Goal: Task Accomplishment & Management: Complete application form

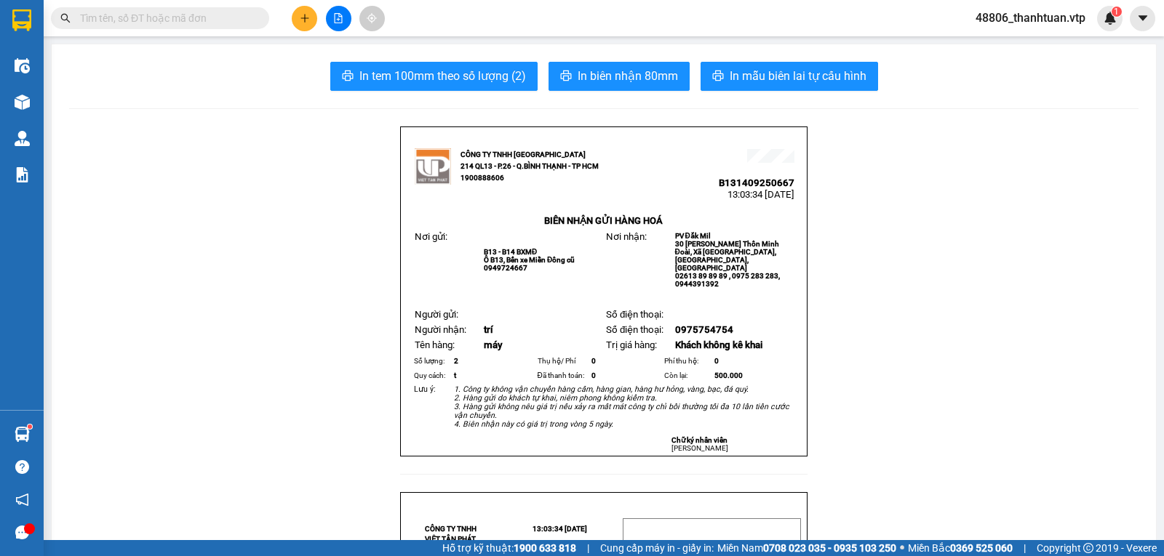
click at [300, 17] on icon "plus" at bounding box center [305, 18] width 10 height 10
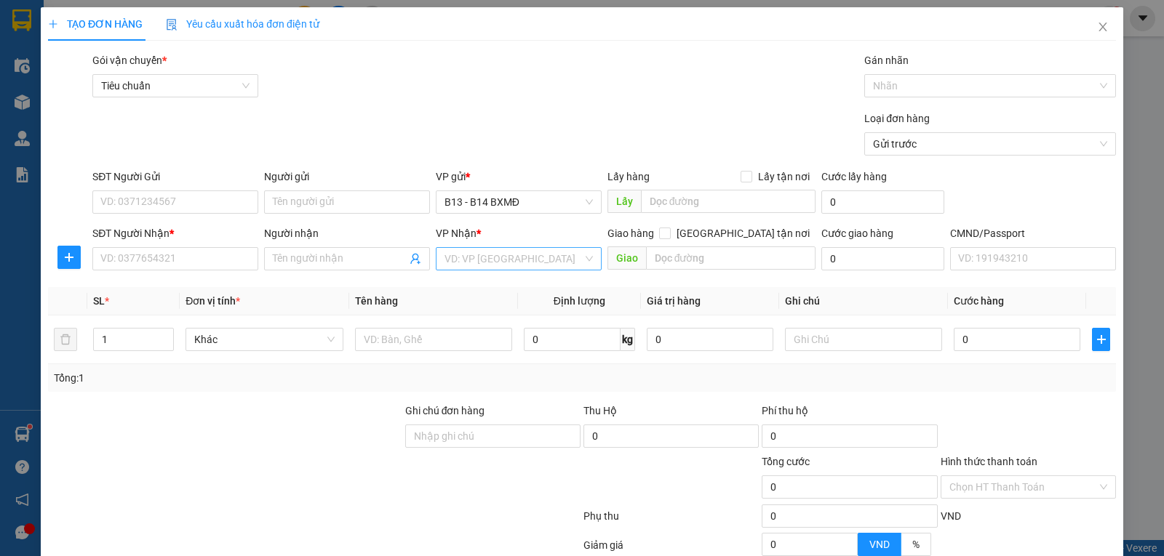
click at [463, 266] on input "search" at bounding box center [513, 259] width 138 height 22
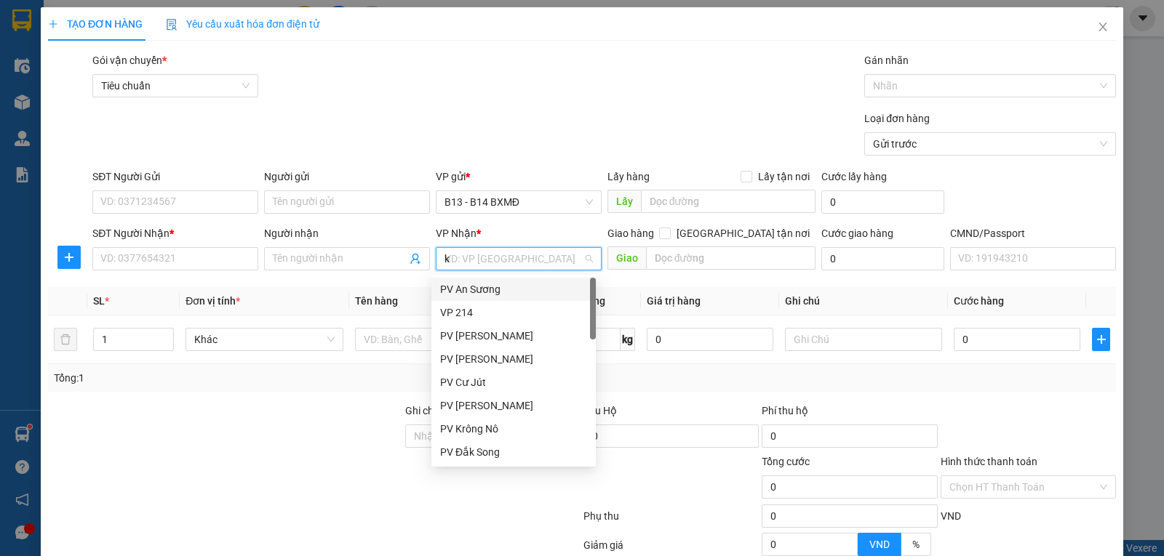
type input "kn"
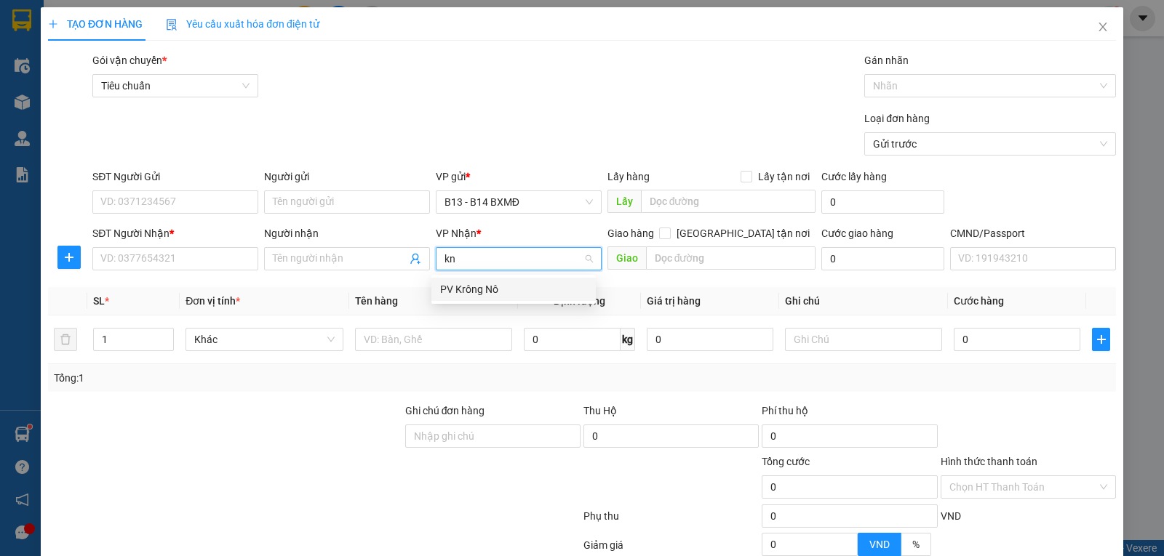
drag, startPoint x: 475, startPoint y: 290, endPoint x: 354, endPoint y: 274, distance: 121.8
click at [466, 290] on div "PV Krông Nô" at bounding box center [513, 290] width 147 height 16
click at [312, 264] on input "Người nhận" at bounding box center [340, 259] width 134 height 16
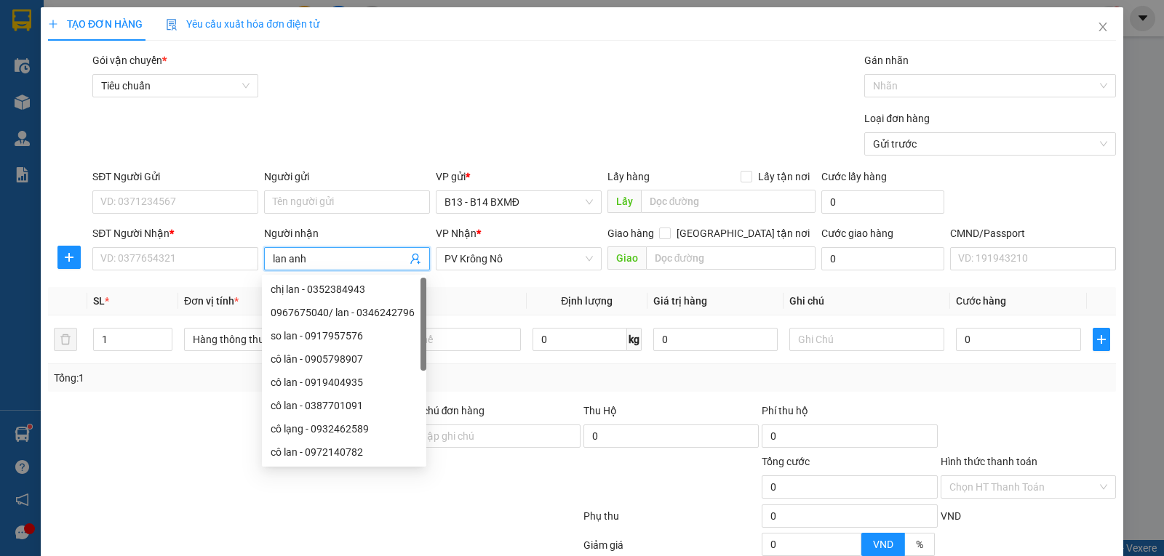
type input "lan anh"
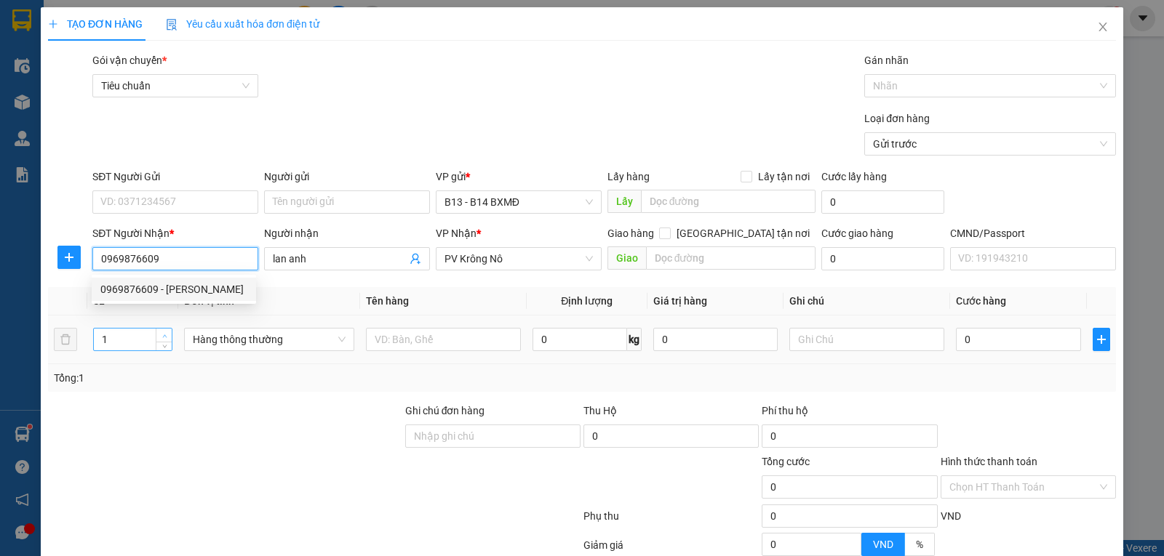
type input "0969876609"
click at [156, 339] on span "Increase Value" at bounding box center [164, 335] width 16 height 13
type input "3"
click at [156, 339] on span "Increase Value" at bounding box center [164, 335] width 16 height 13
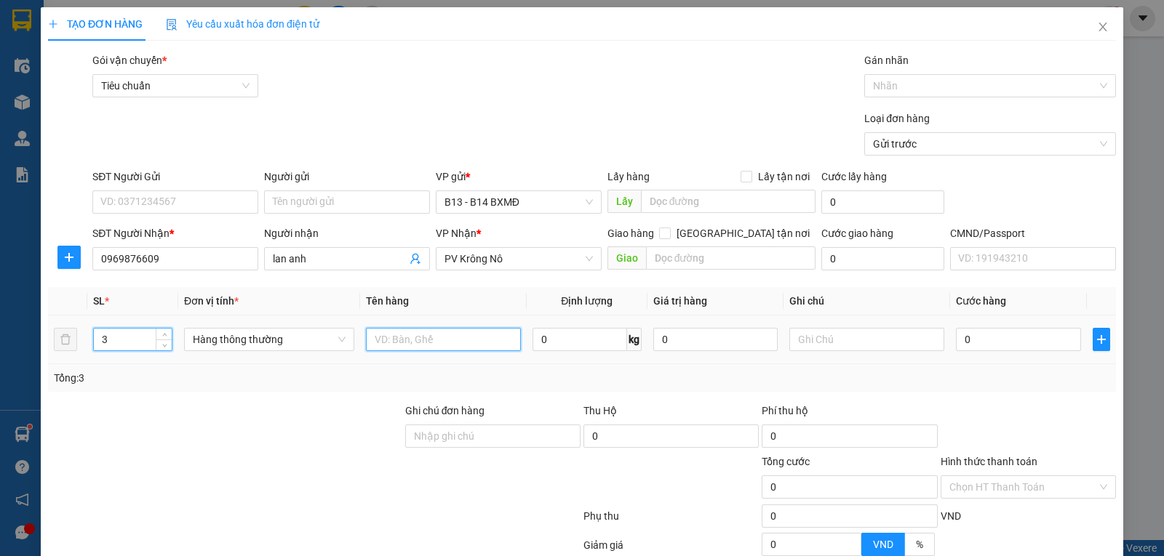
click at [460, 338] on input "text" at bounding box center [443, 339] width 155 height 23
type input "cháo"
type input "t"
type input "1"
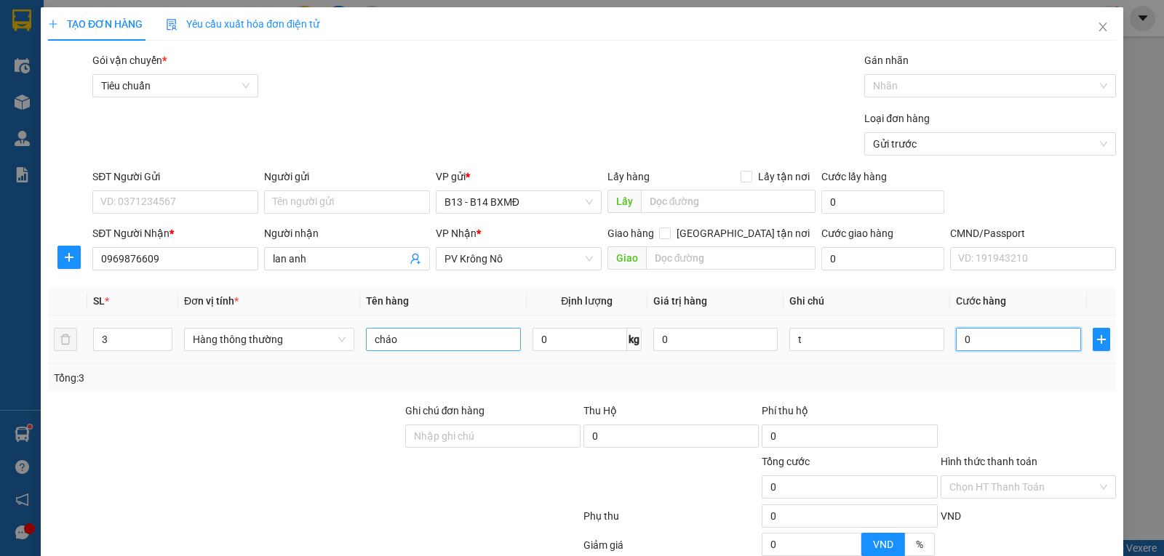
type input "1"
type input "15"
type input "150"
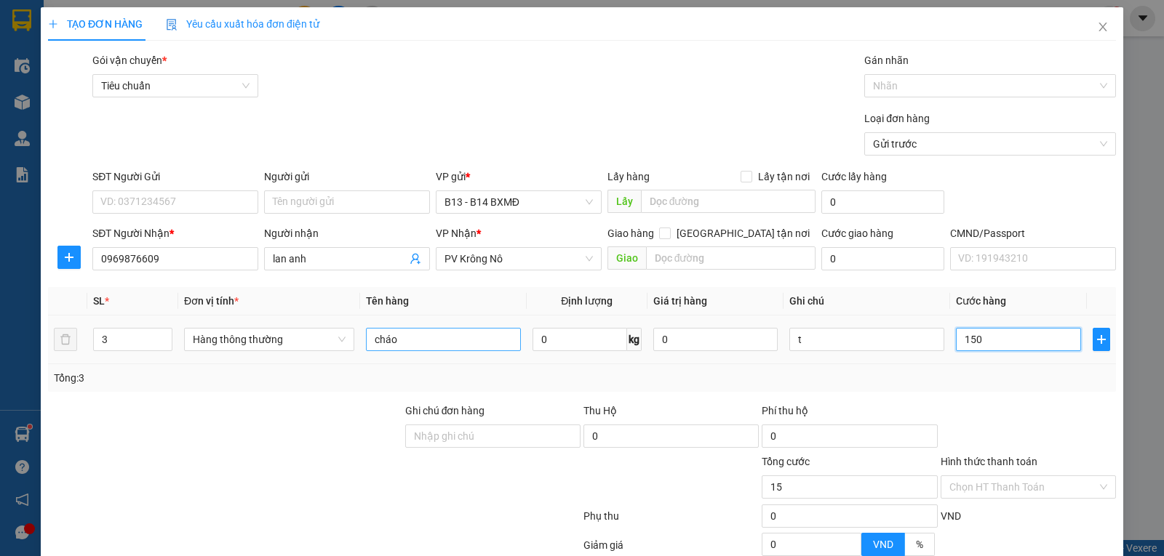
type input "150"
type input "1.500"
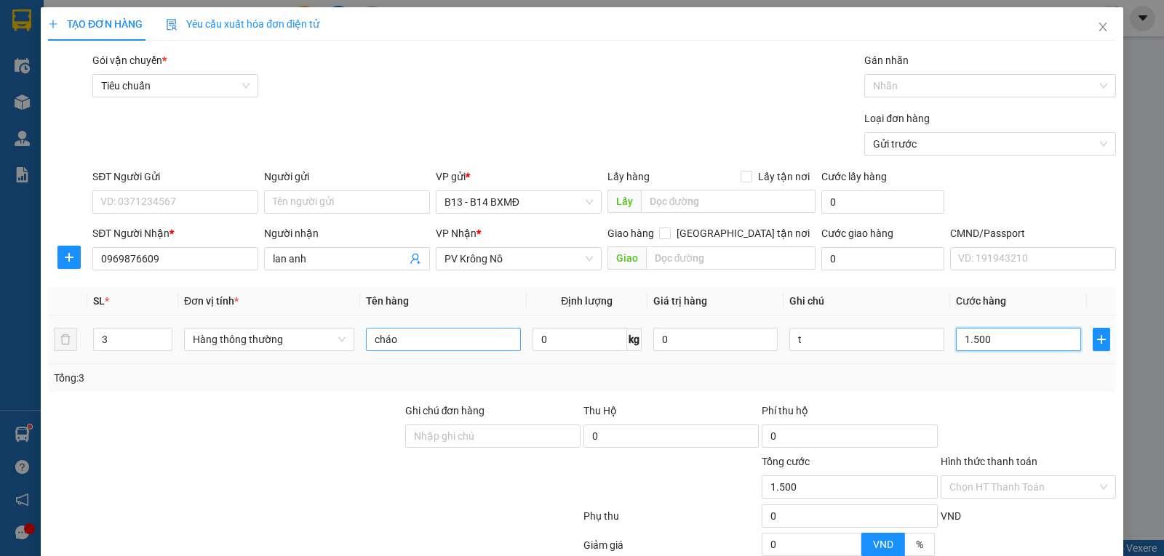
type input "15.000"
type input "150.000"
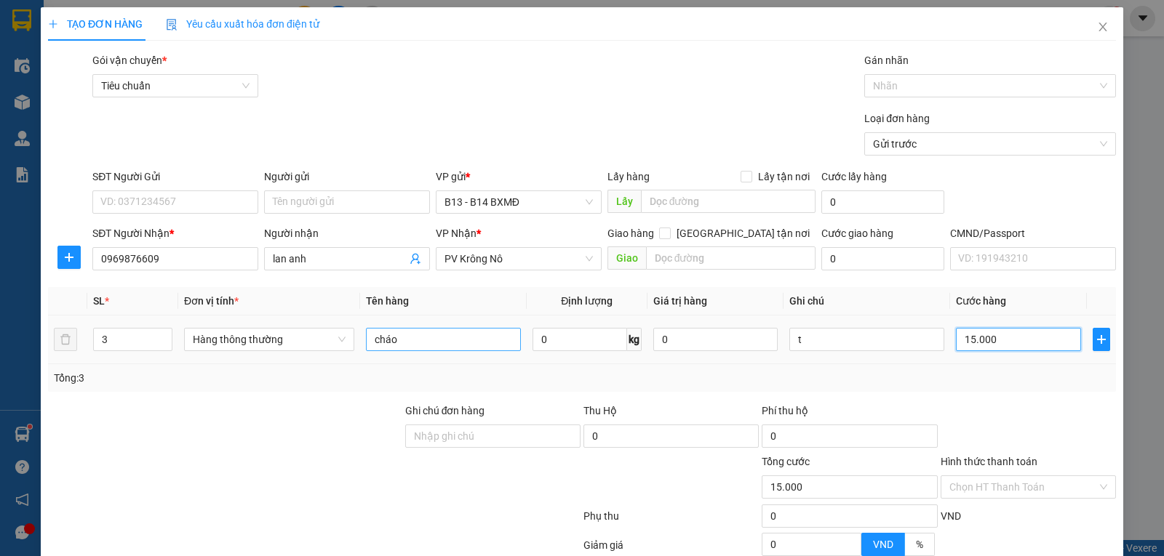
type input "150.000"
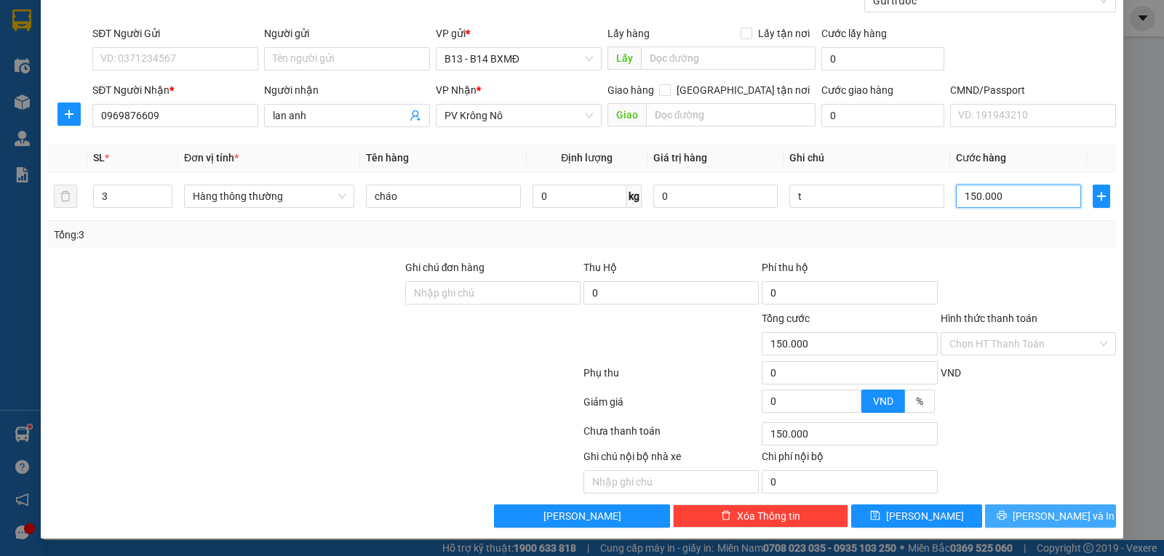
type input "150.000"
click at [1069, 518] on button "[PERSON_NAME] và In" at bounding box center [1050, 516] width 131 height 23
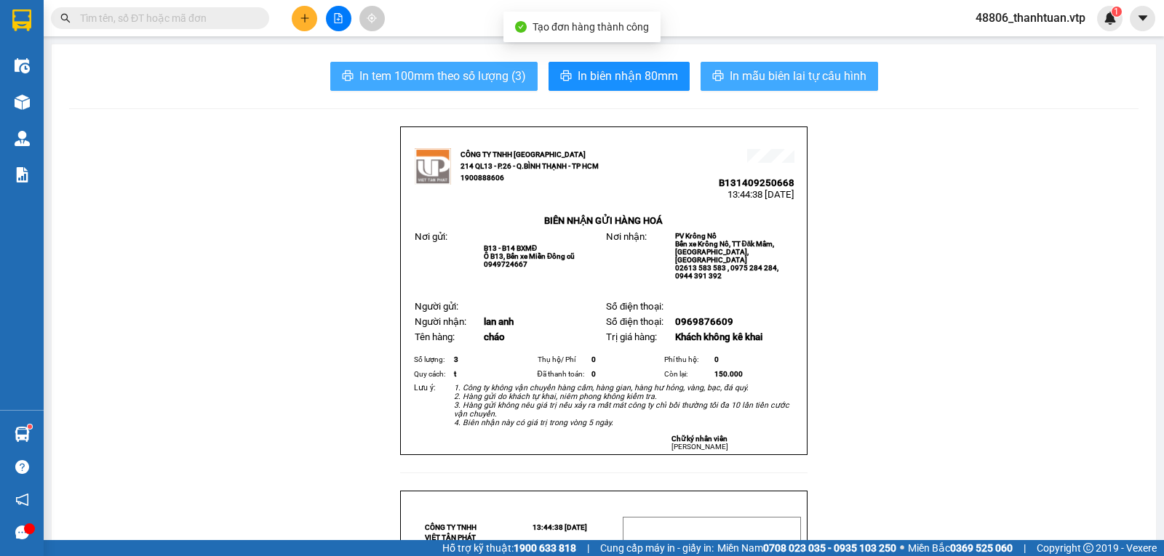
drag, startPoint x: 707, startPoint y: 76, endPoint x: 462, endPoint y: 80, distance: 245.2
click at [703, 77] on button "In mẫu biên lai tự cấu hình" at bounding box center [789, 76] width 177 height 29
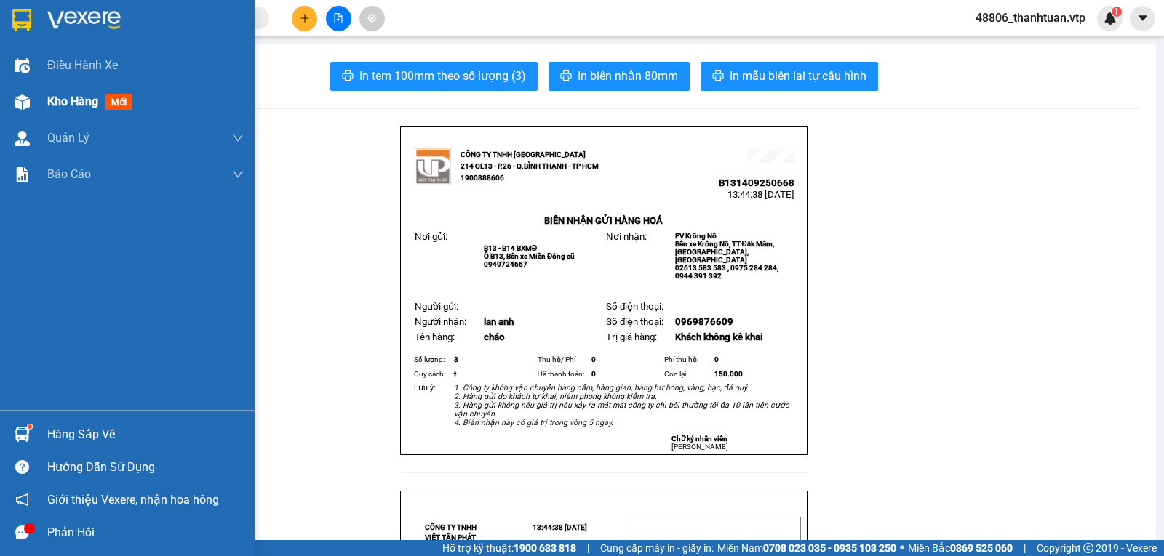
drag, startPoint x: 37, startPoint y: 100, endPoint x: 42, endPoint y: 92, distance: 8.9
click at [38, 100] on div "Kho hàng mới" at bounding box center [127, 102] width 255 height 36
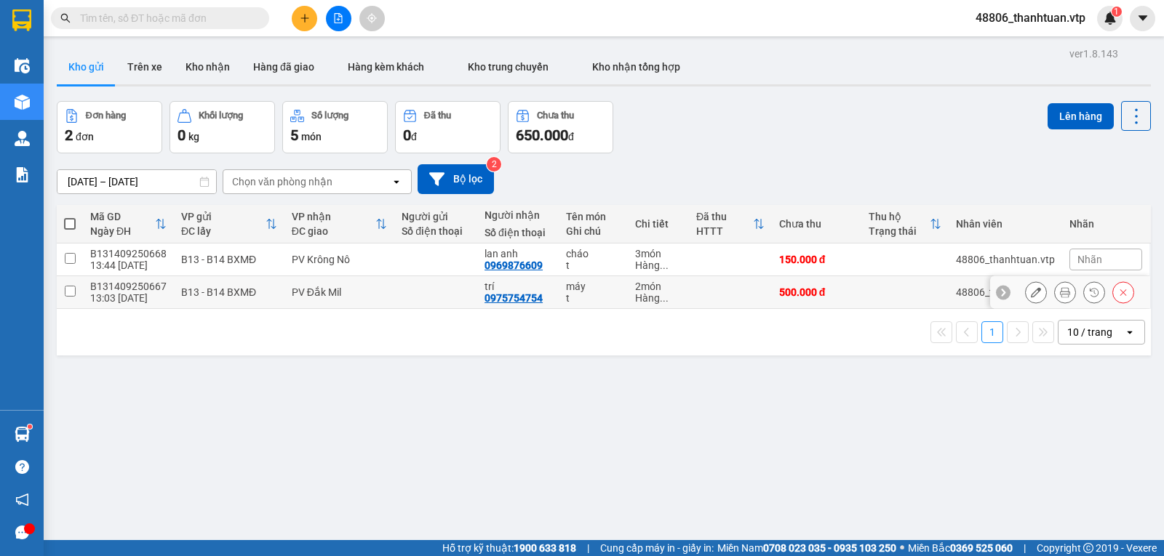
click at [66, 297] on input "checkbox" at bounding box center [70, 291] width 11 height 11
checkbox input "true"
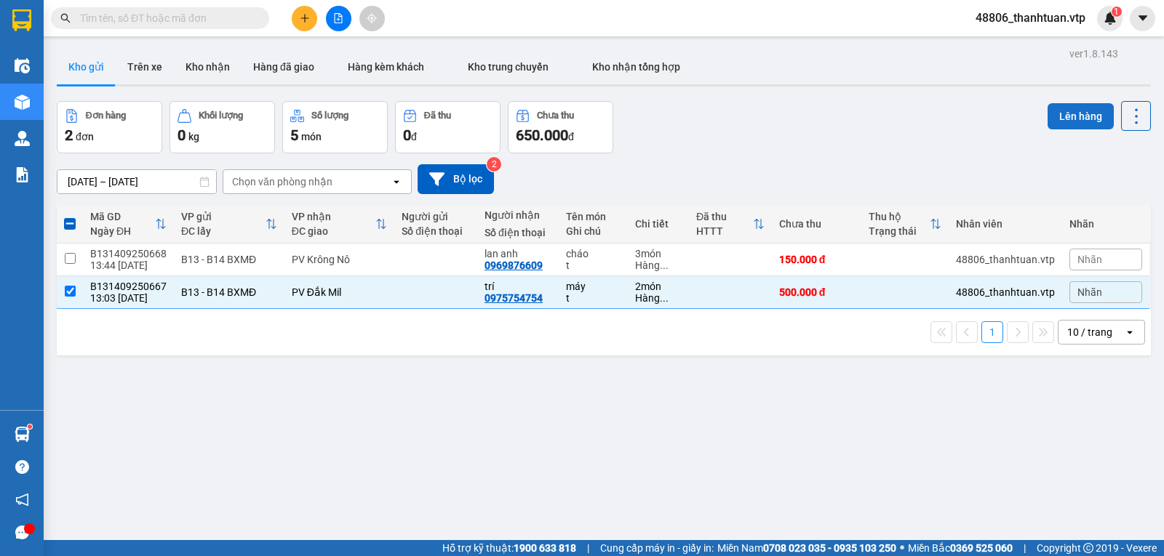
click at [1075, 116] on button "Lên hàng" at bounding box center [1080, 116] width 66 height 26
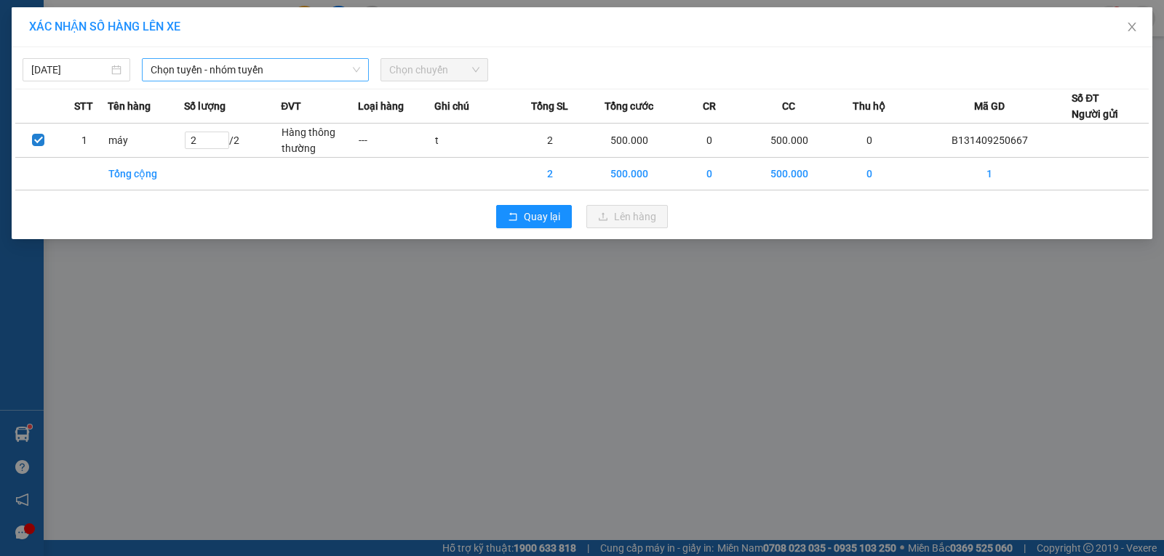
click at [244, 71] on span "Chọn tuyến - nhóm tuyến" at bounding box center [255, 70] width 209 height 22
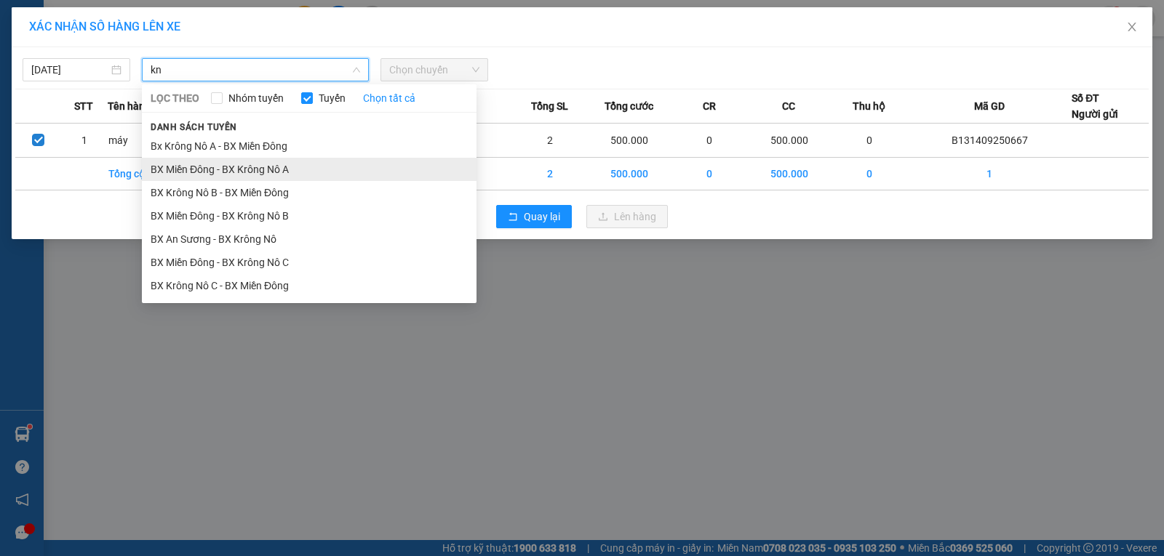
type input "kn"
click at [288, 175] on li "BX Miền Đông - BX Krông Nô A" at bounding box center [309, 169] width 335 height 23
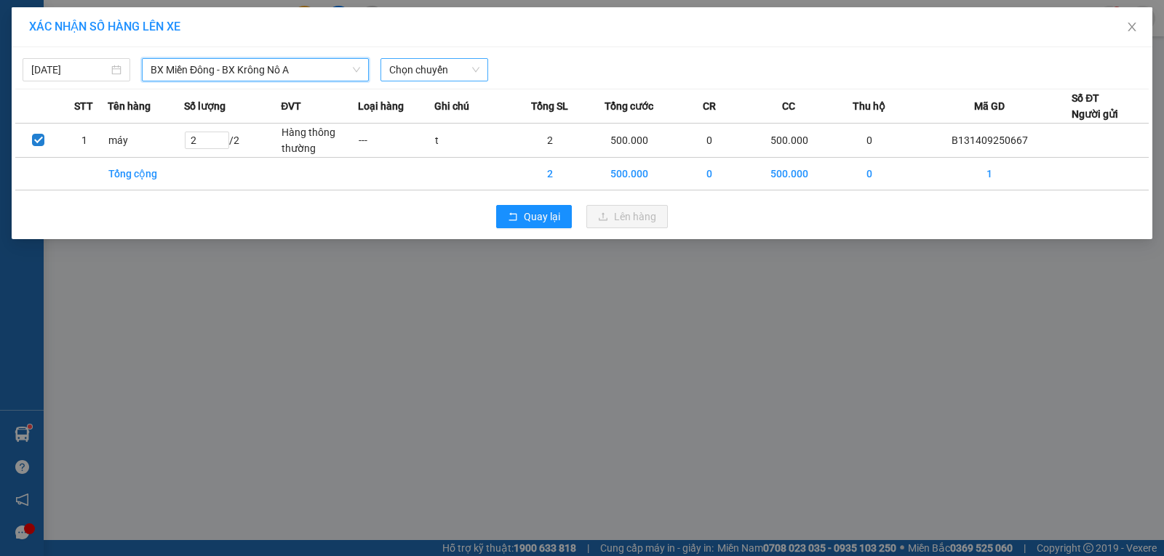
click at [419, 79] on span "Chọn chuyến" at bounding box center [434, 70] width 90 height 22
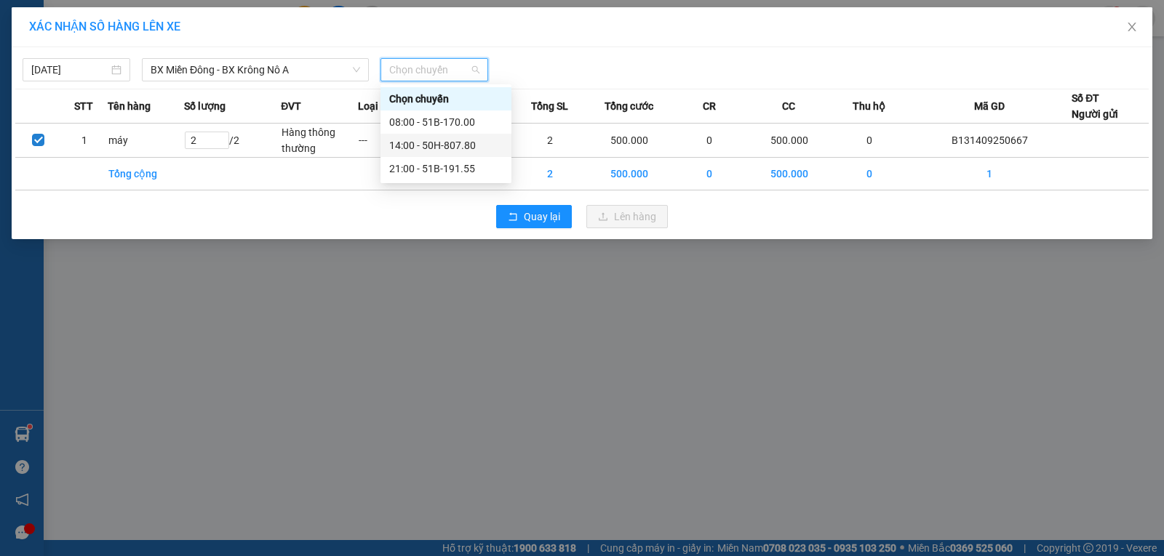
click at [415, 145] on div "14:00 - 50H-807.80" at bounding box center [445, 145] width 113 height 16
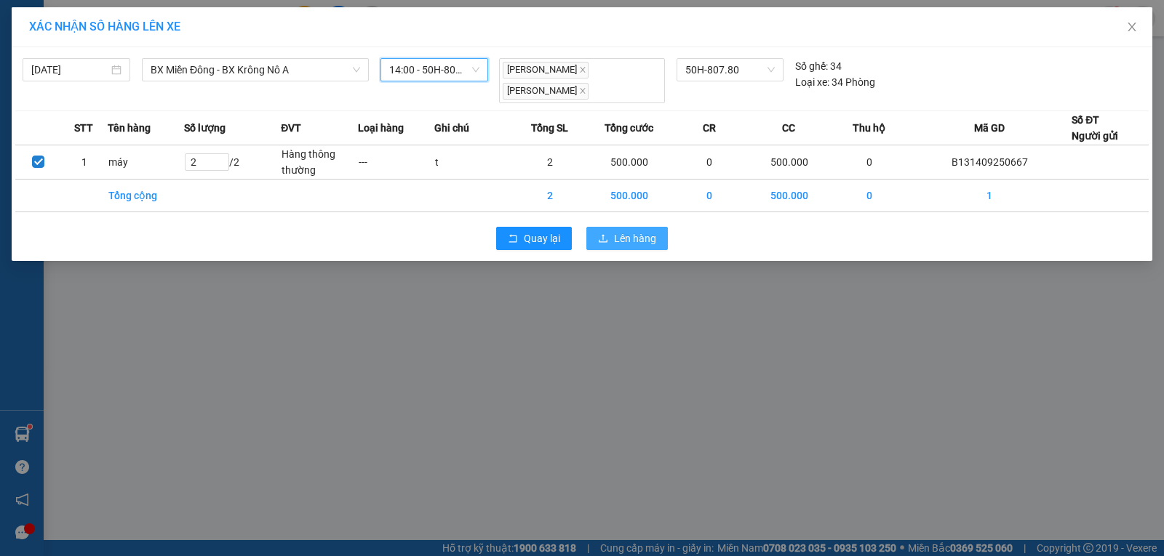
click at [627, 231] on span "Lên hàng" at bounding box center [635, 239] width 42 height 16
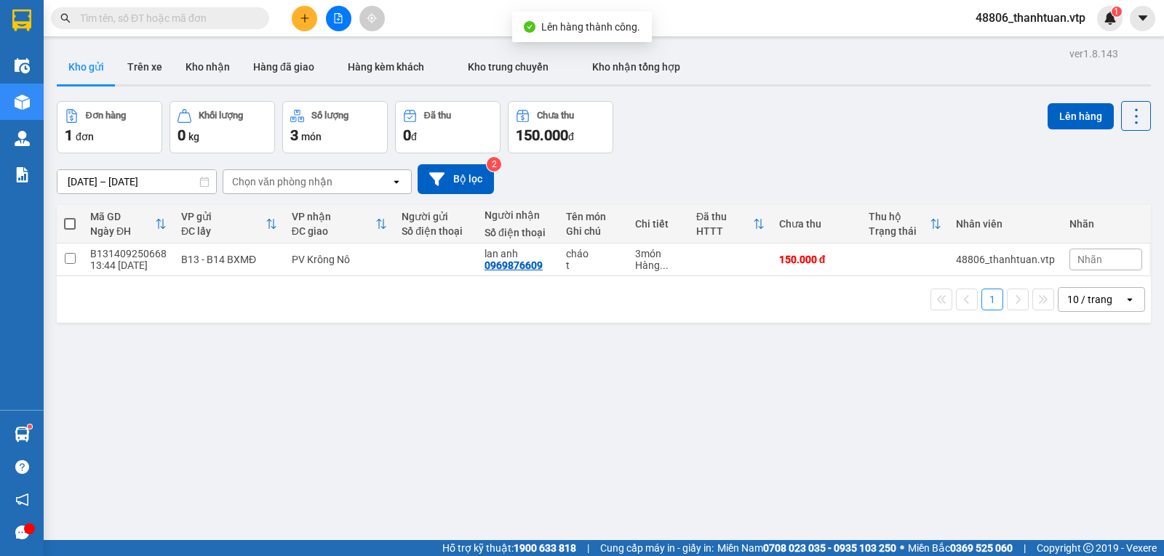
drag, startPoint x: 185, startPoint y: 376, endPoint x: 242, endPoint y: 356, distance: 60.7
click at [195, 376] on div "ver 1.8.143 Kho gửi Trên xe Kho nhận Hàng đã giao Hàng kèm khách Kho trung chuy…" at bounding box center [604, 322] width 1106 height 556
click at [306, 23] on icon "plus" at bounding box center [305, 18] width 10 height 10
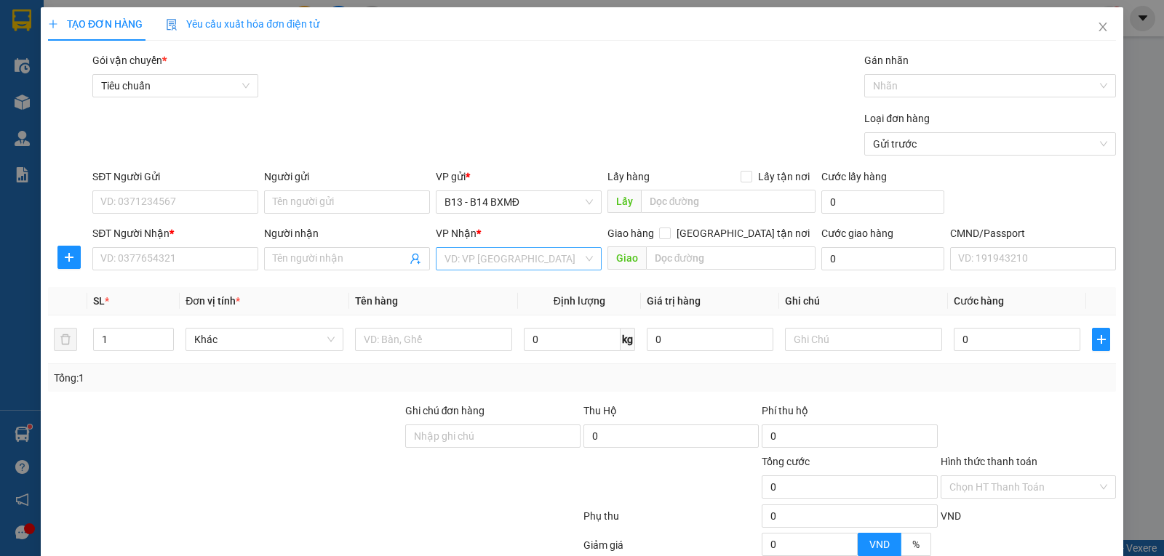
click at [455, 263] on input "search" at bounding box center [513, 259] width 138 height 22
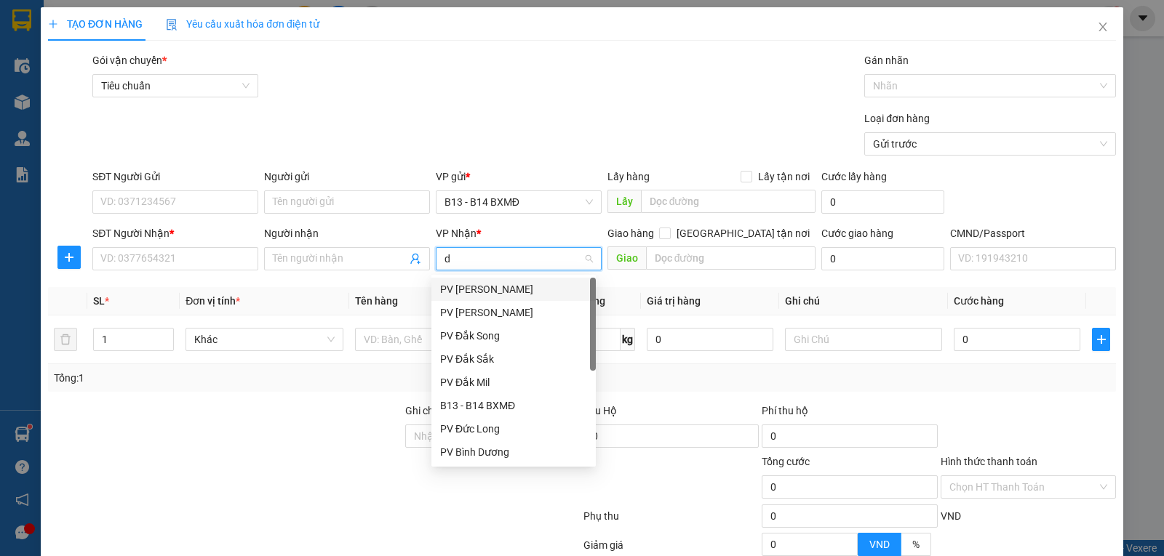
type input "ds"
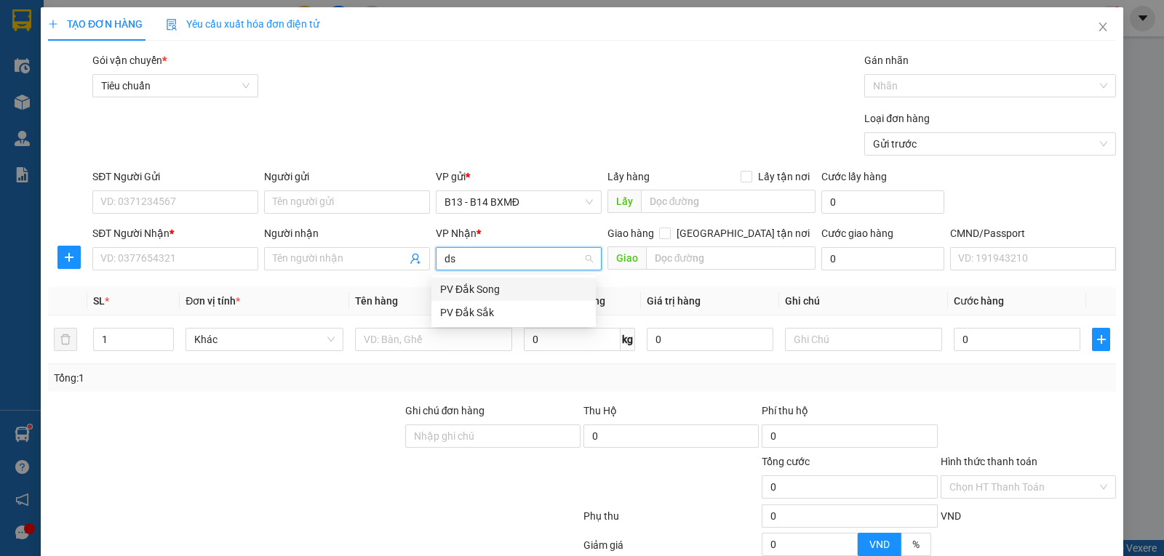
click at [496, 286] on div "PV Đắk Song" at bounding box center [513, 290] width 147 height 16
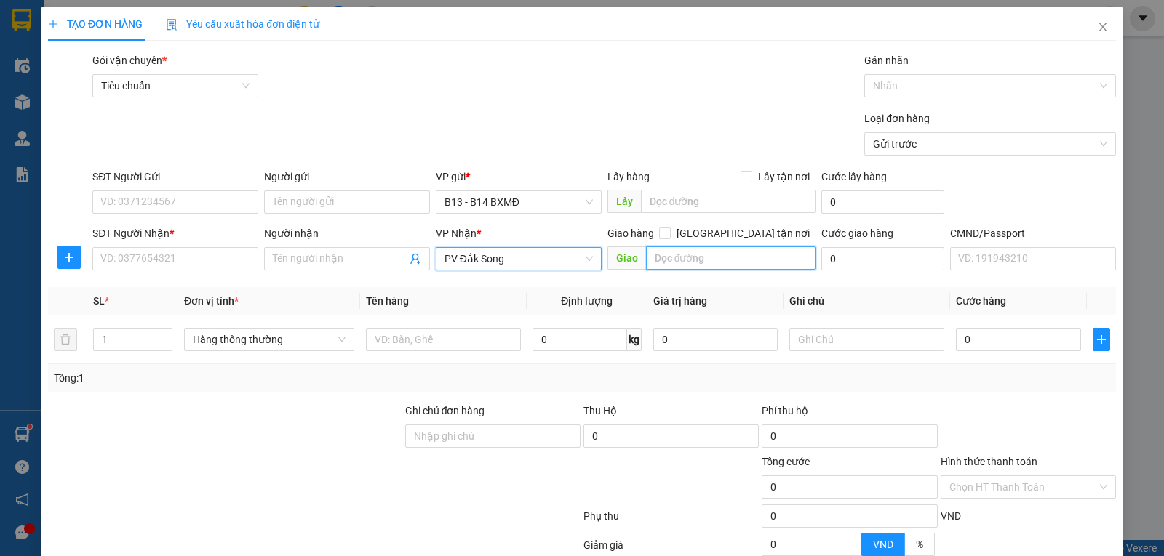
click at [652, 263] on input "text" at bounding box center [731, 258] width 170 height 23
type input "rừng lạnh"
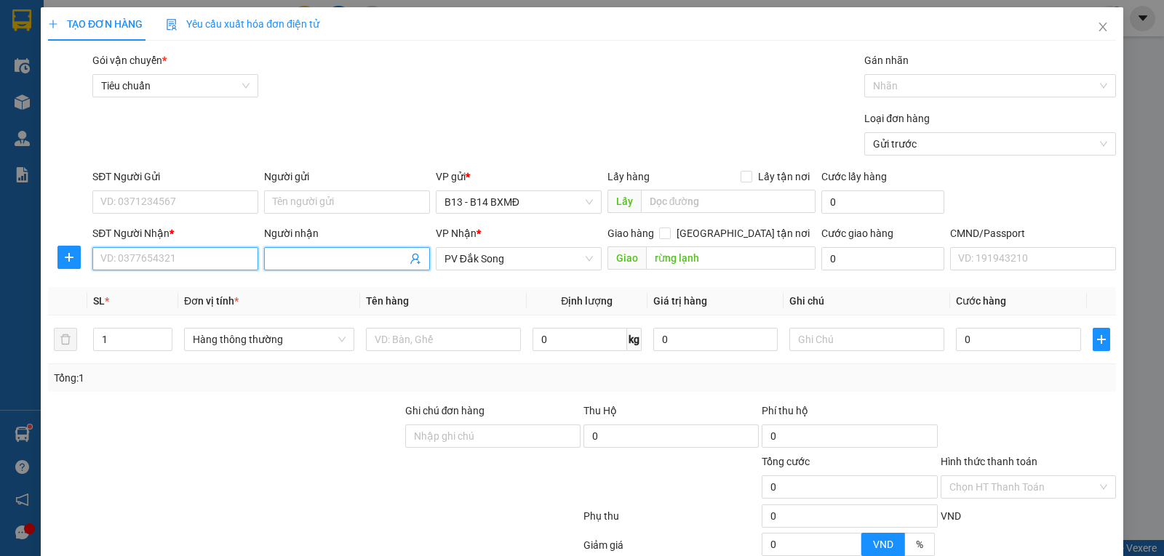
click at [185, 250] on input "SĐT Người Nhận *" at bounding box center [175, 258] width 166 height 23
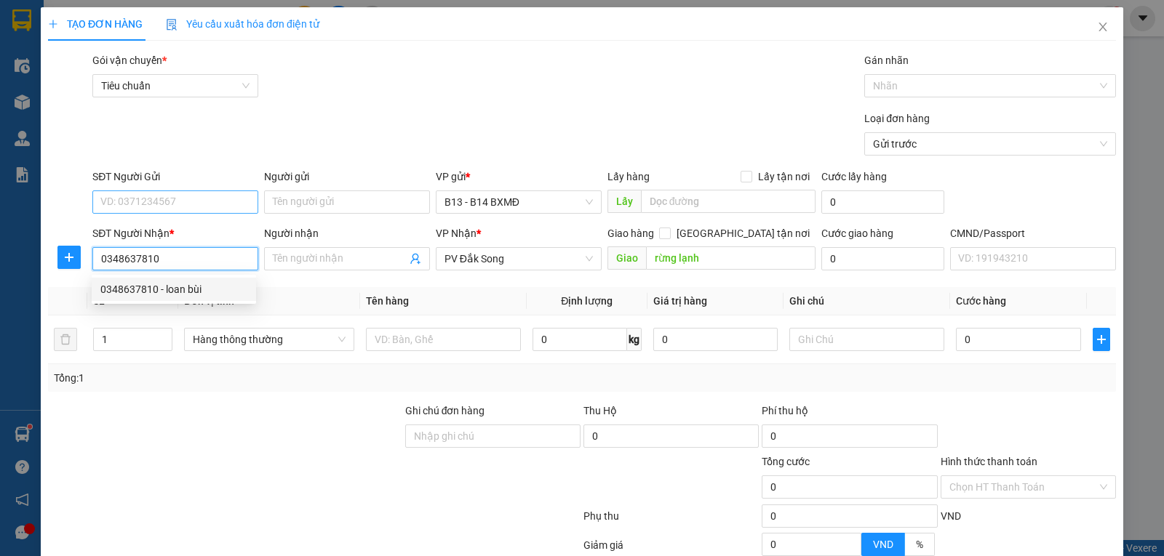
type input "0348637810"
click at [123, 204] on input "SĐT Người Gửi" at bounding box center [175, 202] width 166 height 23
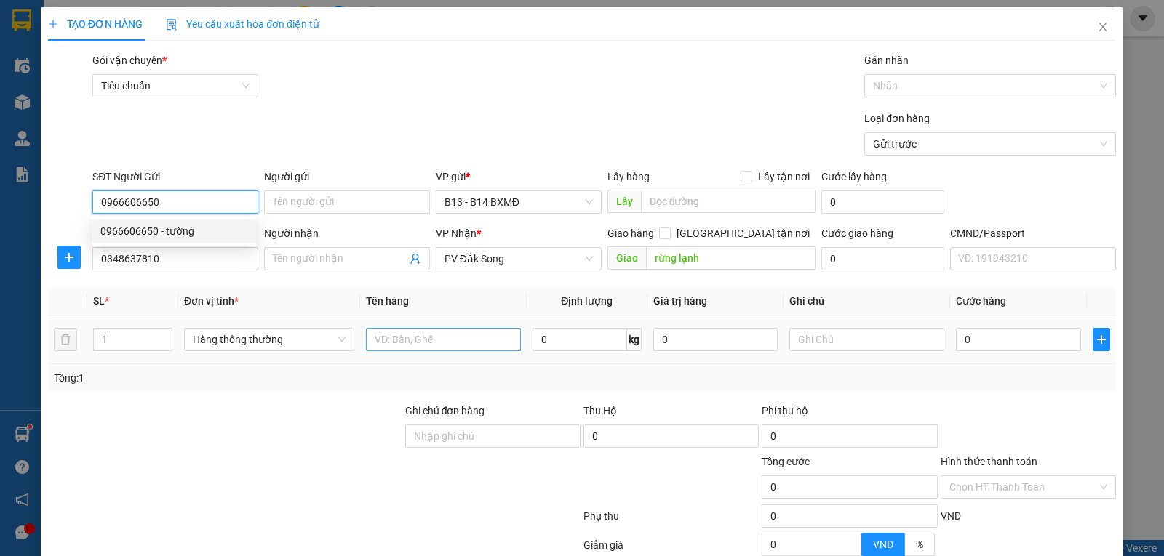
type input "0966606650"
click at [406, 335] on input "text" at bounding box center [443, 339] width 155 height 23
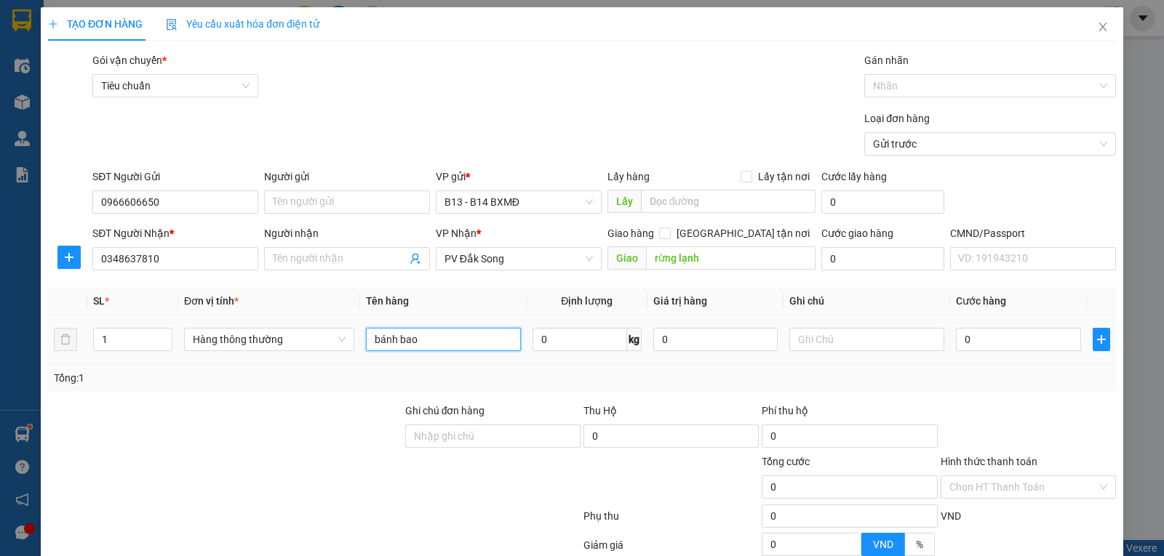
type input "bánh bao"
type input "t"
type input "5"
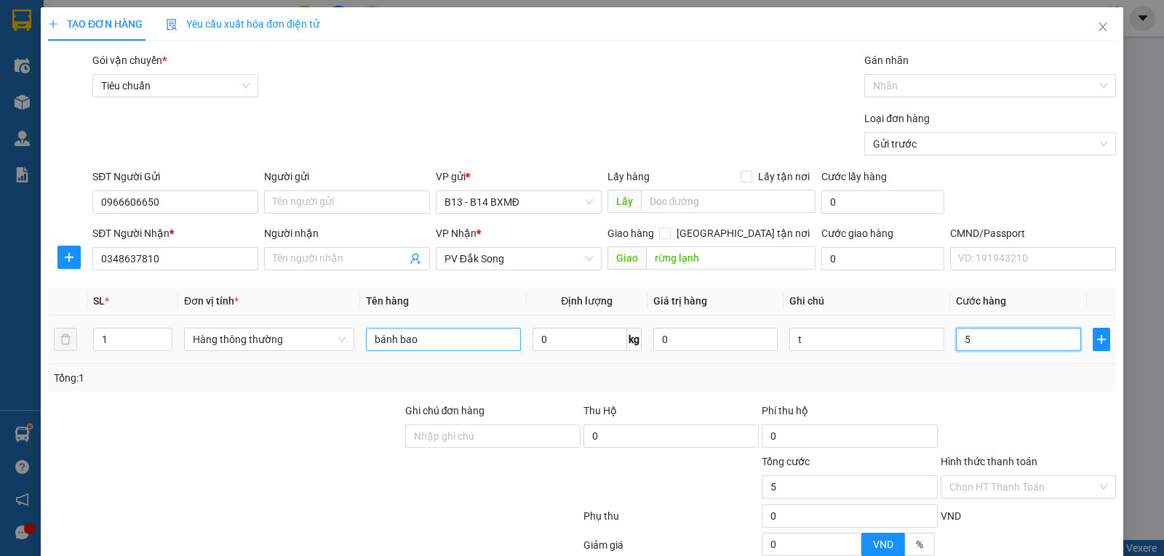
type input "50"
type input "500"
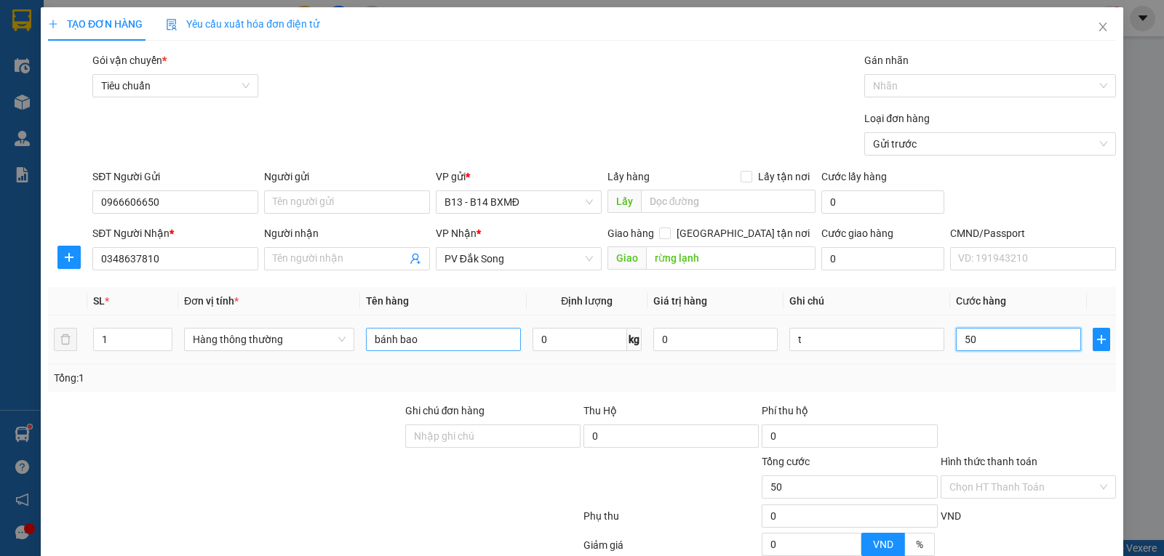
type input "500"
type input "5.000"
type input "50.000"
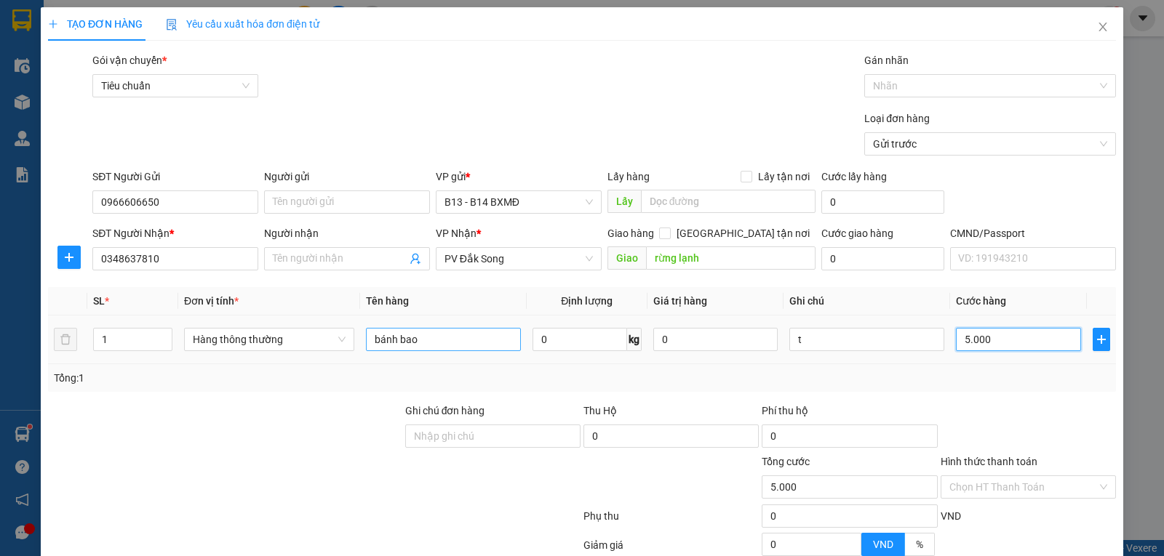
type input "50.000"
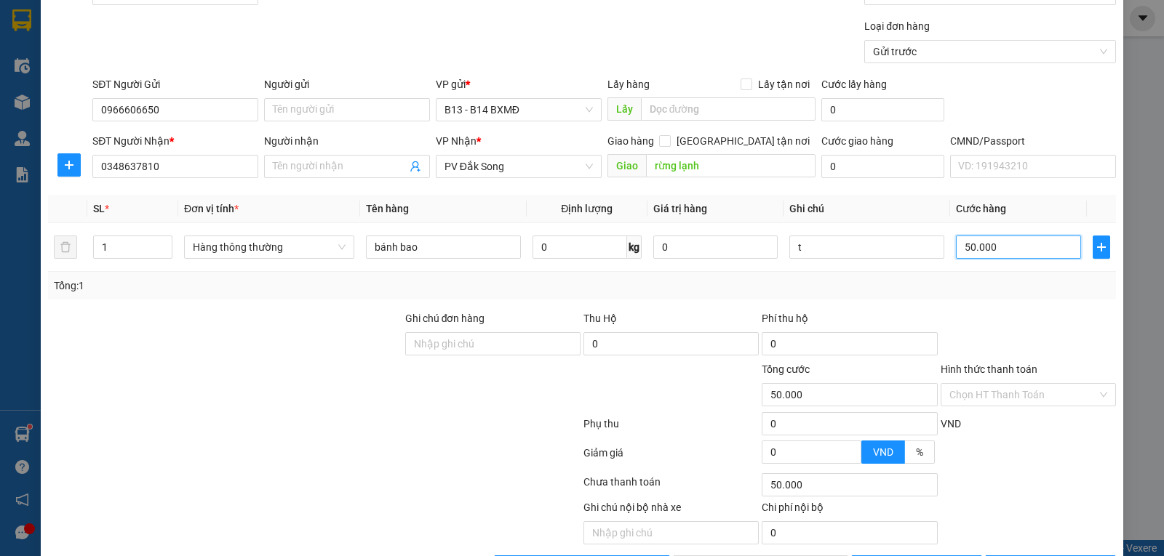
scroll to position [146, 0]
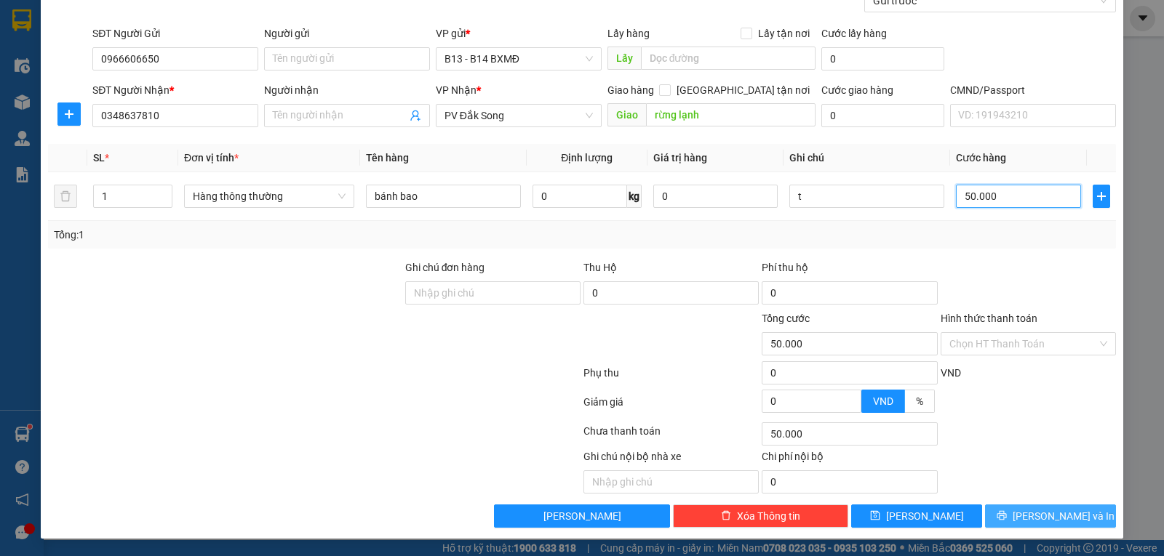
type input "50.000"
click at [1053, 515] on span "[PERSON_NAME] và In" at bounding box center [1064, 516] width 102 height 16
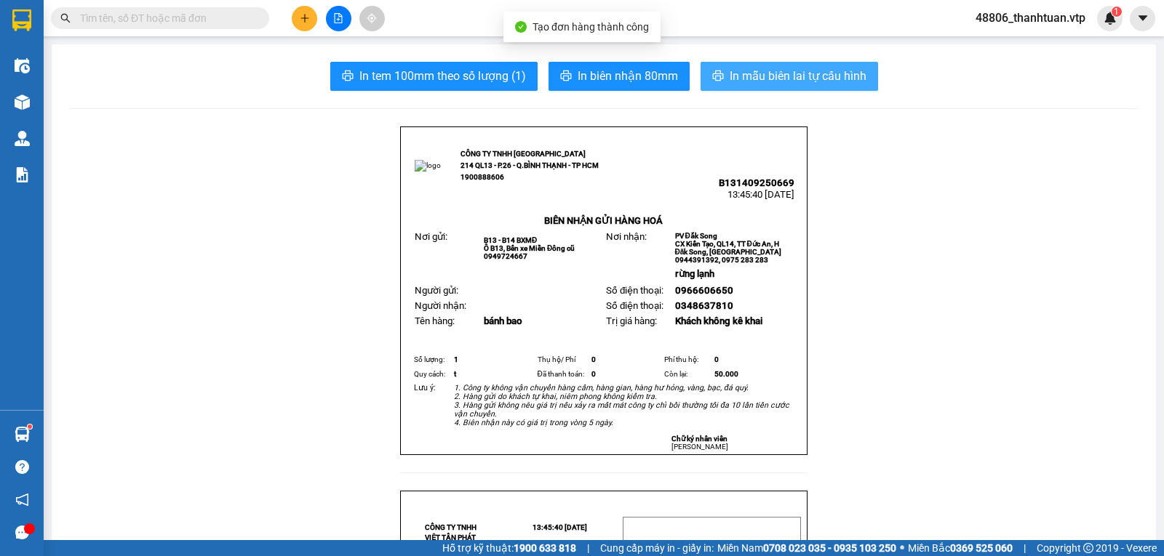
click at [769, 82] on span "In mẫu biên lai tự cấu hình" at bounding box center [798, 76] width 137 height 18
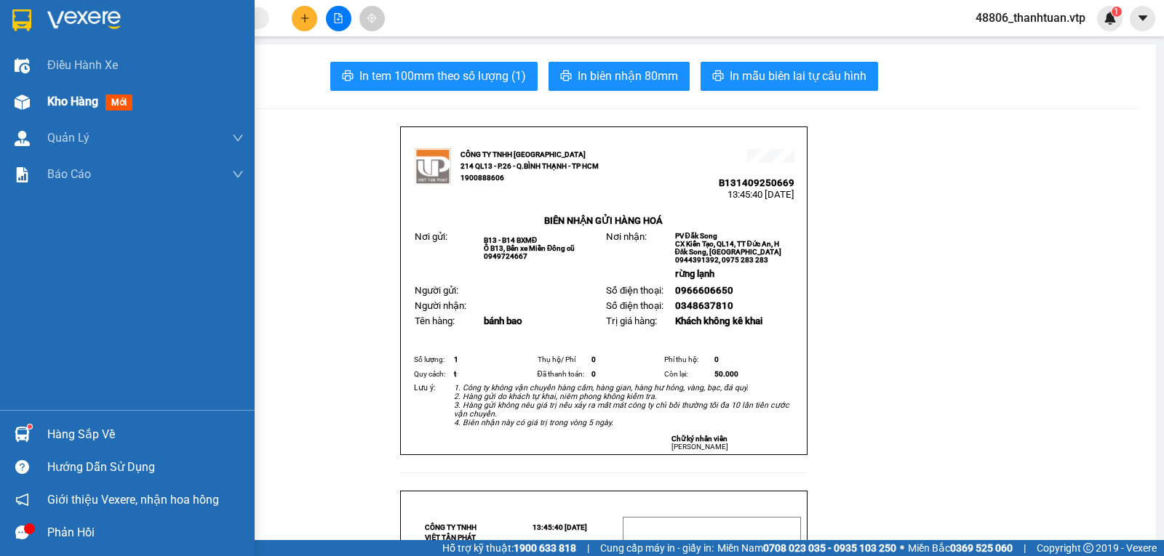
click at [65, 100] on span "Kho hàng" at bounding box center [72, 102] width 51 height 14
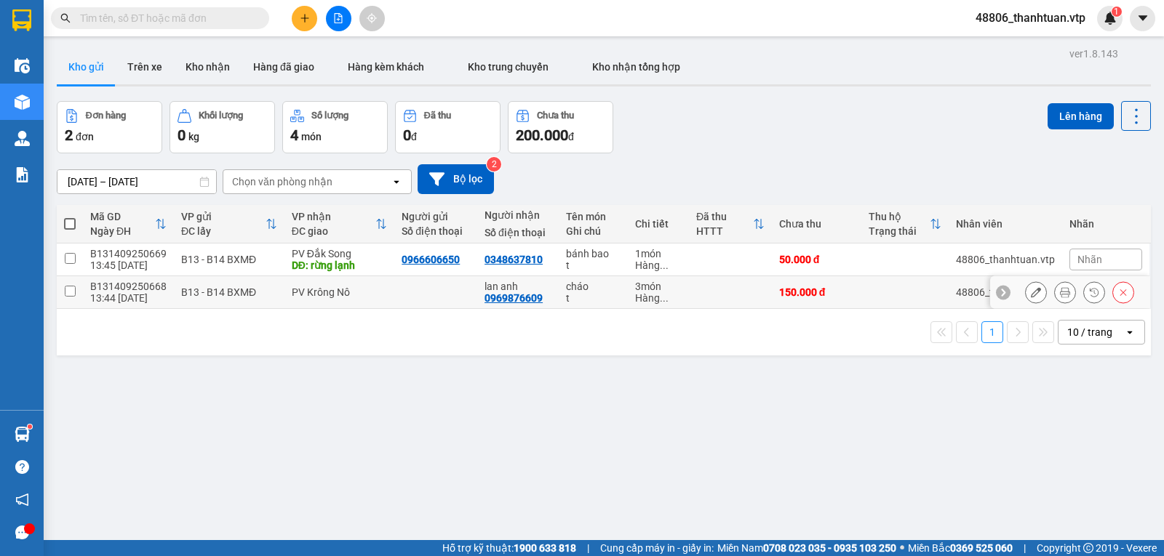
click at [72, 297] on input "checkbox" at bounding box center [70, 291] width 11 height 11
checkbox input "true"
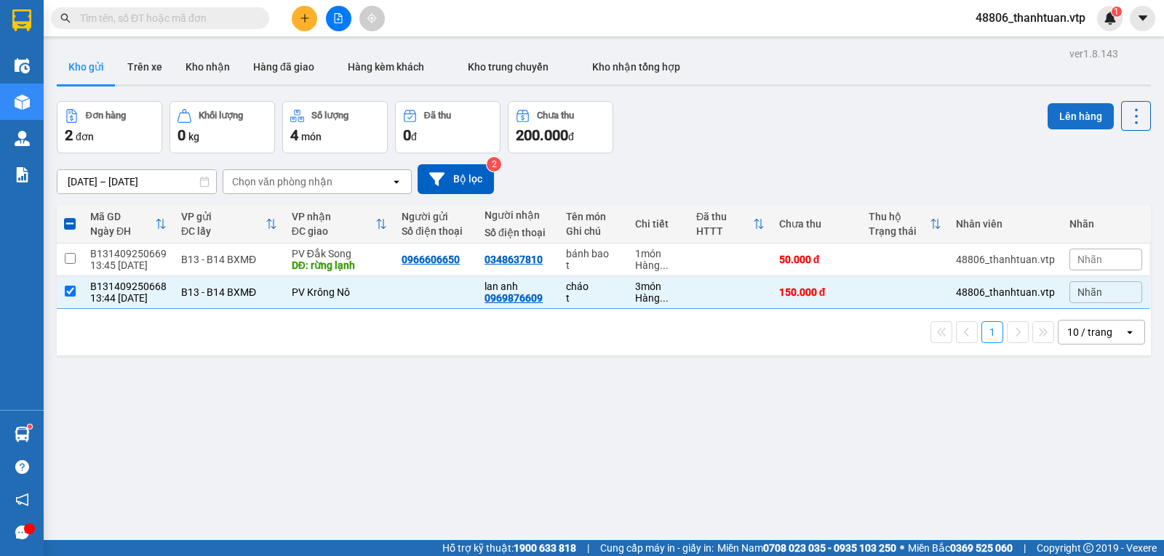
click at [1055, 116] on button "Lên hàng" at bounding box center [1080, 116] width 66 height 26
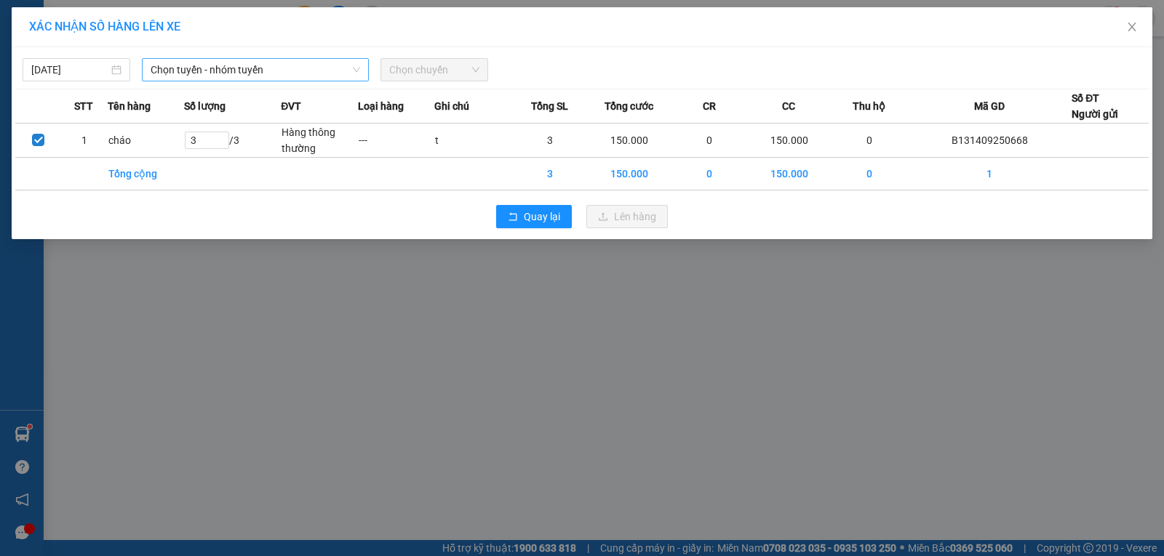
click at [247, 75] on span "Chọn tuyến - nhóm tuyến" at bounding box center [255, 70] width 209 height 22
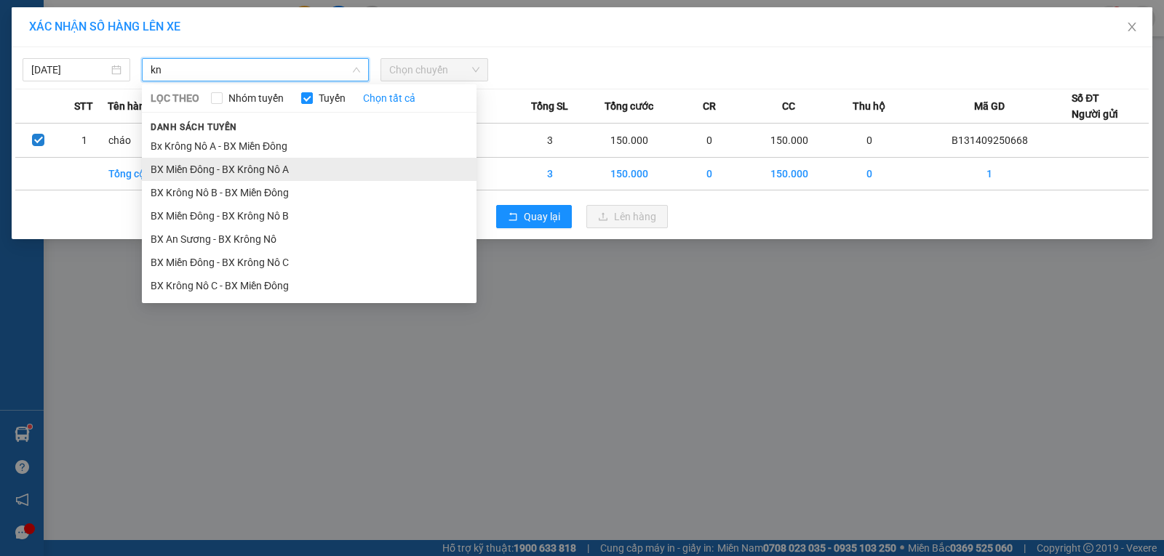
type input "kn"
drag, startPoint x: 269, startPoint y: 167, endPoint x: 312, endPoint y: 160, distance: 43.4
click at [271, 166] on li "BX Miền Đông - BX Krông Nô A" at bounding box center [309, 169] width 335 height 23
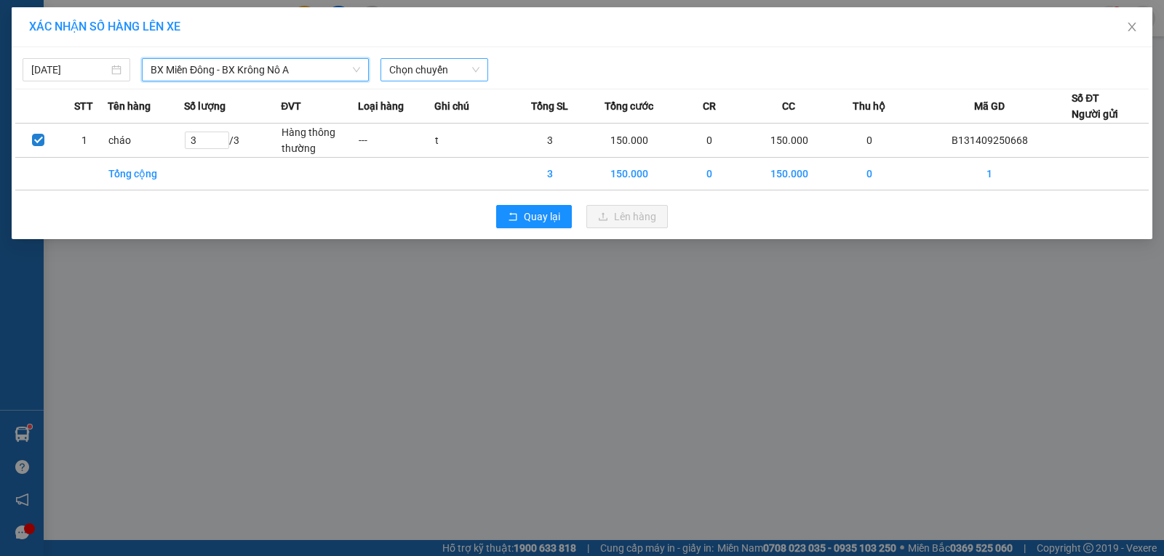
click at [401, 71] on span "Chọn chuyến" at bounding box center [434, 70] width 90 height 22
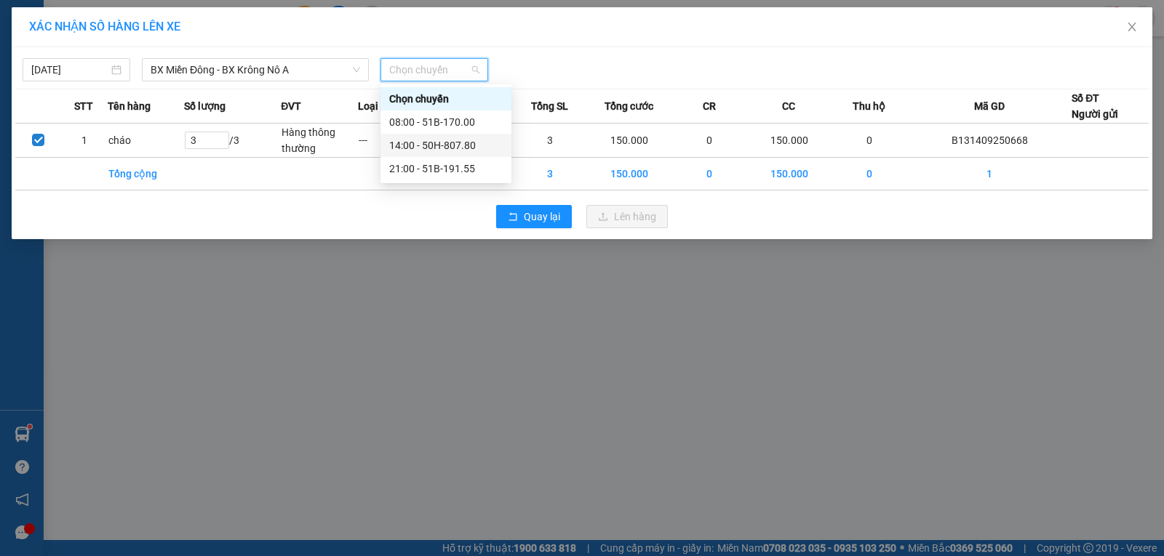
drag, startPoint x: 442, startPoint y: 144, endPoint x: 474, endPoint y: 159, distance: 34.8
click at [442, 143] on div "14:00 - 50H-807.80" at bounding box center [445, 145] width 113 height 16
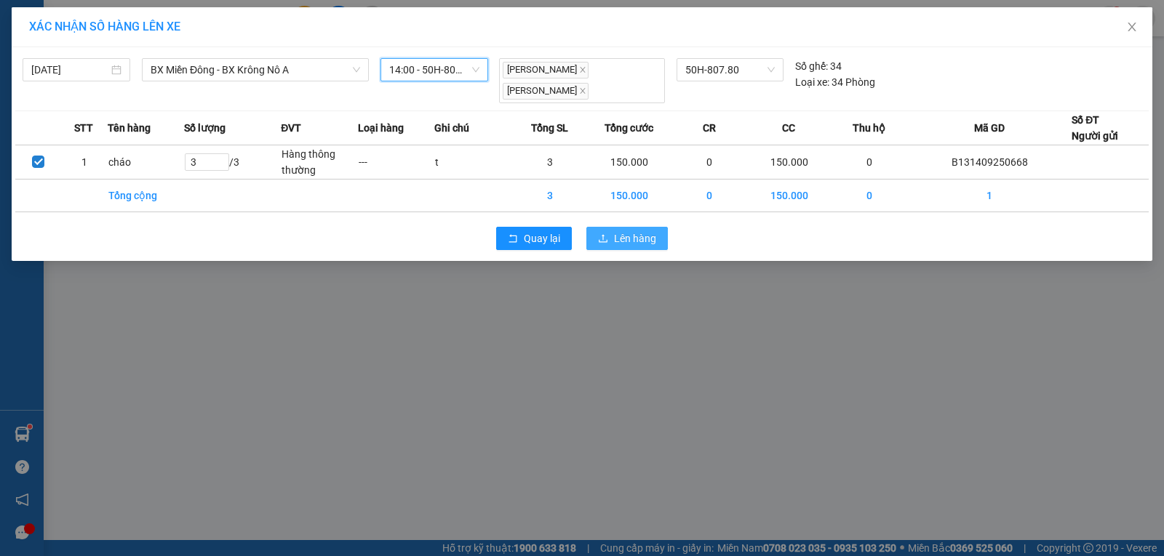
click at [605, 234] on icon "upload" at bounding box center [603, 239] width 10 height 10
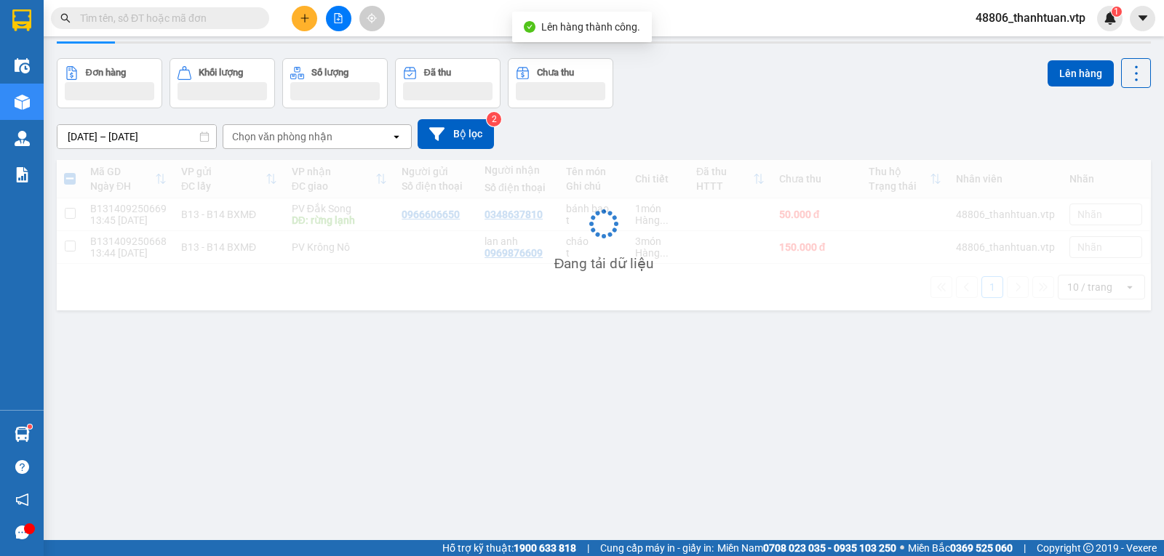
scroll to position [67, 0]
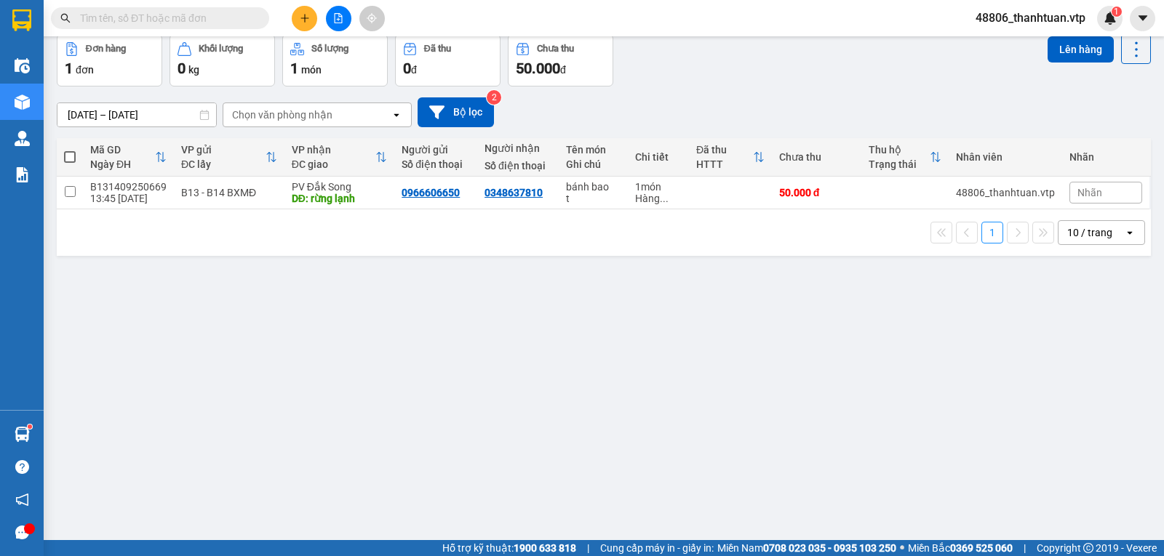
drag, startPoint x: 468, startPoint y: 403, endPoint x: 675, endPoint y: 571, distance: 266.9
drag, startPoint x: 675, startPoint y: 571, endPoint x: 1014, endPoint y: 204, distance: 499.3
click at [1032, 199] on div "48806_thanhtuan.vtp" at bounding box center [1005, 193] width 99 height 12
checkbox input "true"
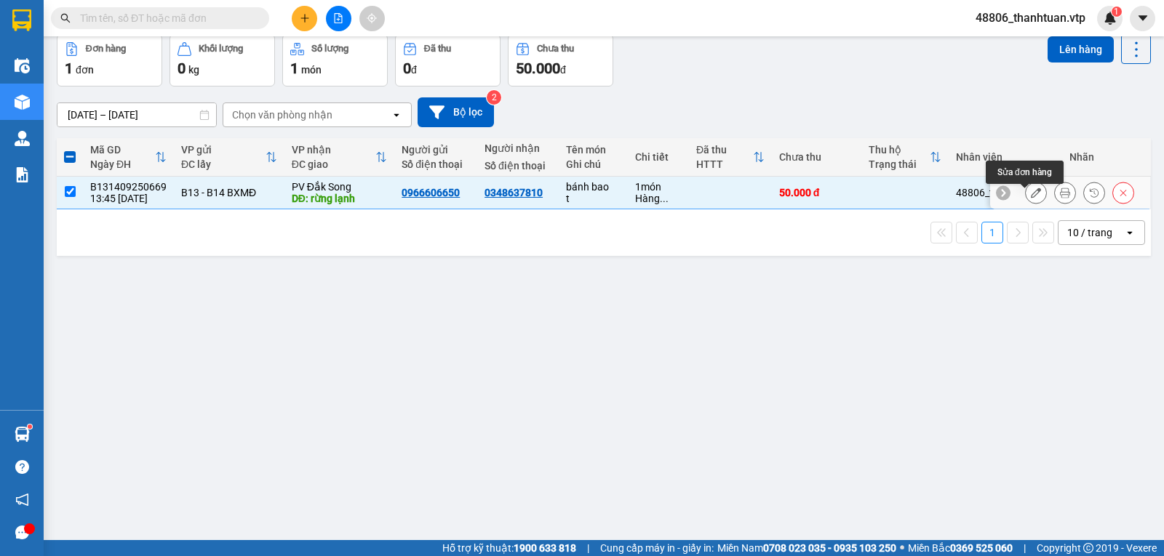
click at [1031, 198] on icon at bounding box center [1036, 193] width 10 height 10
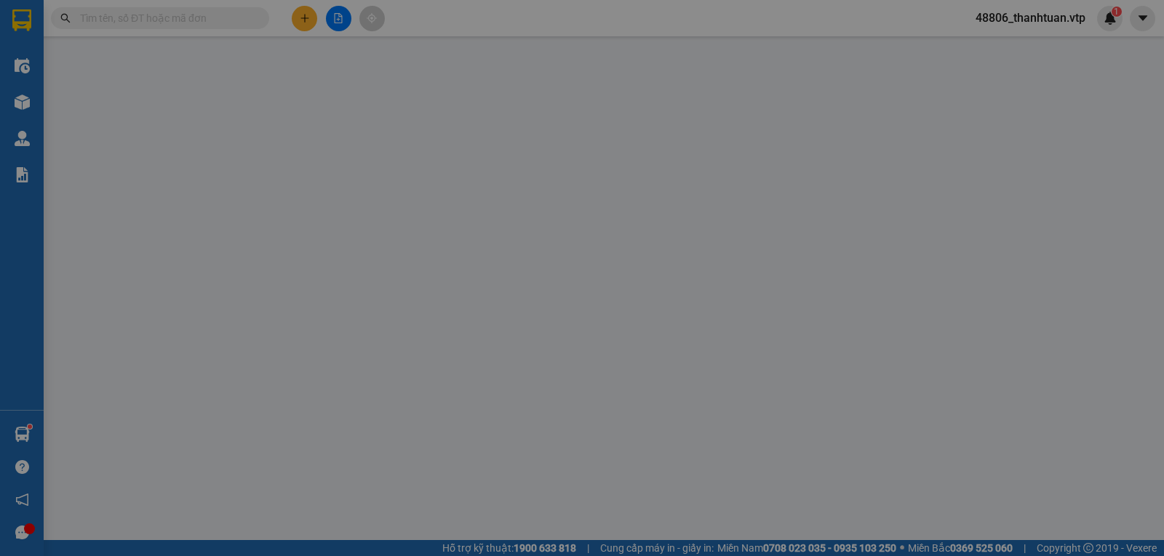
type input "0966606650"
type input "0348637810"
type input "rừng lạnh"
type input "50.000"
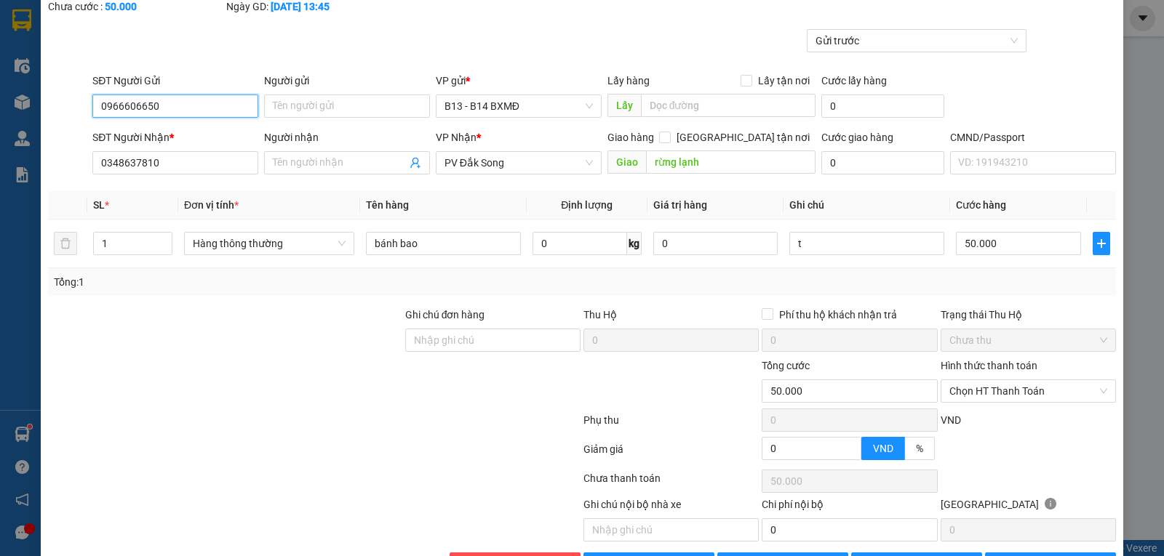
scroll to position [137, 0]
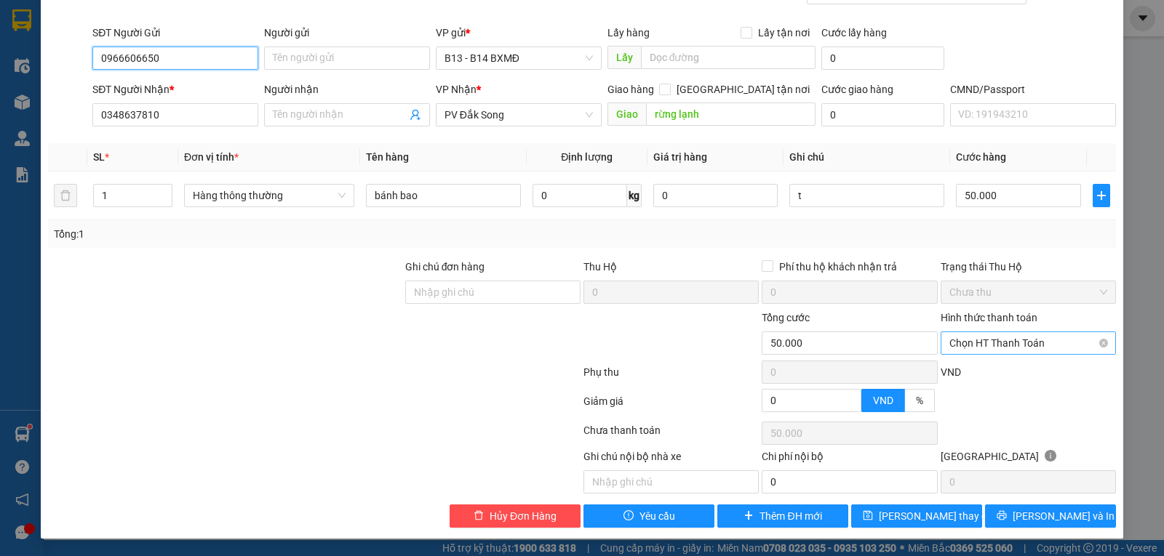
click at [982, 343] on span "Chọn HT Thanh Toán" at bounding box center [1028, 343] width 158 height 22
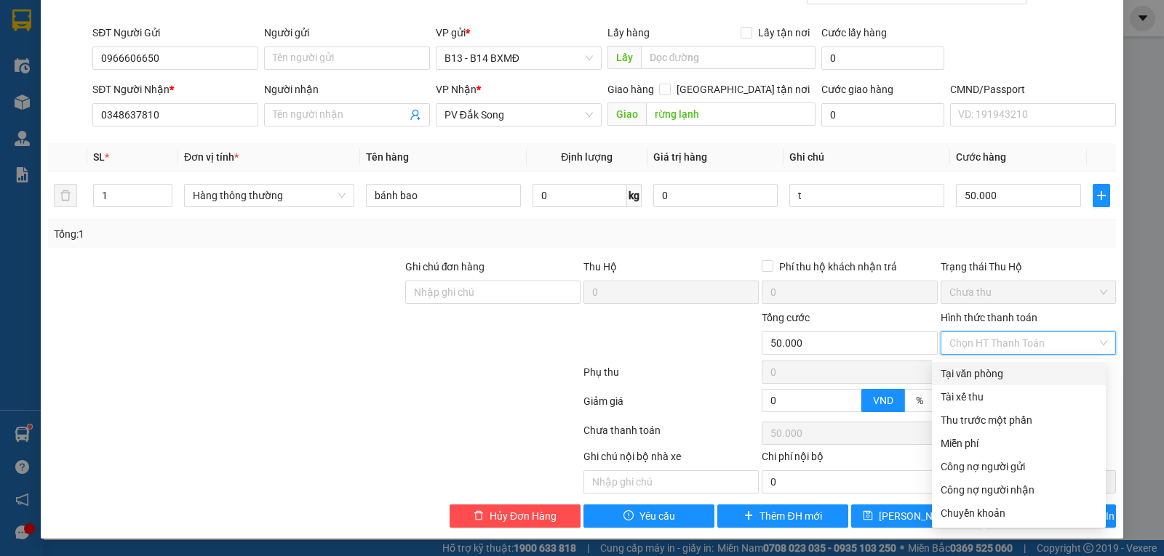
click at [962, 371] on div "Tại văn phòng" at bounding box center [1019, 374] width 156 height 16
type input "0"
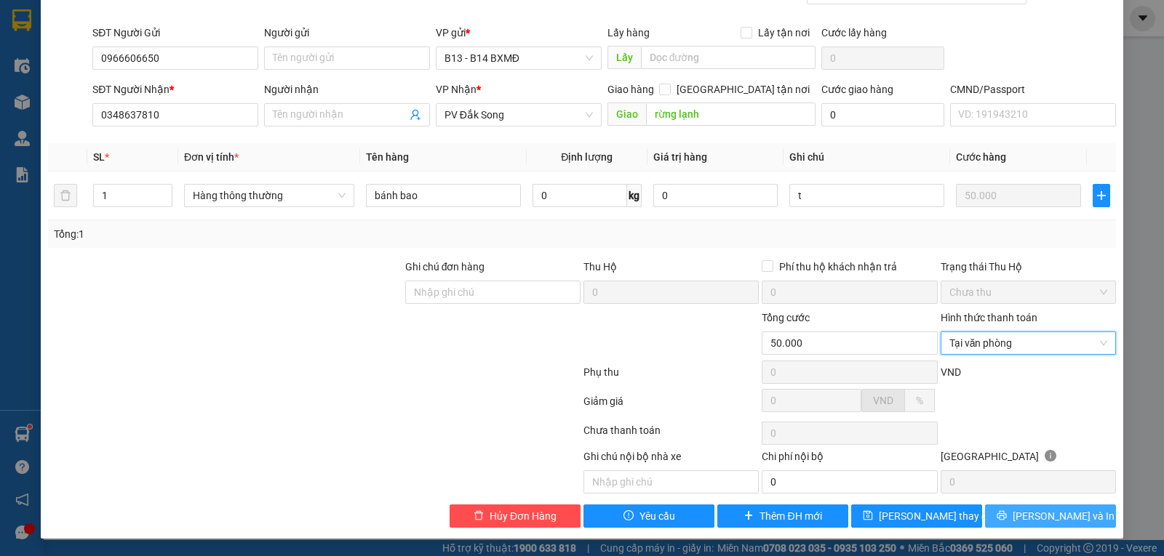
drag, startPoint x: 1047, startPoint y: 516, endPoint x: 1048, endPoint y: 526, distance: 9.5
click at [1047, 522] on span "[PERSON_NAME] và In" at bounding box center [1064, 516] width 102 height 16
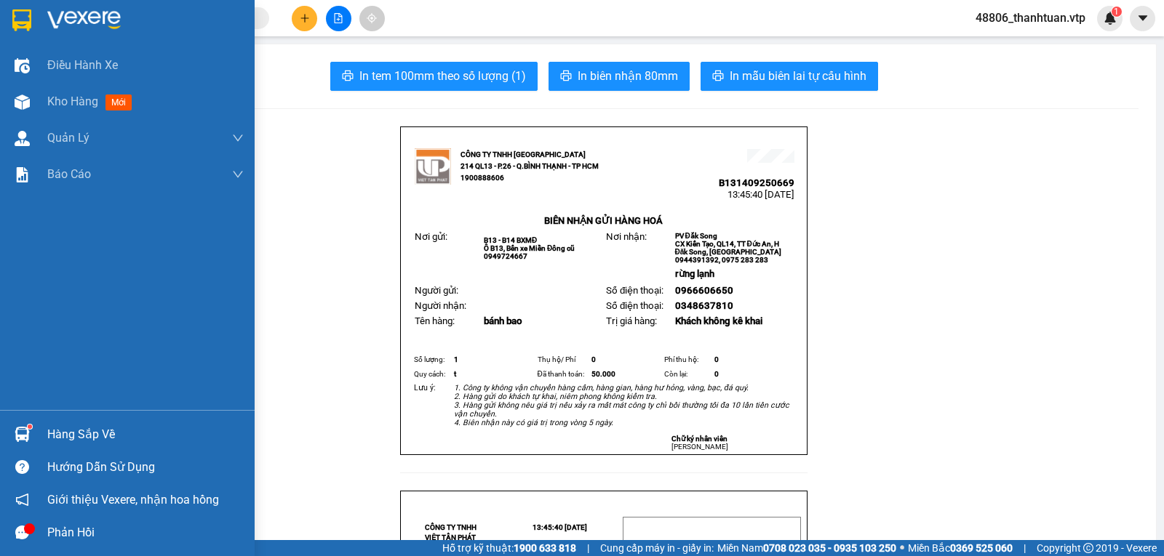
click at [56, 100] on span "Kho hàng" at bounding box center [72, 102] width 51 height 14
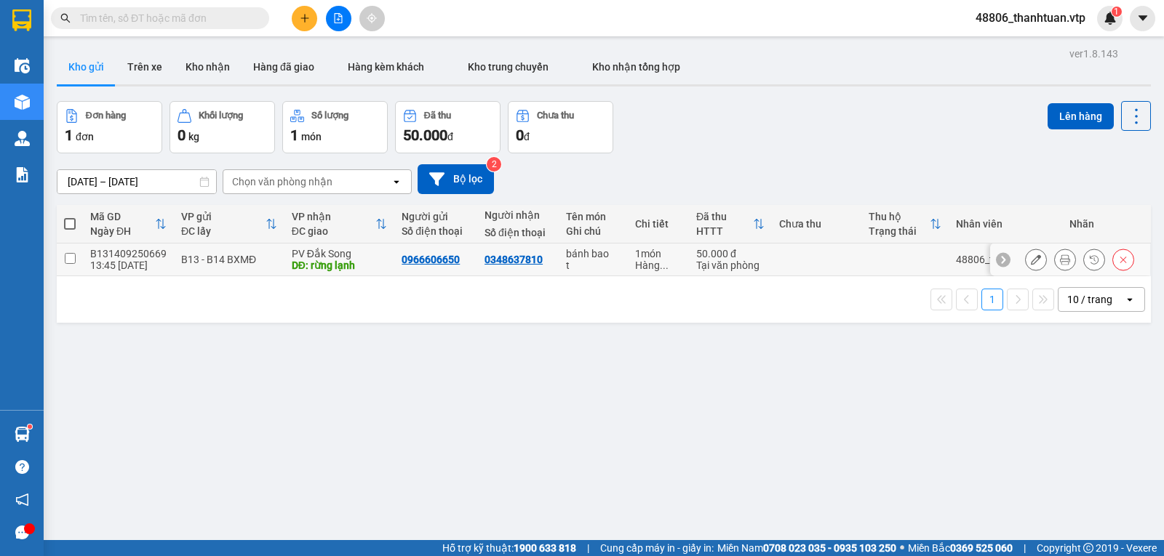
click at [72, 264] on input "checkbox" at bounding box center [70, 258] width 11 height 11
checkbox input "true"
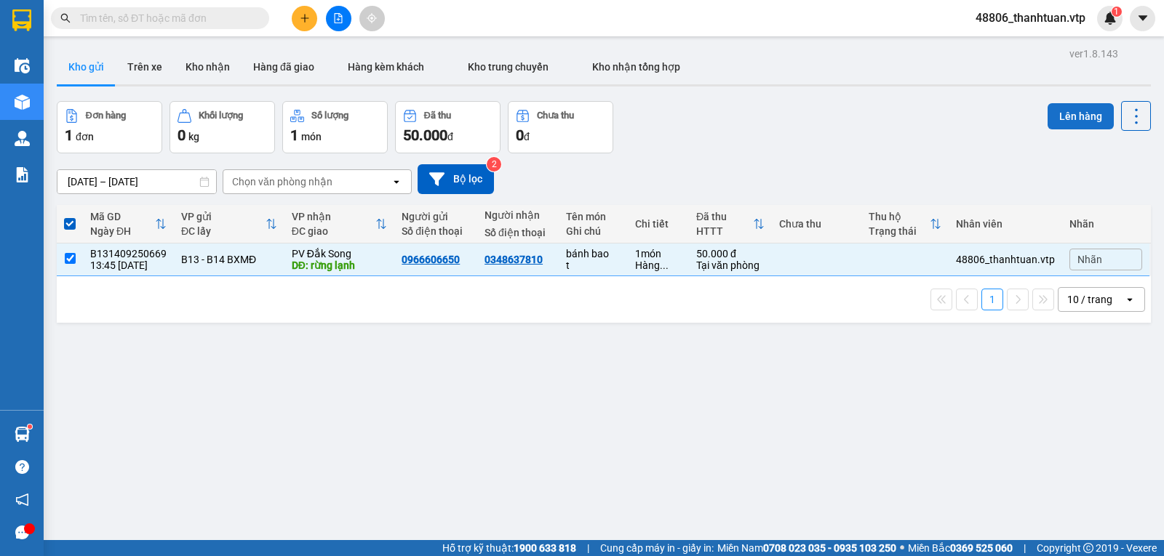
click at [1060, 113] on button "Lên hàng" at bounding box center [1080, 116] width 66 height 26
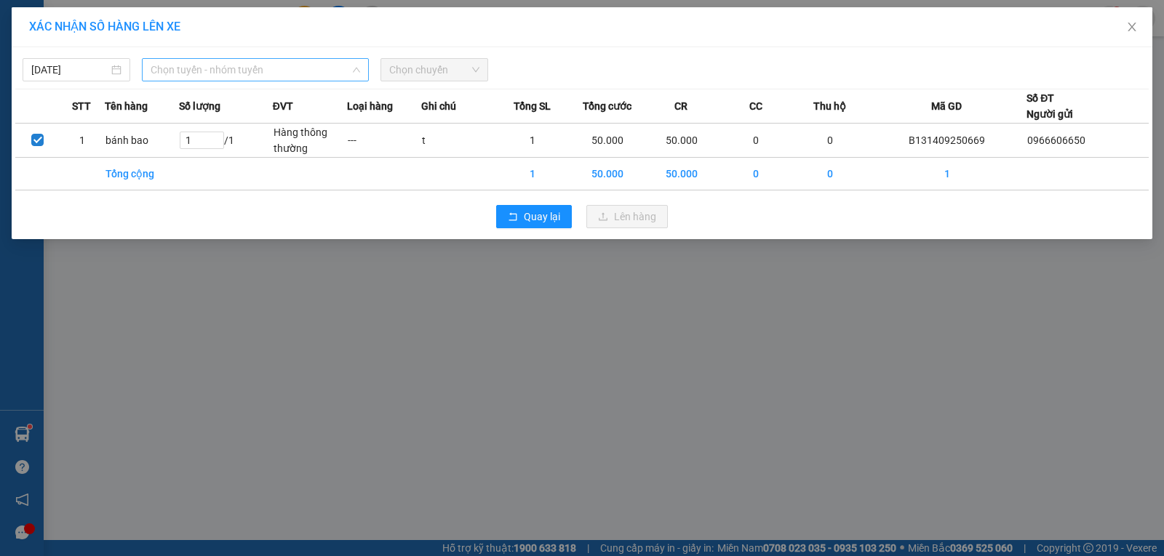
click at [283, 80] on span "Chọn tuyến - nhóm tuyến" at bounding box center [255, 70] width 209 height 22
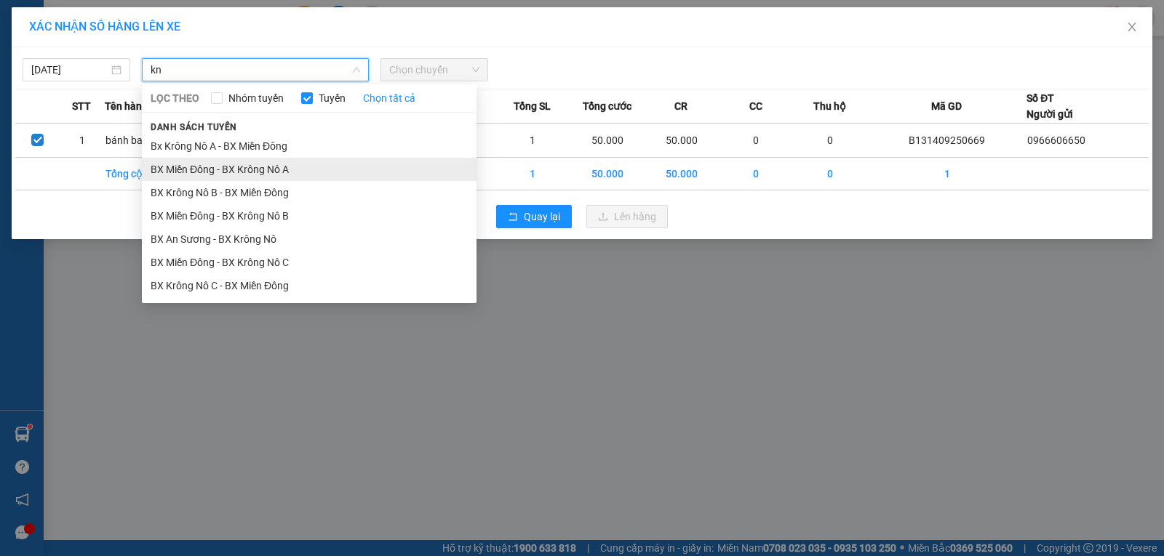
type input "kn"
click at [287, 169] on li "BX Miền Đông - BX Krông Nô A" at bounding box center [309, 169] width 335 height 23
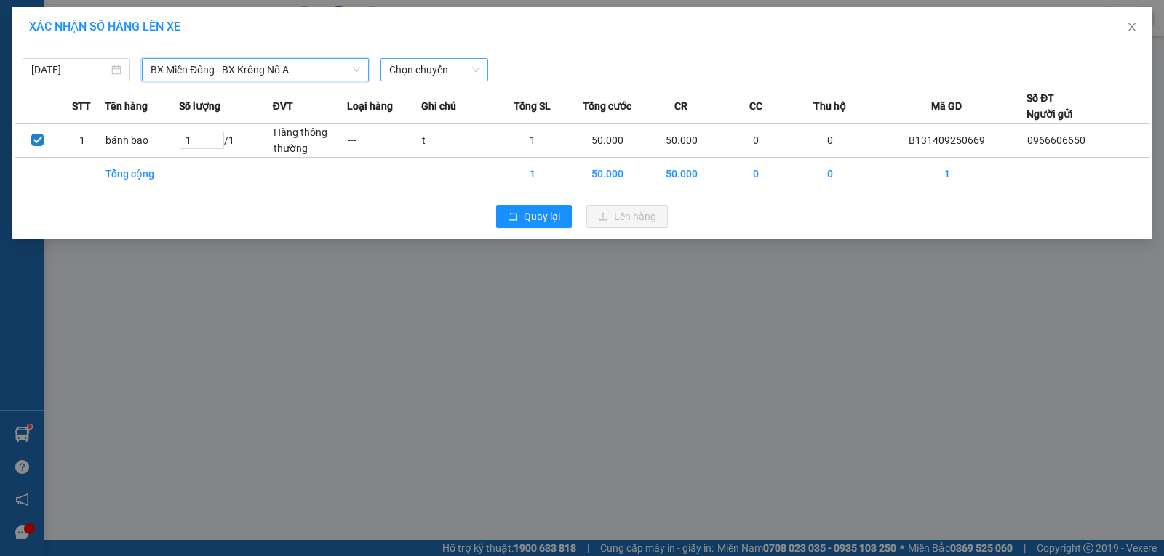
click at [417, 73] on span "Chọn chuyến" at bounding box center [434, 70] width 90 height 22
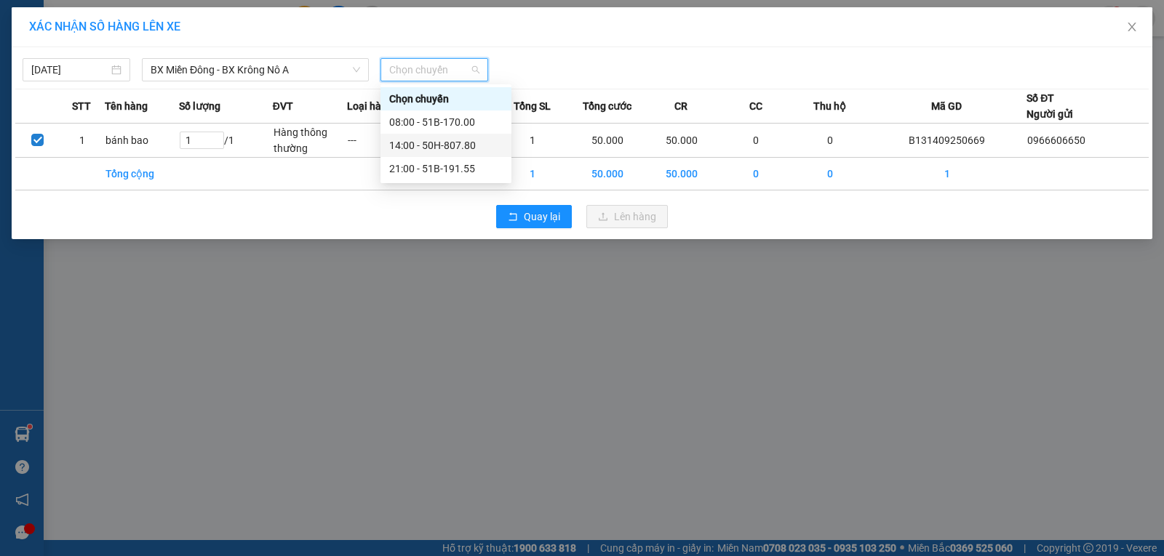
click at [432, 142] on div "14:00 - 50H-807.80" at bounding box center [445, 145] width 113 height 16
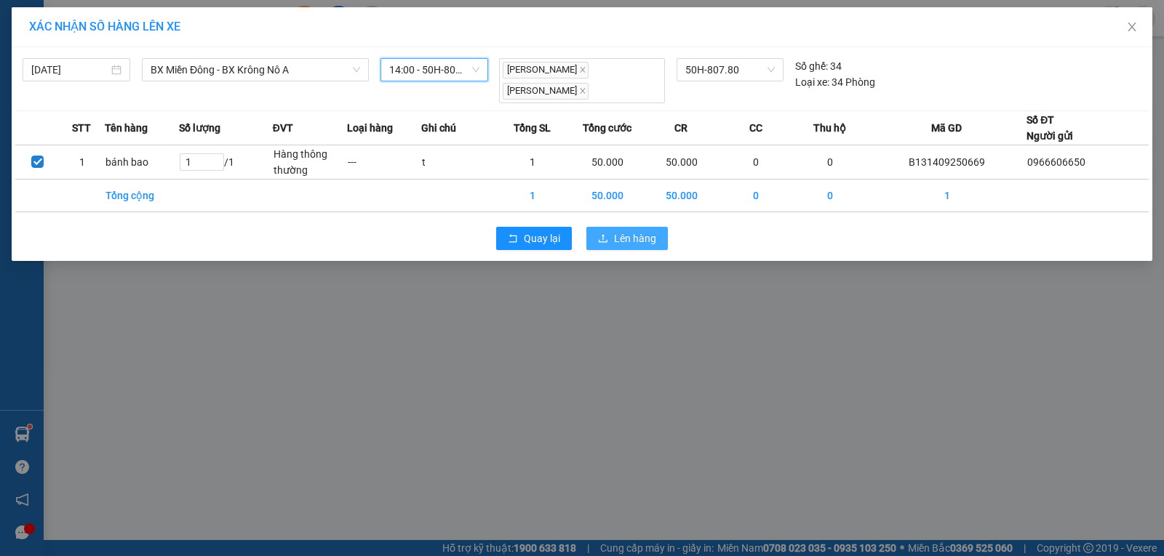
click at [613, 228] on button "Lên hàng" at bounding box center [626, 238] width 81 height 23
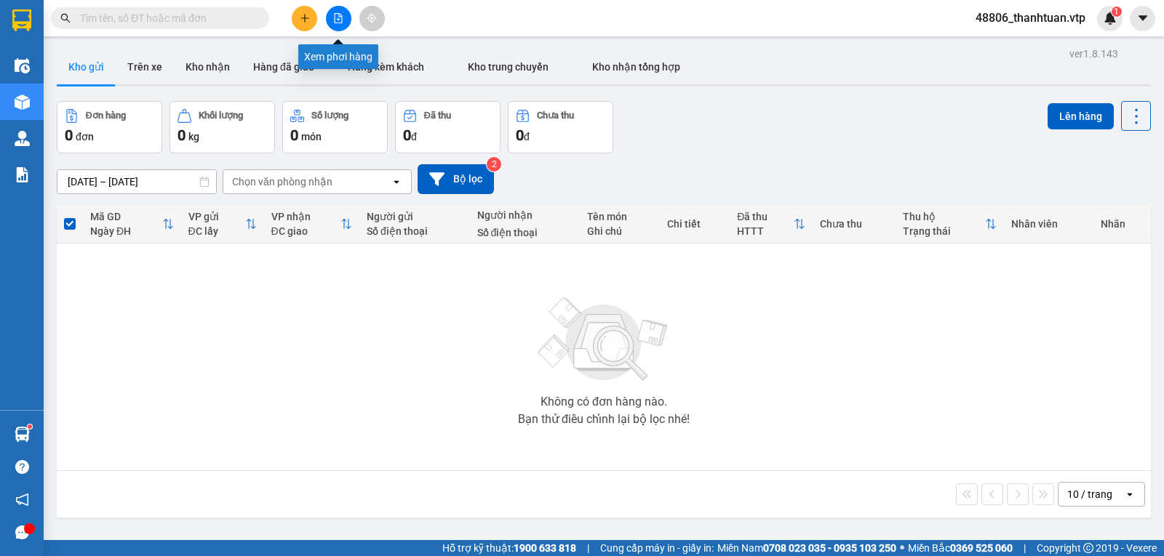
click at [338, 22] on icon "file-add" at bounding box center [338, 18] width 10 height 10
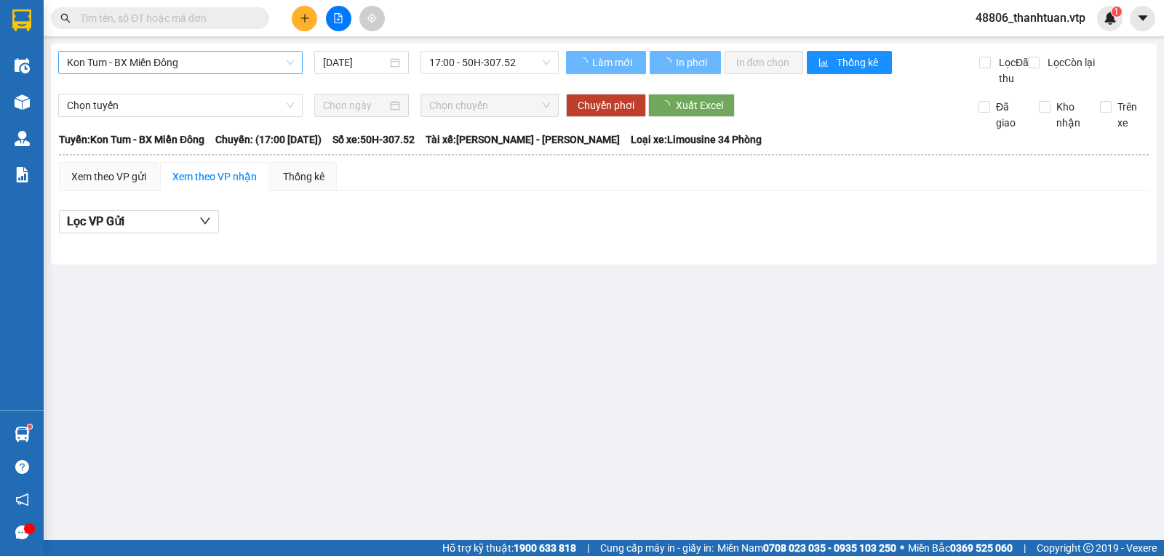
click at [233, 61] on span "Kon Tum - BX Miền Đông" at bounding box center [180, 63] width 227 height 22
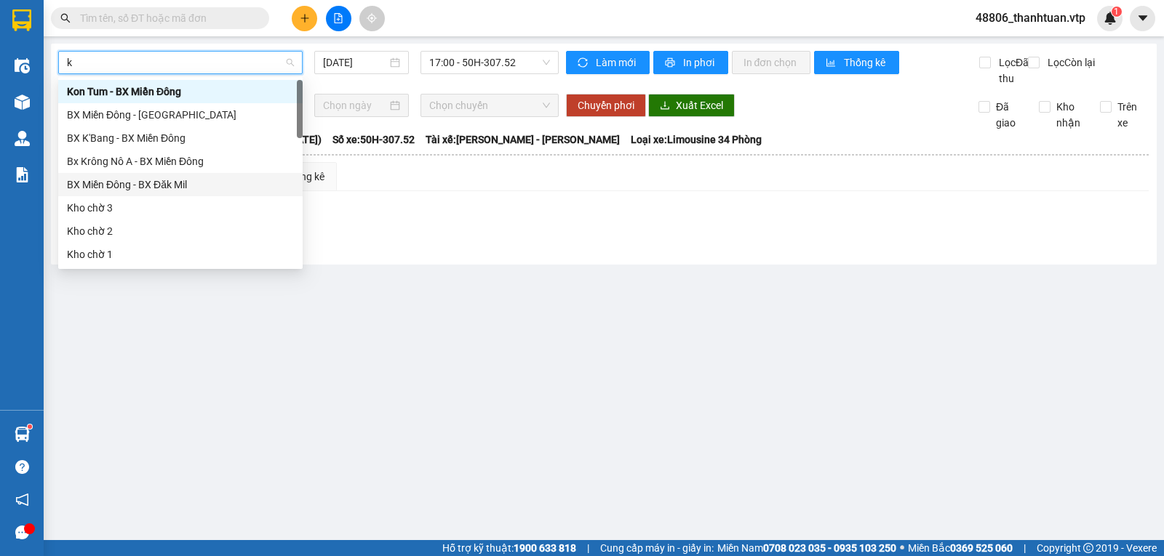
type input "kn"
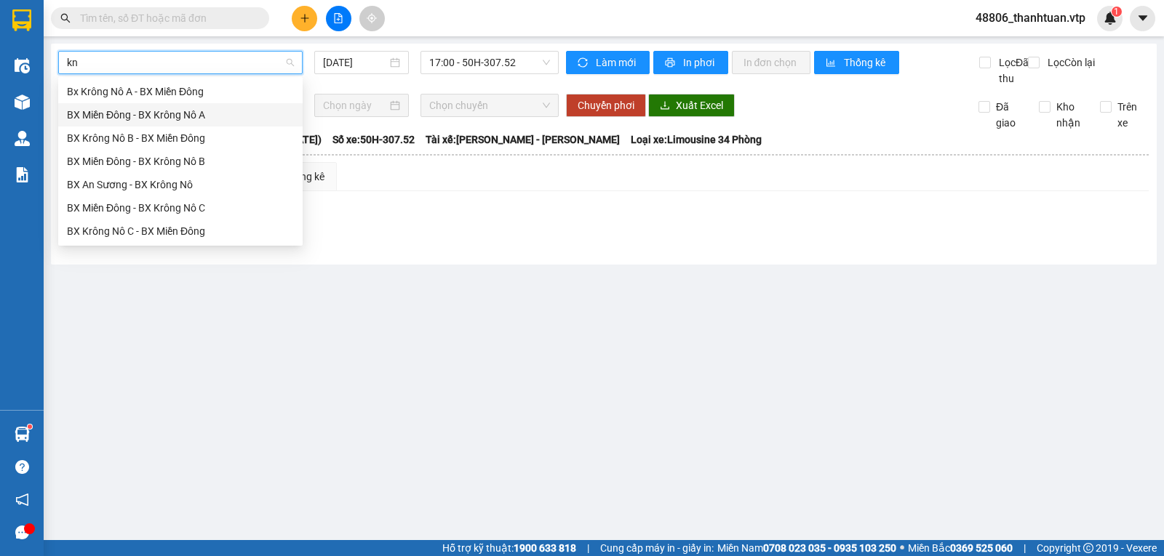
click at [207, 119] on div "BX Miền Đông - BX Krông Nô A" at bounding box center [180, 115] width 227 height 16
type input "[DATE]"
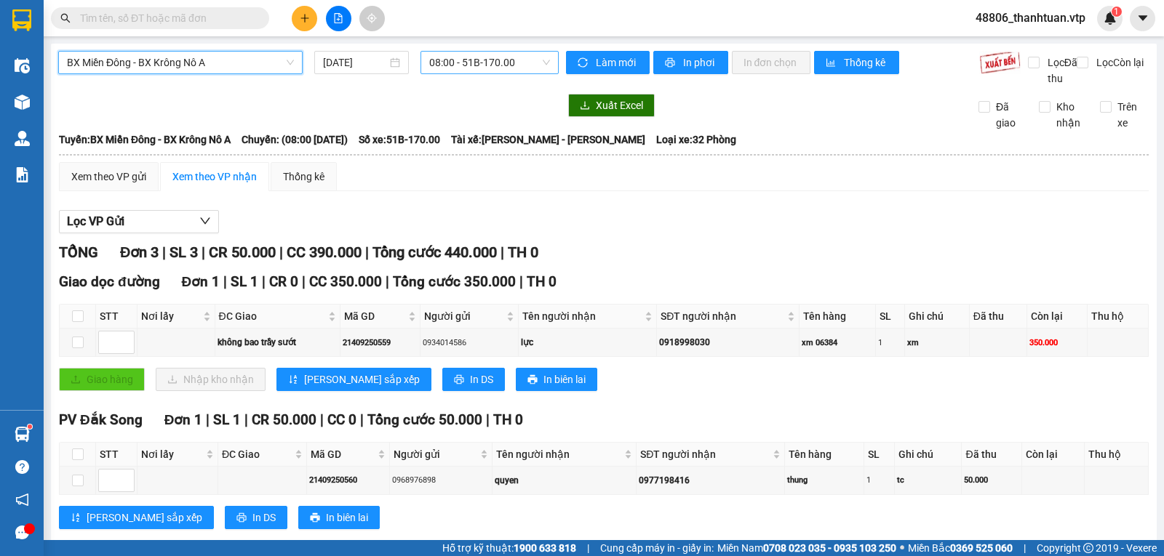
click at [459, 65] on span "08:00 - 51B-170.00" at bounding box center [489, 63] width 120 height 22
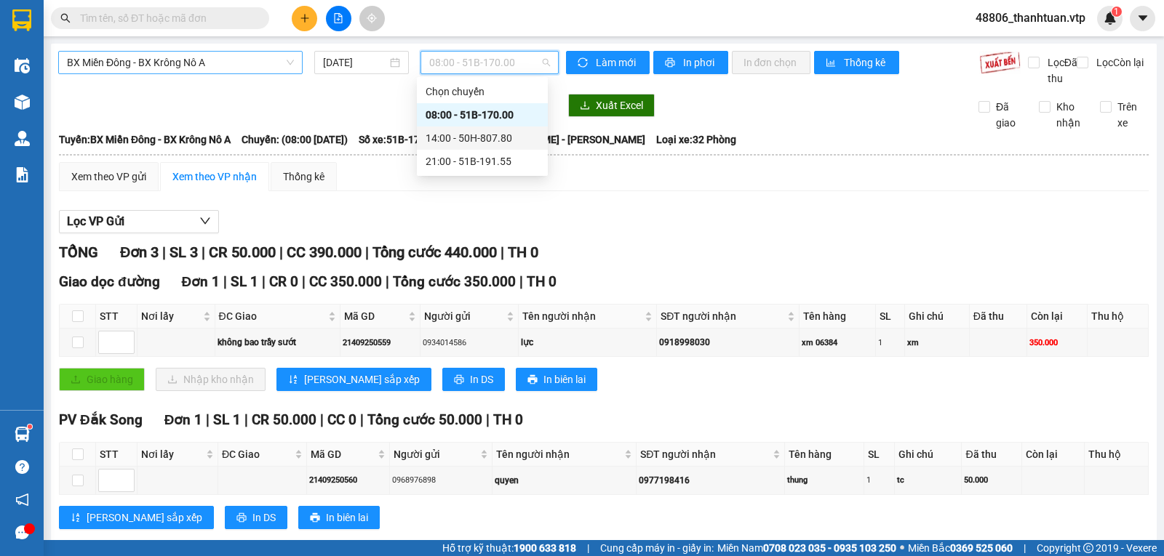
click at [457, 145] on div "14:00 - 50H-807.80" at bounding box center [482, 138] width 113 height 16
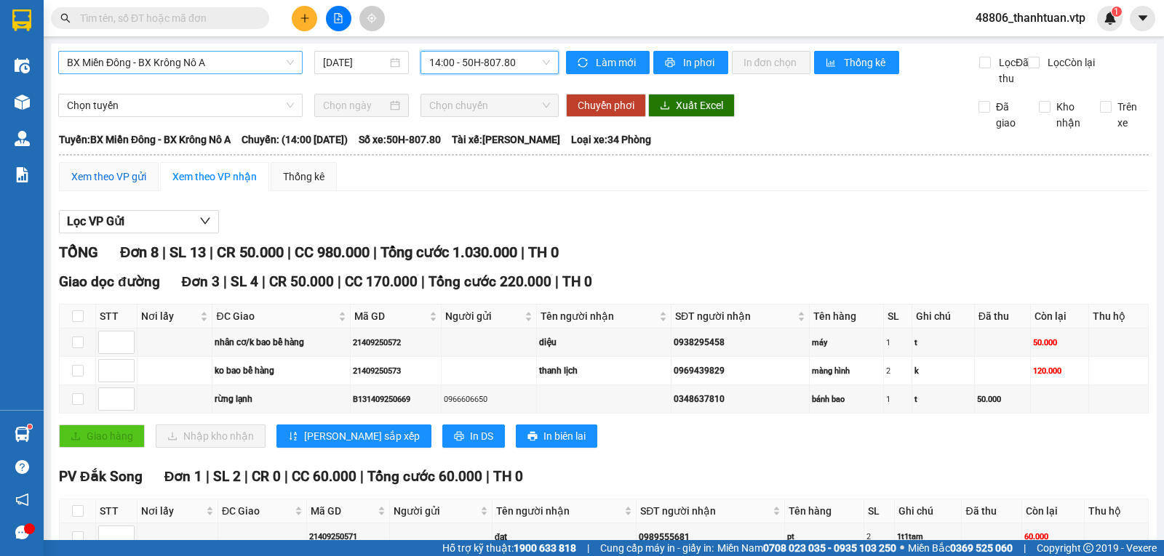
click at [125, 185] on div "Xem theo VP gửi" at bounding box center [108, 177] width 75 height 16
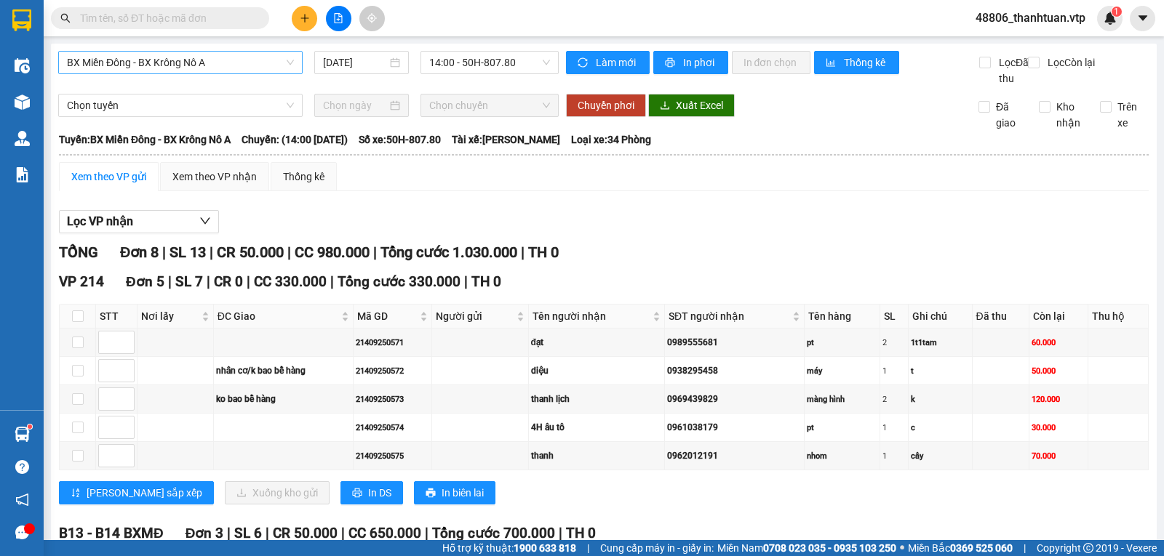
scroll to position [216, 0]
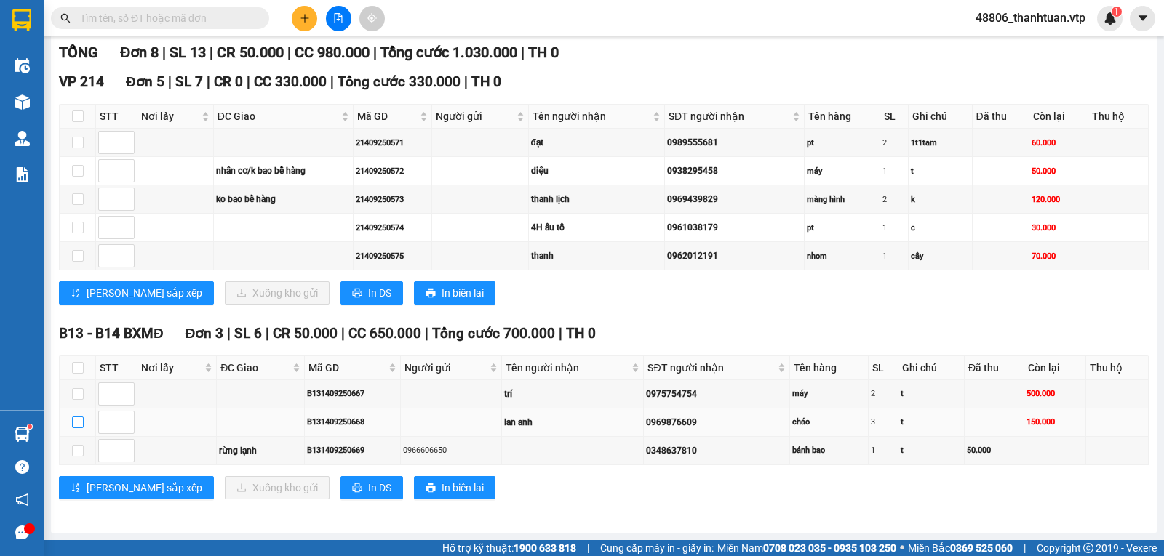
click at [83, 427] on input "checkbox" at bounding box center [78, 423] width 12 height 12
checkbox input "true"
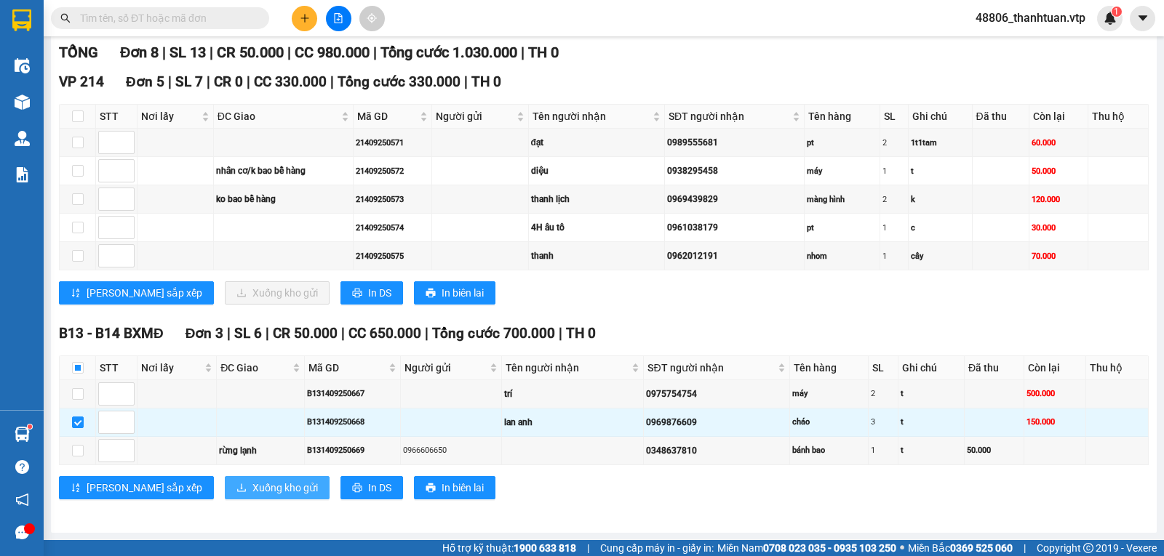
click at [252, 490] on span "Xuống kho gửi" at bounding box center [284, 488] width 65 height 16
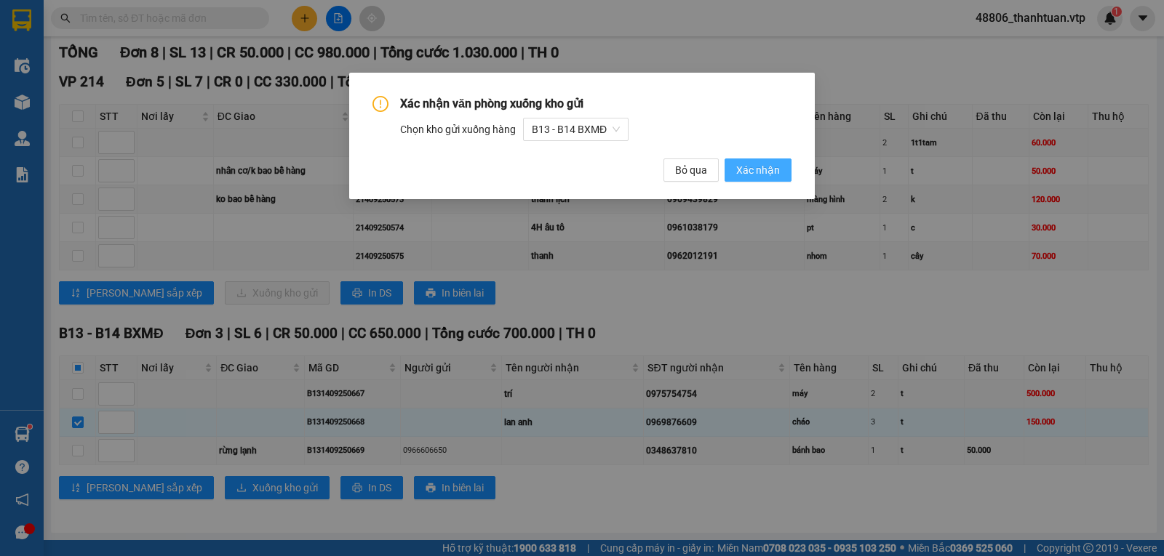
click at [744, 173] on span "Xác nhận" at bounding box center [758, 170] width 44 height 16
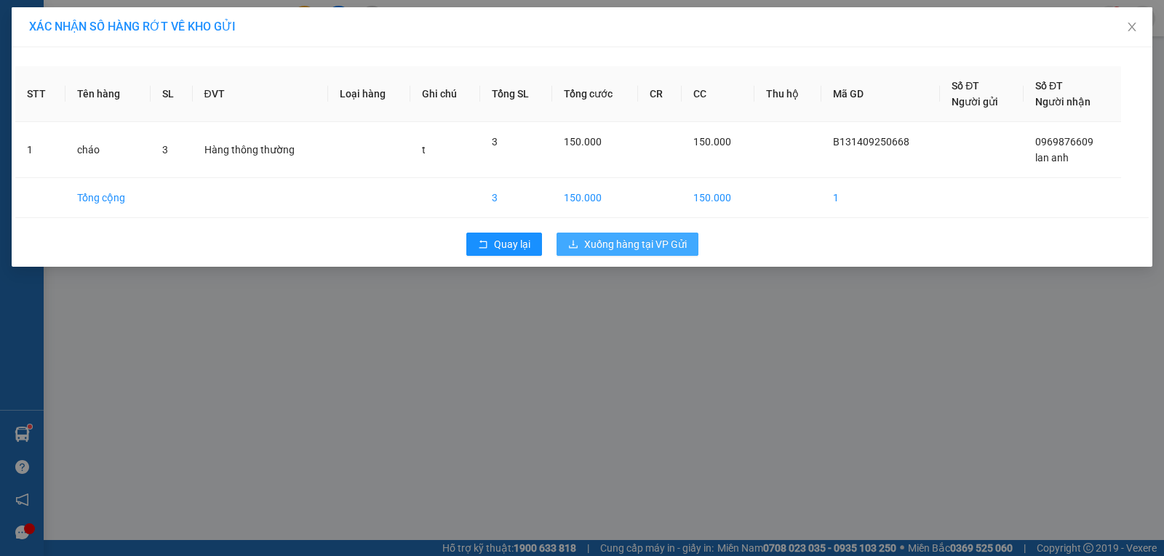
drag, startPoint x: 607, startPoint y: 247, endPoint x: 596, endPoint y: 249, distance: 11.0
click at [607, 248] on span "Xuống hàng tại VP Gửi" at bounding box center [635, 244] width 103 height 16
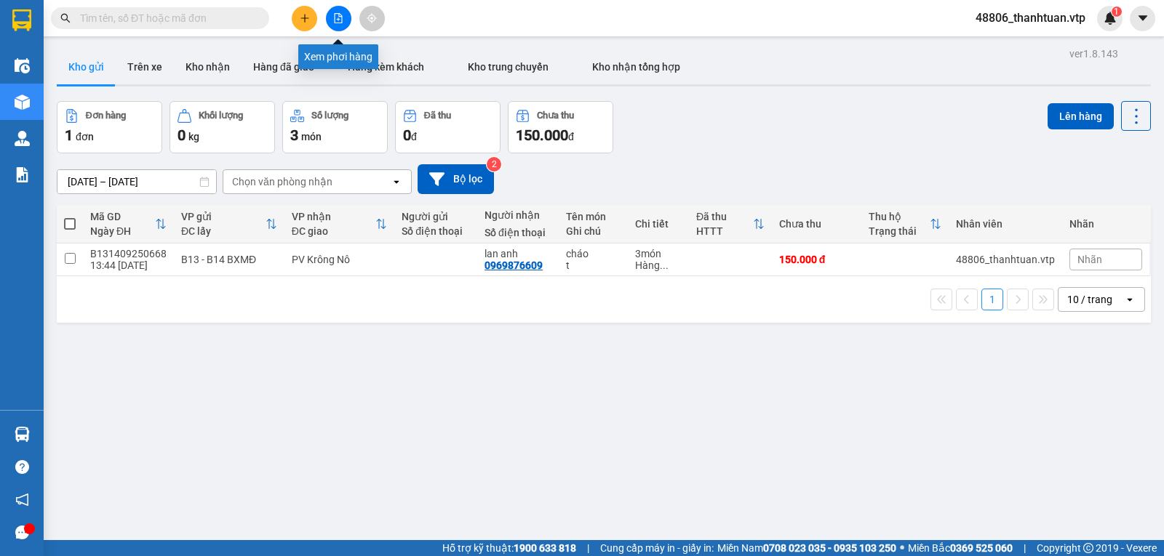
click at [333, 21] on icon "file-add" at bounding box center [338, 18] width 10 height 10
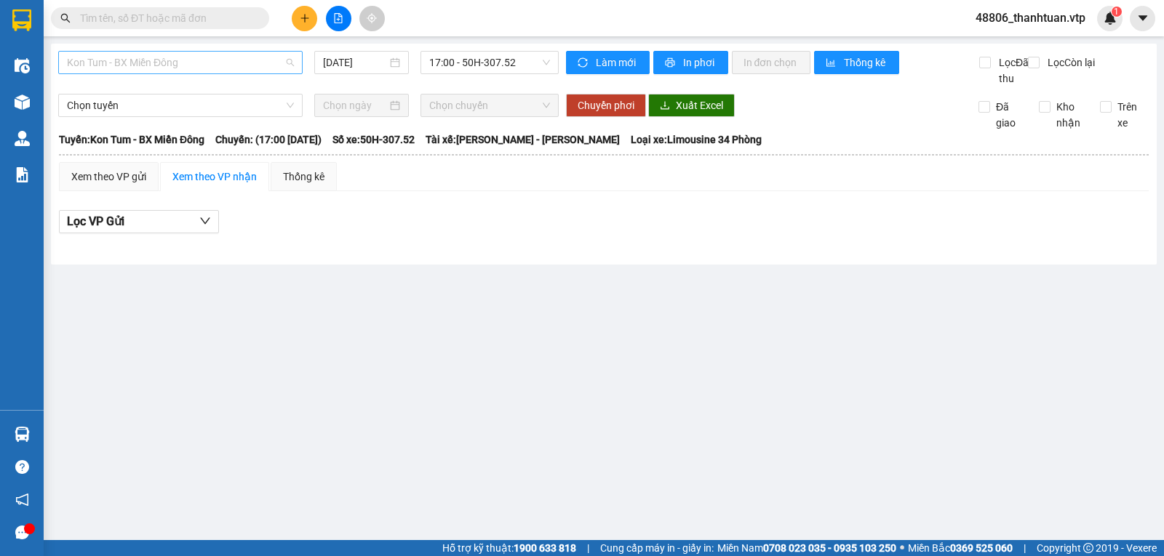
click at [255, 63] on span "Kon Tum - BX Miền Đông" at bounding box center [180, 63] width 227 height 22
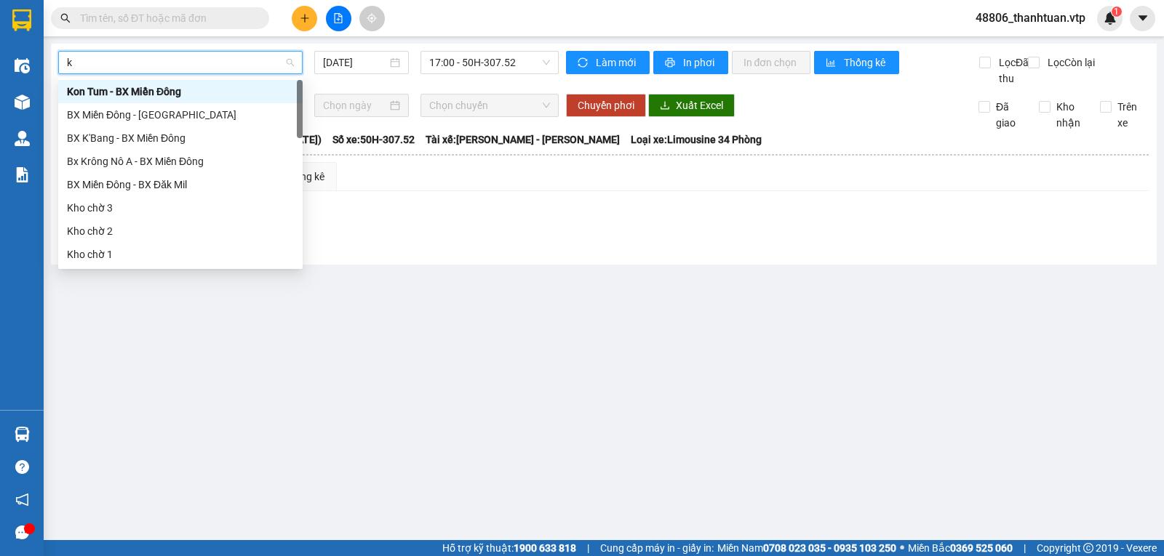
type input "kn"
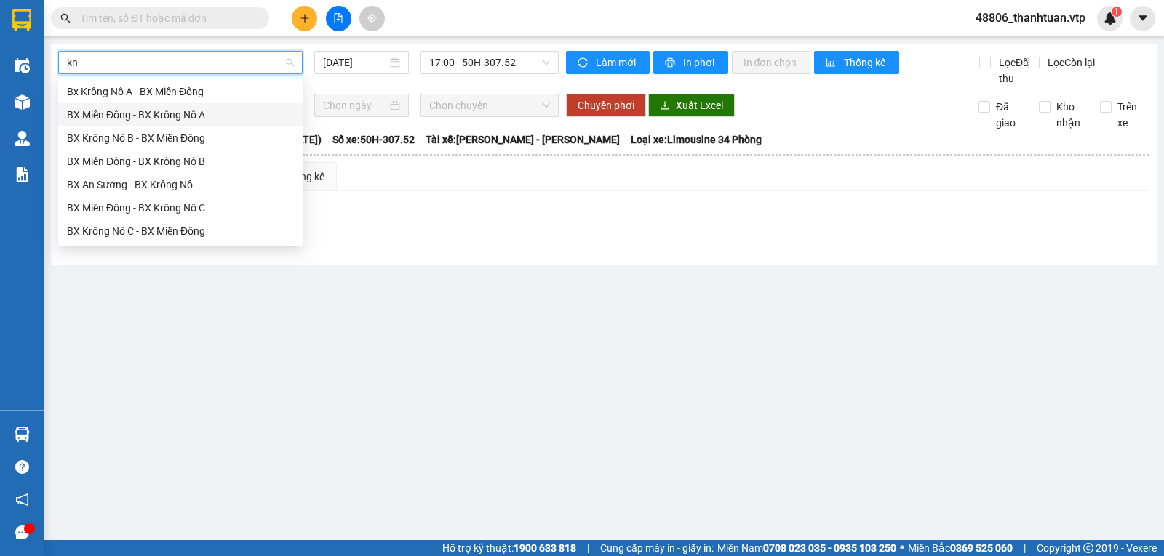
drag, startPoint x: 199, startPoint y: 118, endPoint x: 247, endPoint y: 113, distance: 48.2
click at [200, 118] on div "BX Miền Đông - BX Krông Nô A" at bounding box center [180, 115] width 227 height 16
type input "[DATE]"
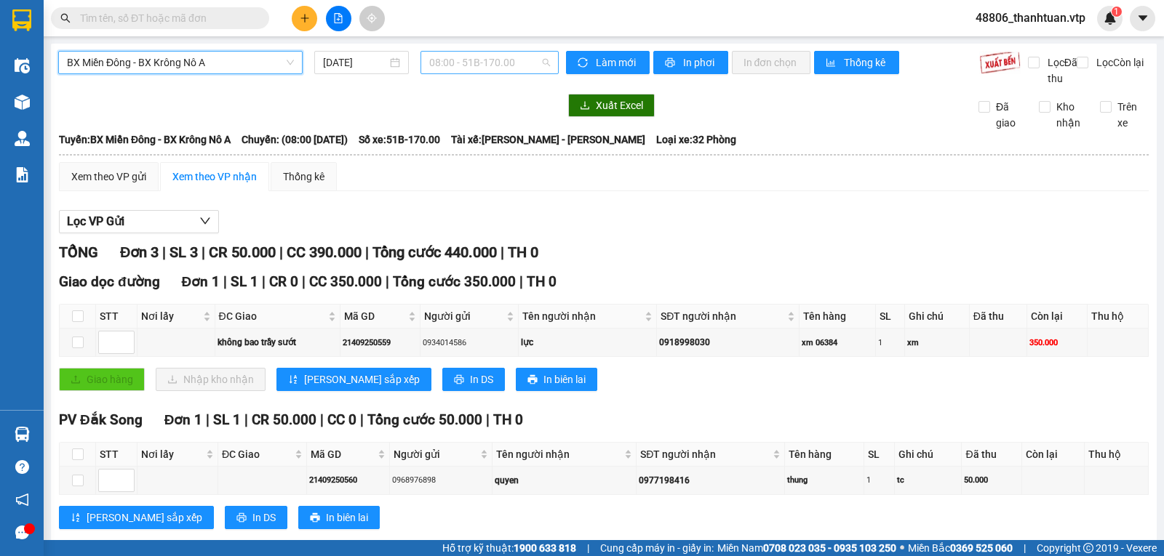
click at [431, 65] on span "08:00 - 51B-170.00" at bounding box center [489, 63] width 120 height 22
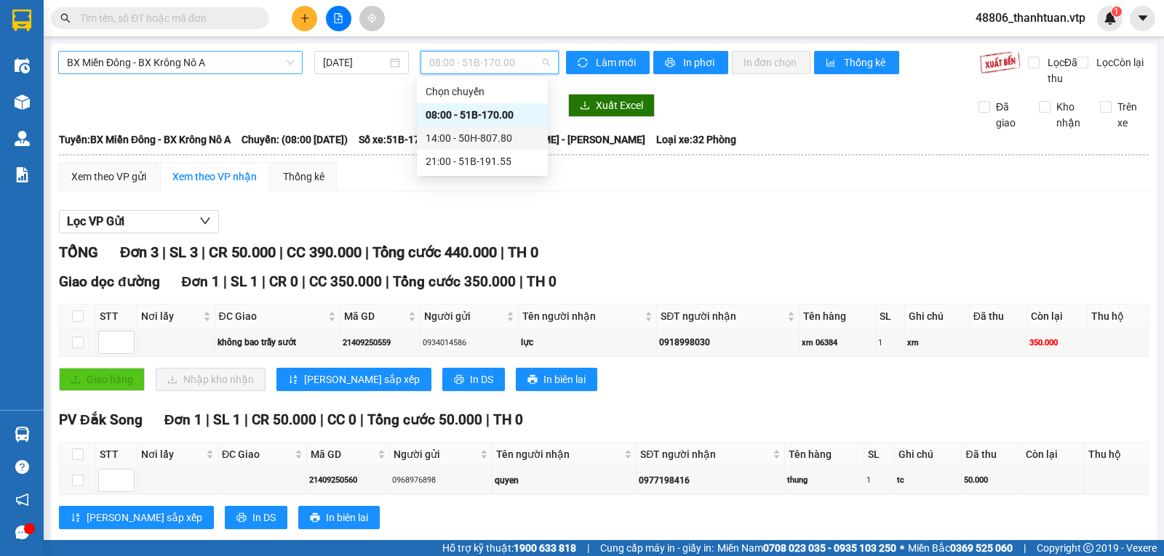
click at [454, 134] on div "14:00 - 50H-807.80" at bounding box center [482, 138] width 113 height 16
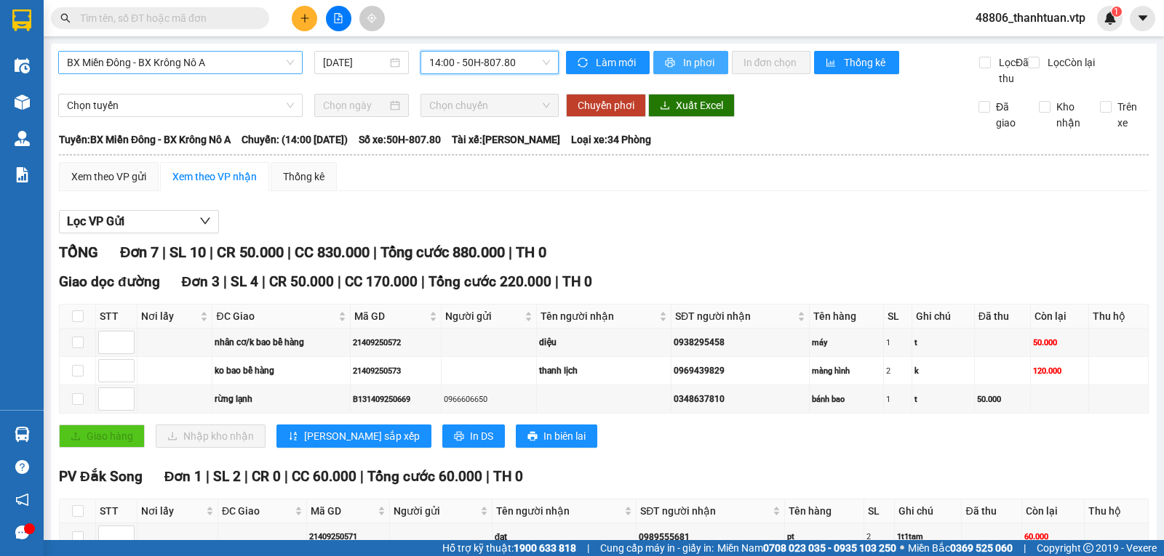
click at [683, 61] on span "In phơi" at bounding box center [699, 63] width 33 height 16
click at [117, 185] on div "Xem theo VP gửi" at bounding box center [108, 177] width 75 height 16
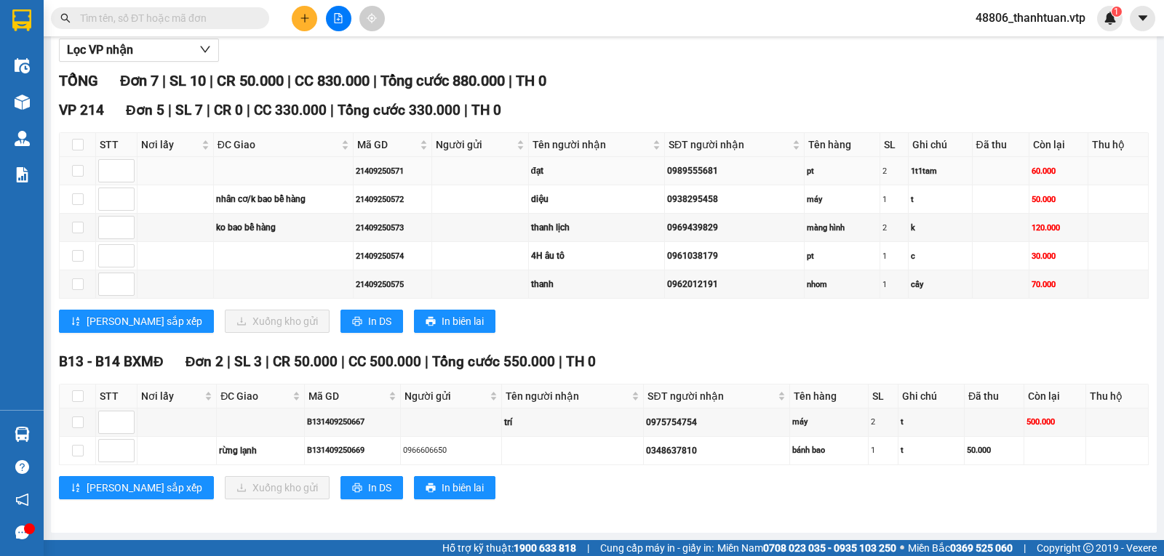
scroll to position [188, 0]
click at [79, 255] on input "checkbox" at bounding box center [78, 256] width 12 height 12
checkbox input "true"
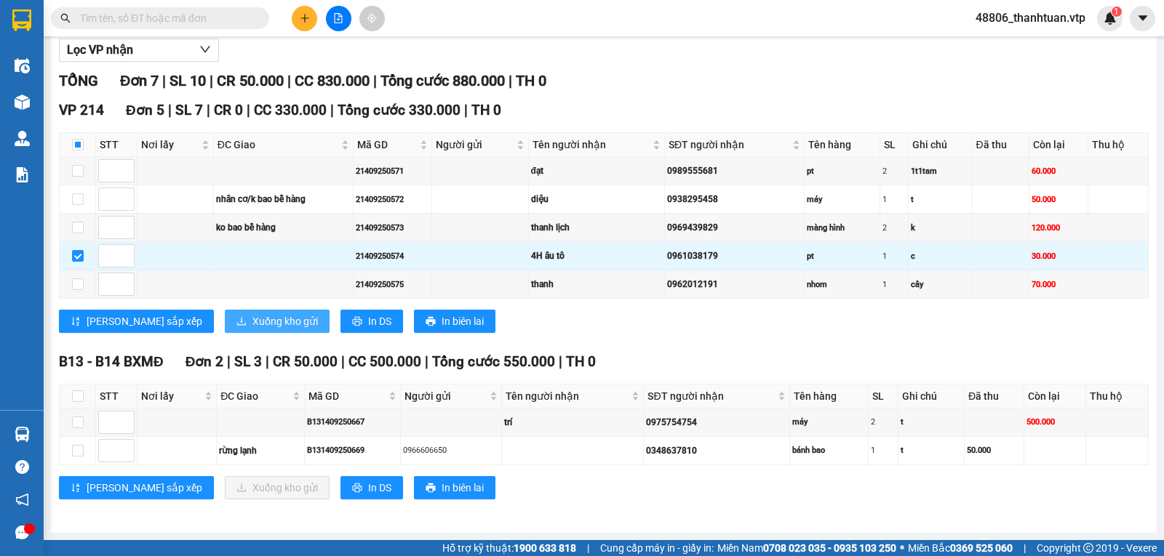
click at [252, 322] on span "Xuống kho gửi" at bounding box center [284, 322] width 65 height 16
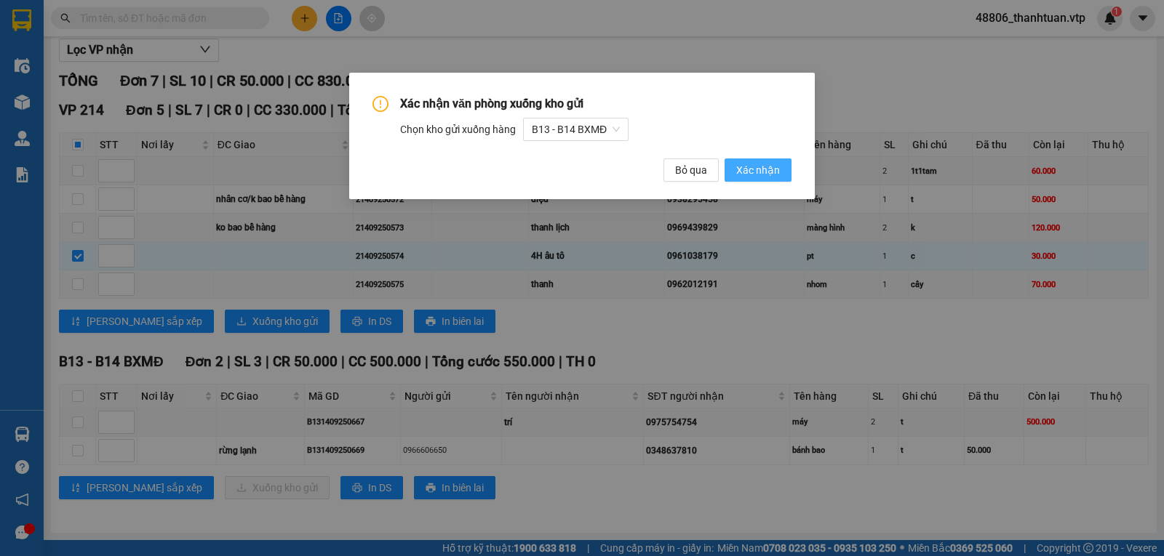
click at [745, 169] on span "Xác nhận" at bounding box center [758, 170] width 44 height 16
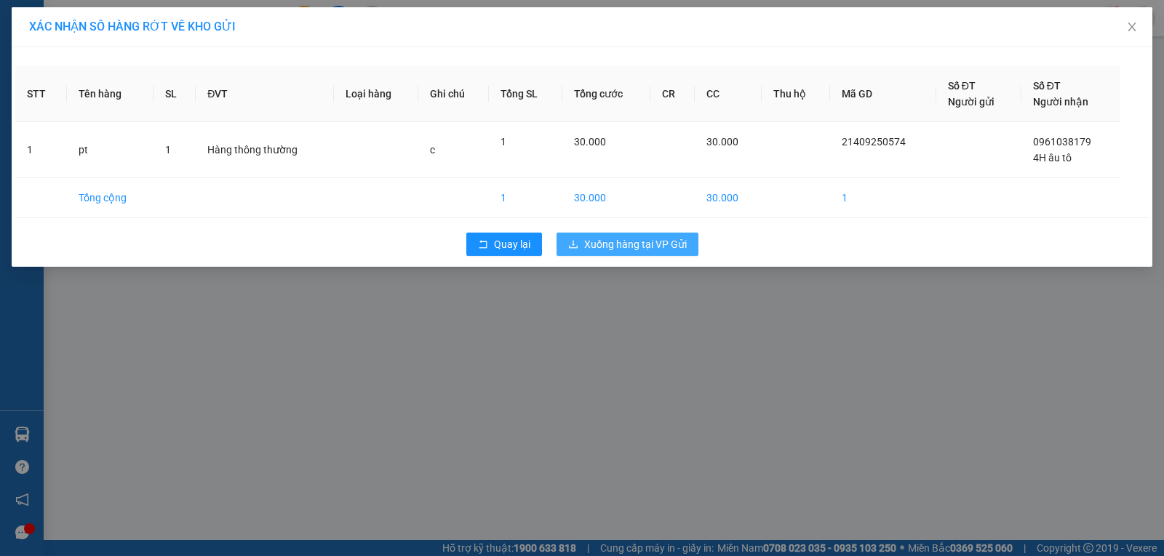
click at [618, 248] on span "Xuống hàng tại VP Gửi" at bounding box center [635, 244] width 103 height 16
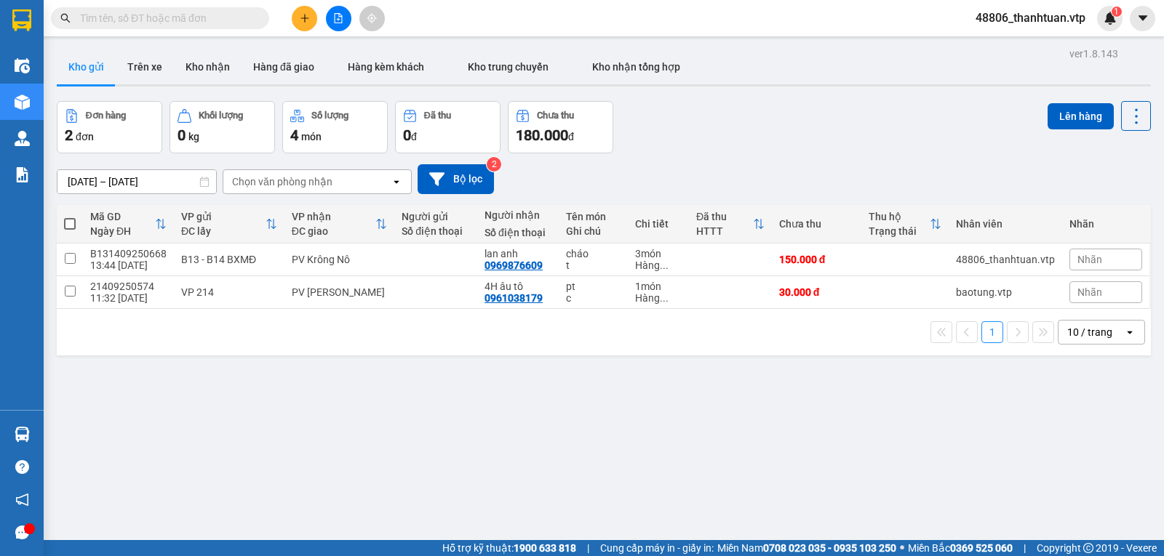
click at [300, 17] on icon "plus" at bounding box center [305, 18] width 10 height 10
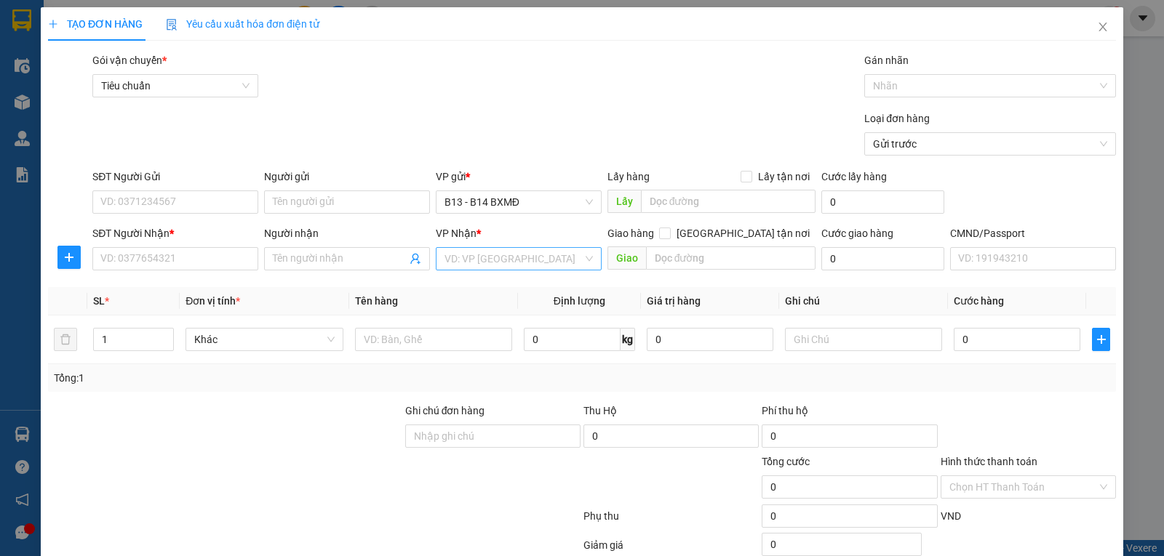
click at [454, 258] on input "search" at bounding box center [513, 259] width 138 height 22
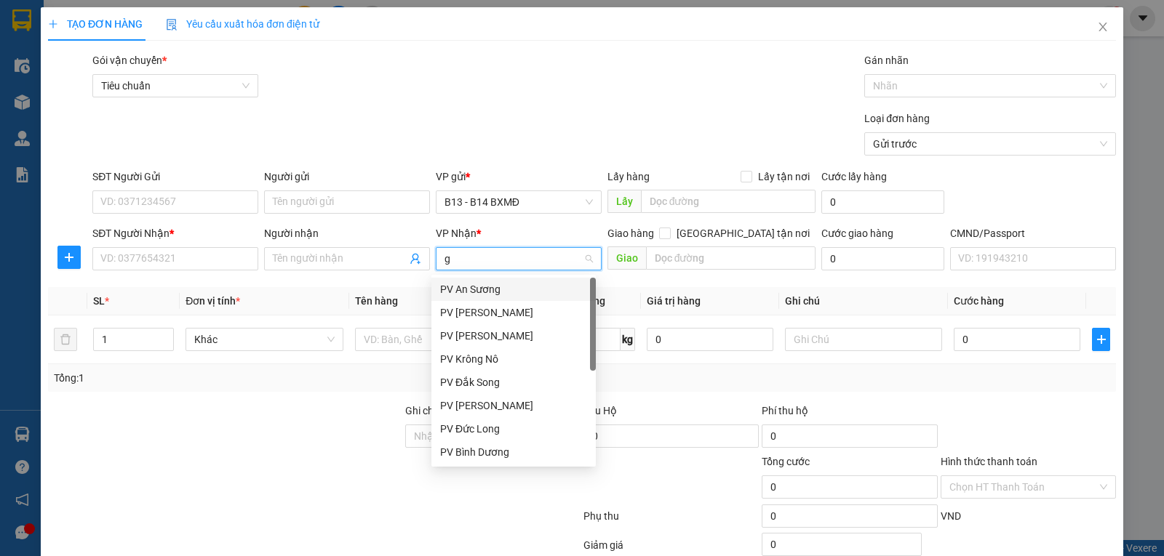
type input "gn"
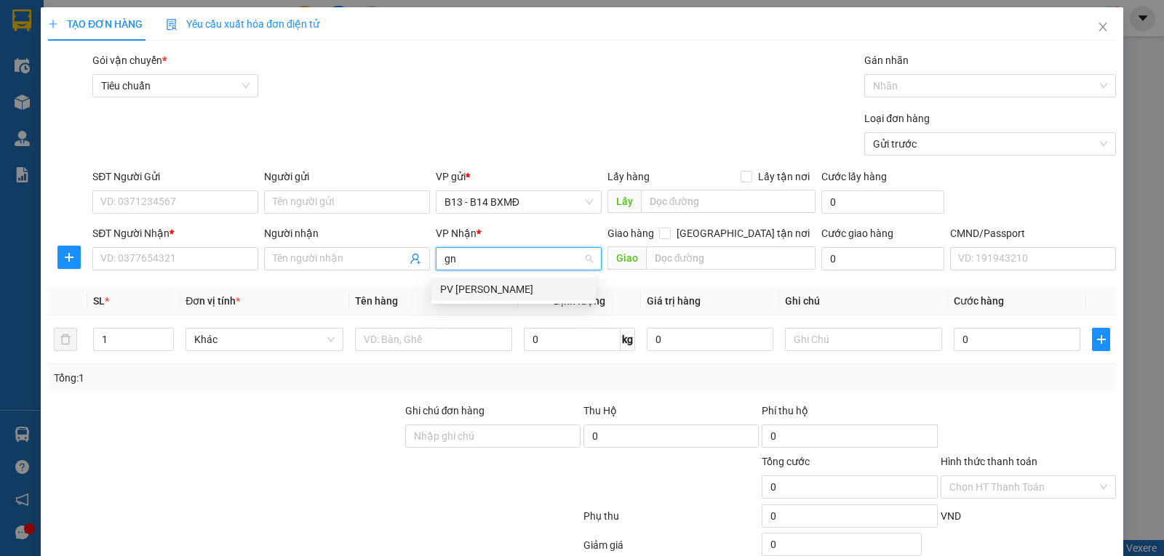
drag, startPoint x: 456, startPoint y: 290, endPoint x: 212, endPoint y: 235, distance: 250.4
click at [452, 288] on div "PV [PERSON_NAME]" at bounding box center [513, 290] width 147 height 16
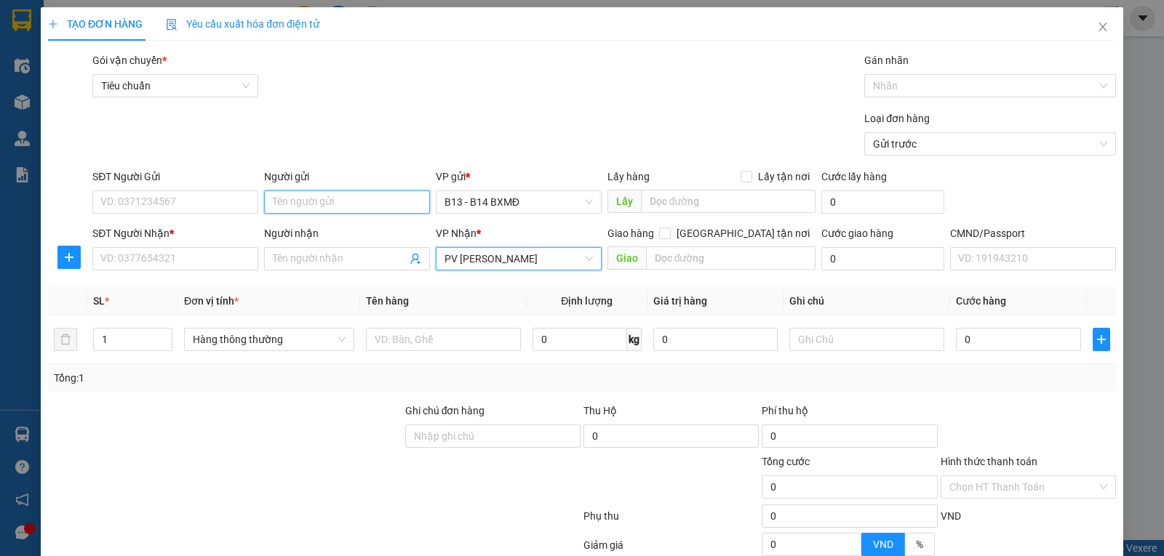
click at [295, 201] on input "Người gửi" at bounding box center [347, 202] width 166 height 23
type input "manh"
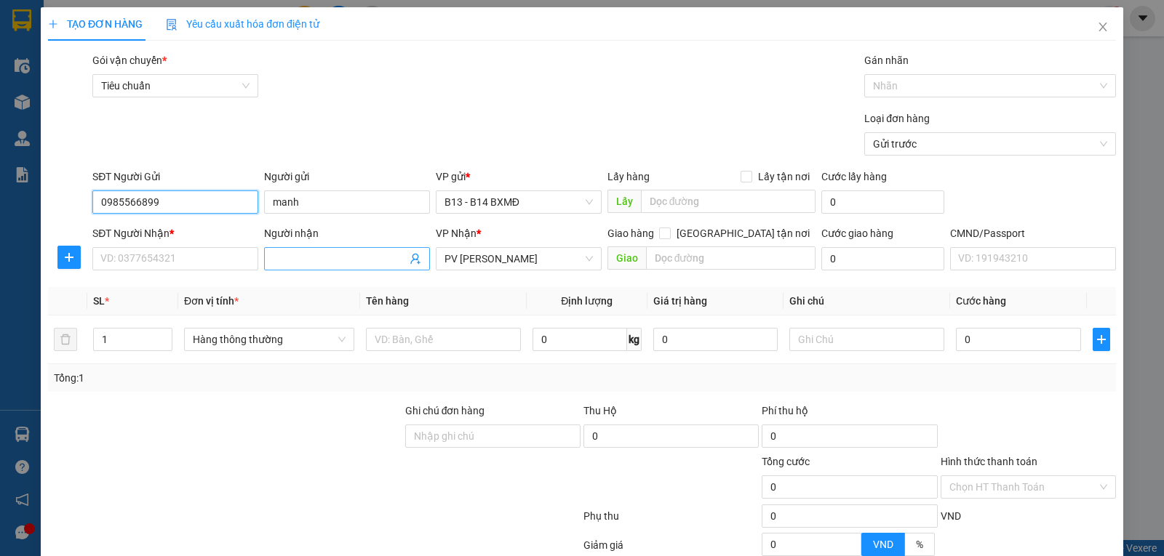
type input "0985566899"
click at [331, 251] on span at bounding box center [347, 258] width 166 height 23
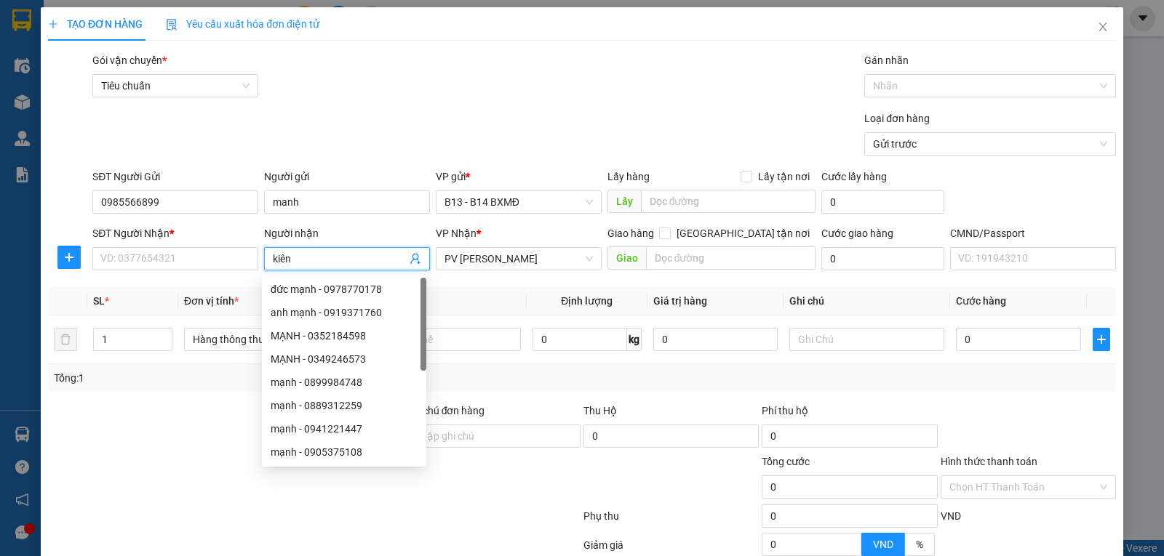
type input "kiên"
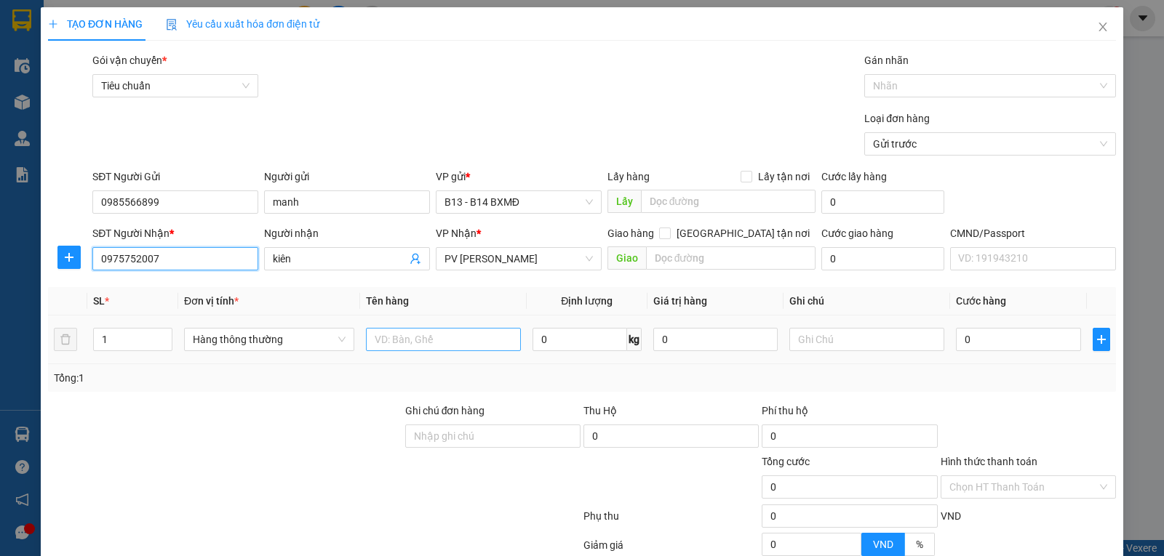
type input "0975752007"
click at [397, 335] on input "text" at bounding box center [443, 339] width 155 height 23
type input "pt"
type input "t"
type input "1"
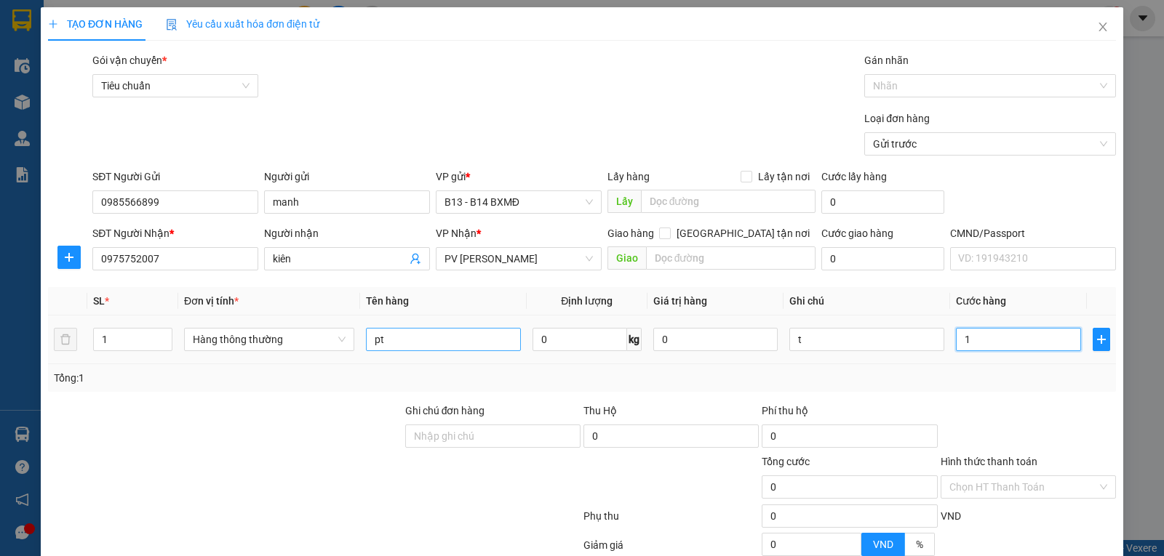
type input "1"
type input "10"
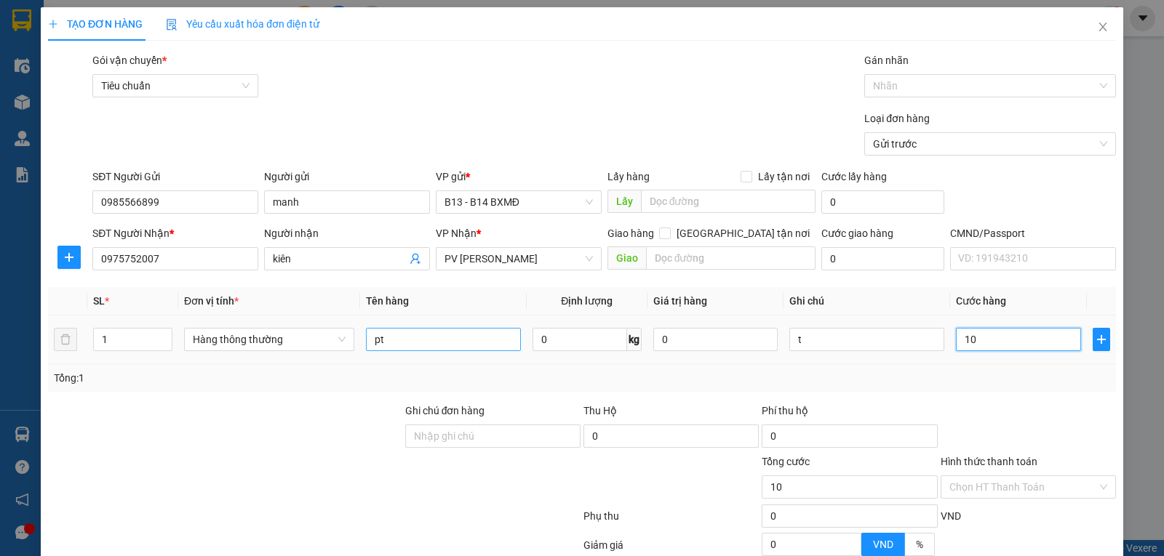
type input "100"
type input "1.000"
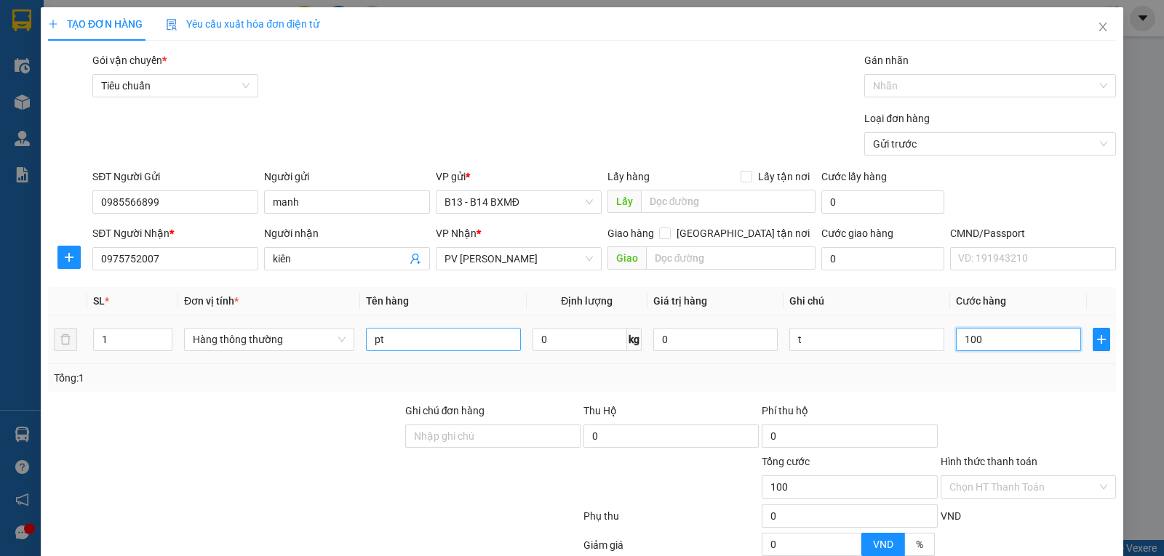
type input "1.000"
type input "10.000"
type input "100.000"
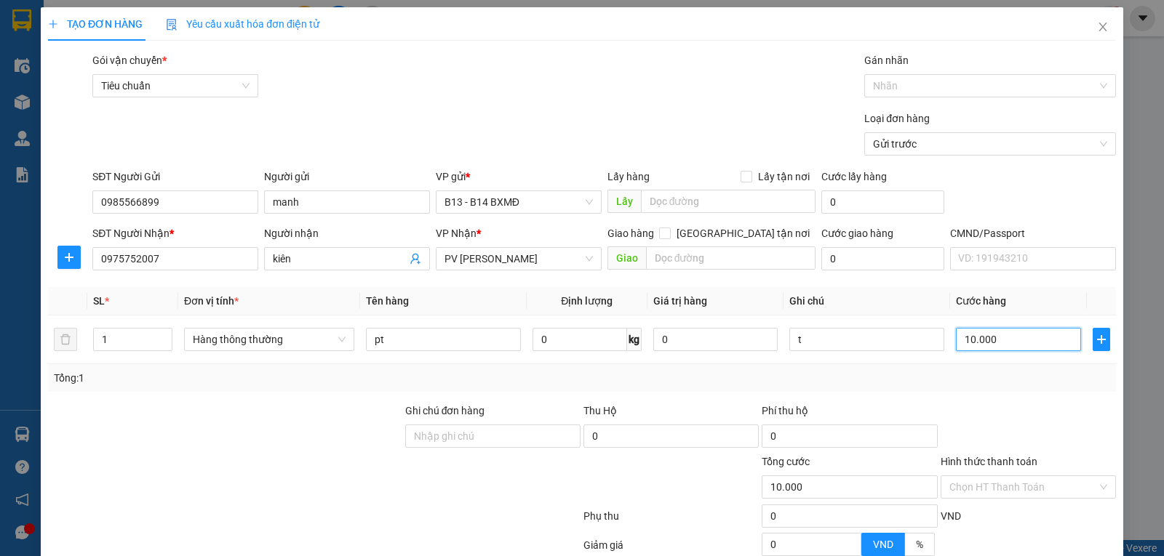
type input "100.000"
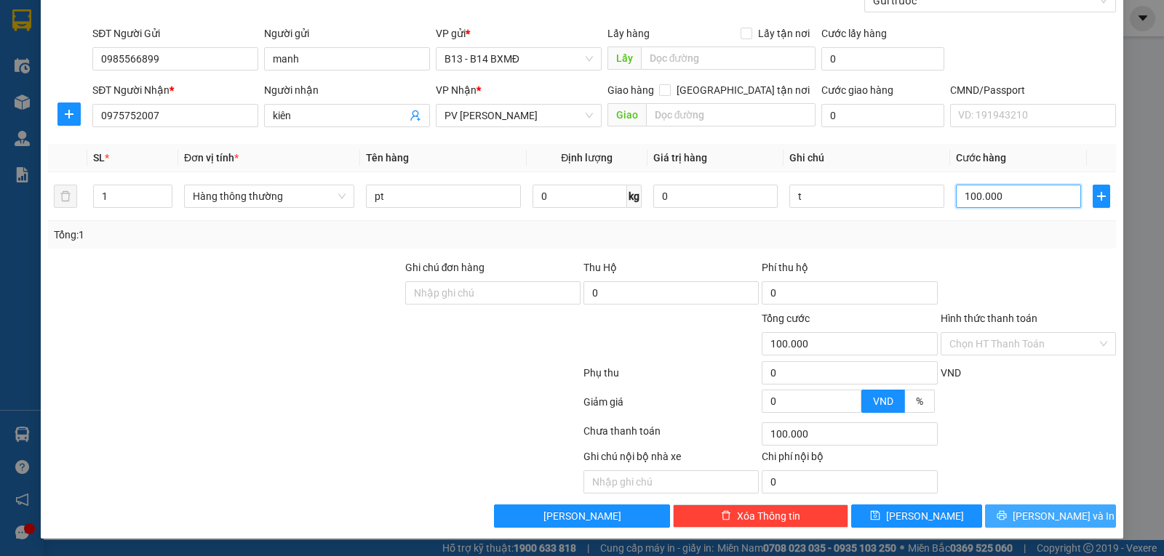
type input "100.000"
click at [1037, 522] on span "Lưu và In" at bounding box center [1064, 516] width 102 height 16
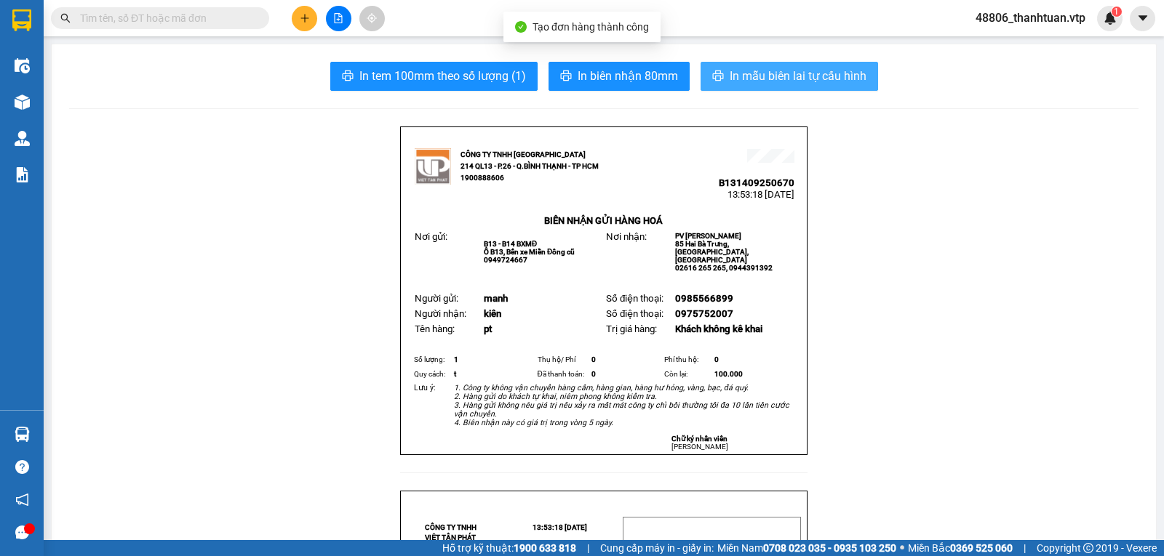
click at [733, 78] on span "In mẫu biên lai tự cấu hình" at bounding box center [798, 76] width 137 height 18
drag, startPoint x: 744, startPoint y: 73, endPoint x: 816, endPoint y: 96, distance: 75.5
click at [745, 73] on span "In mẫu biên lai tự cấu hình" at bounding box center [798, 76] width 137 height 18
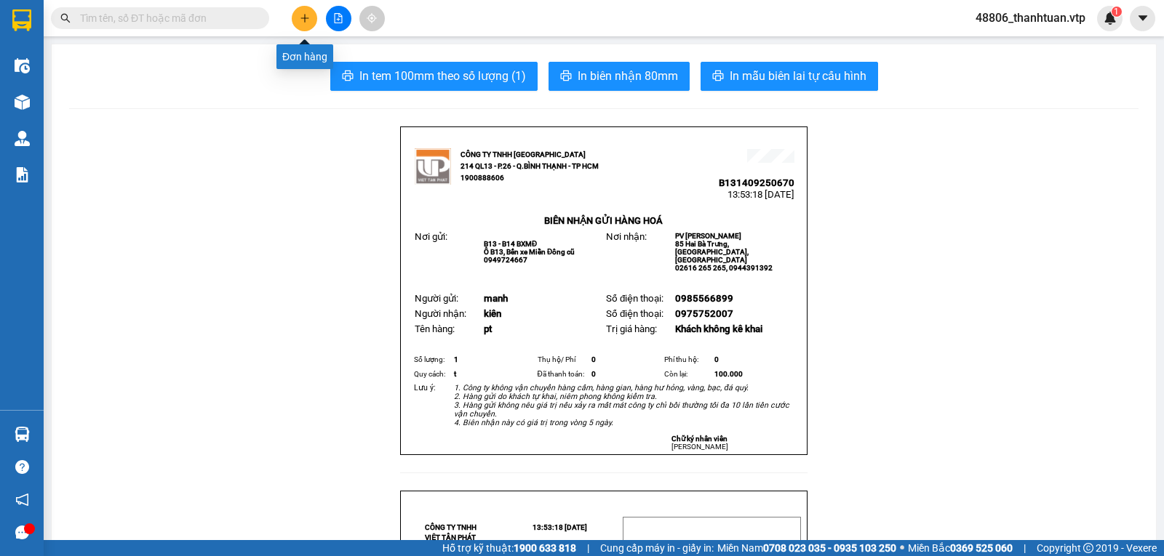
click at [300, 21] on icon "plus" at bounding box center [305, 18] width 10 height 10
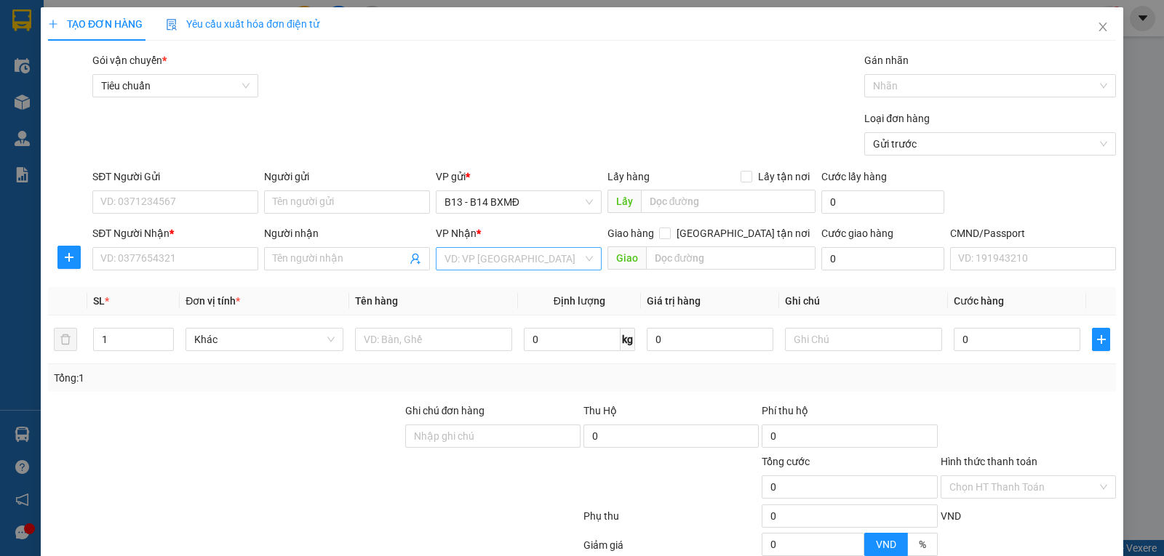
click at [512, 268] on input "search" at bounding box center [513, 259] width 138 height 22
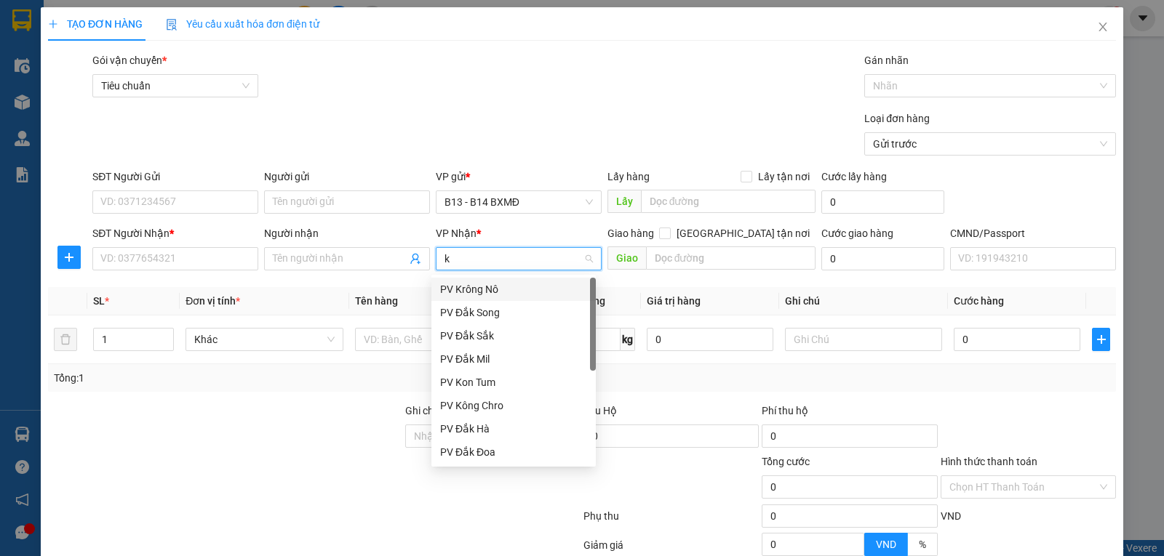
type input "kn"
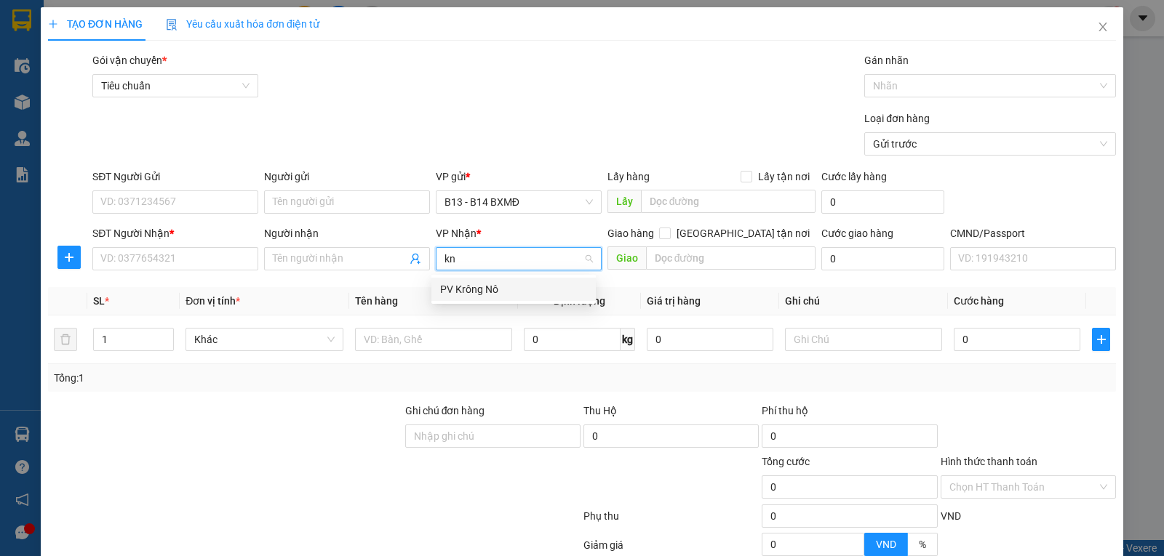
click at [494, 289] on div "PV Krông Nô" at bounding box center [513, 290] width 147 height 16
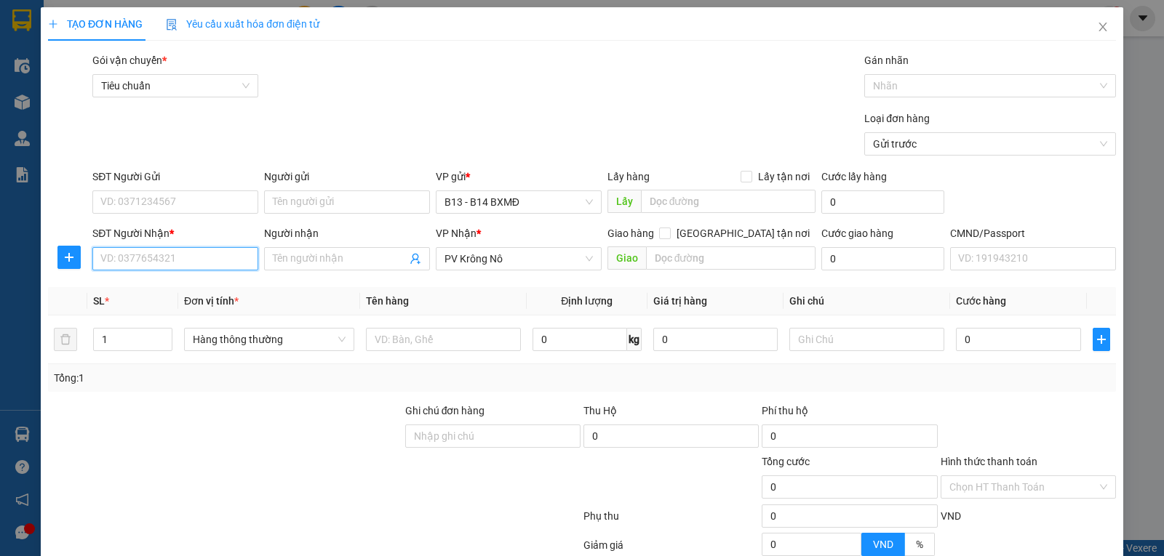
click at [167, 256] on input "SĐT Người Nhận *" at bounding box center [175, 258] width 166 height 23
type input "0973000051"
click at [167, 291] on div "0973000051 - phúc" at bounding box center [173, 290] width 147 height 16
type input "phúc"
type input "ĐĂK MÂM"
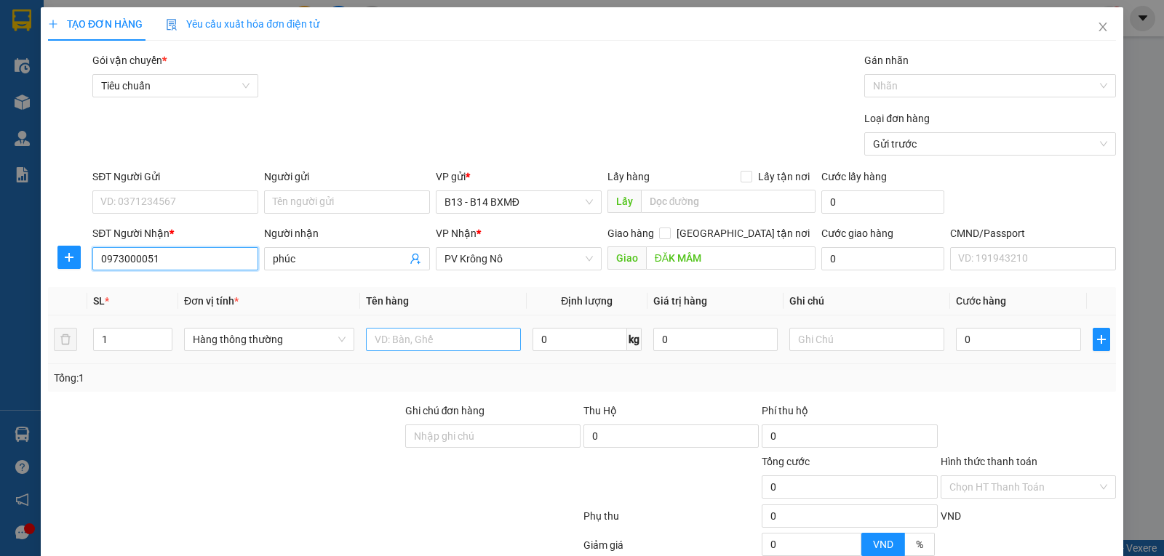
type input "0973000051"
click at [456, 342] on input "text" at bounding box center [443, 339] width 155 height 23
type input "nẹp"
click at [829, 346] on input "text" at bounding box center [866, 339] width 155 height 23
type input "n"
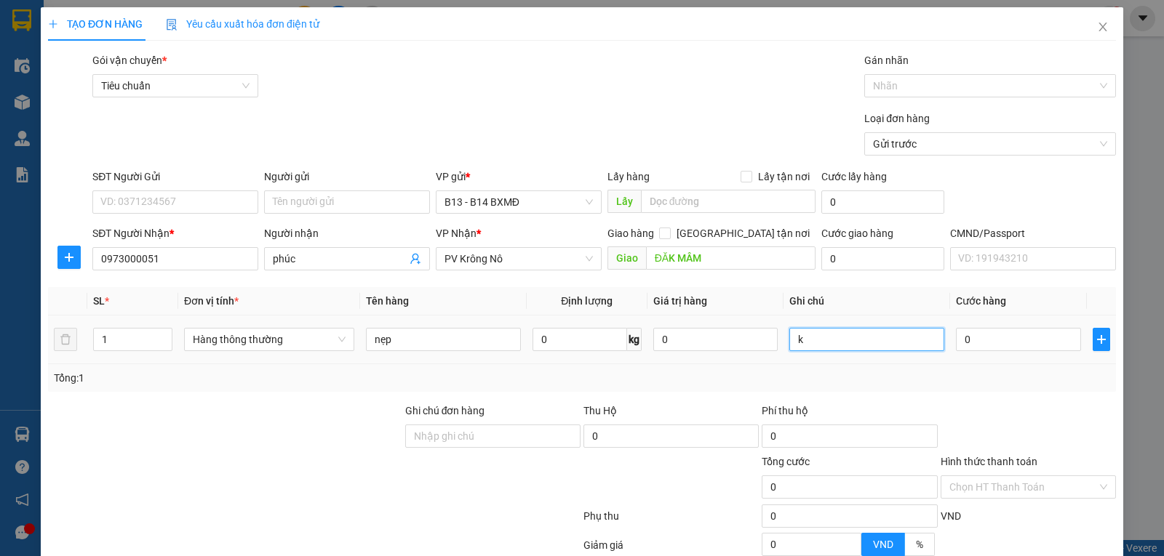
type input "k"
type input "1"
type input "13"
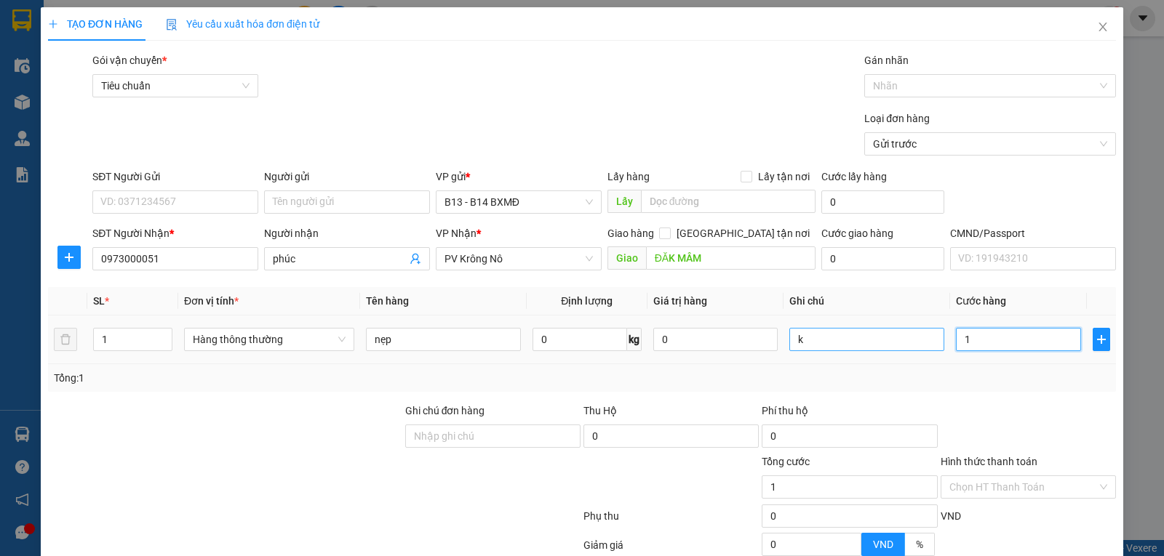
type input "13"
type input "130"
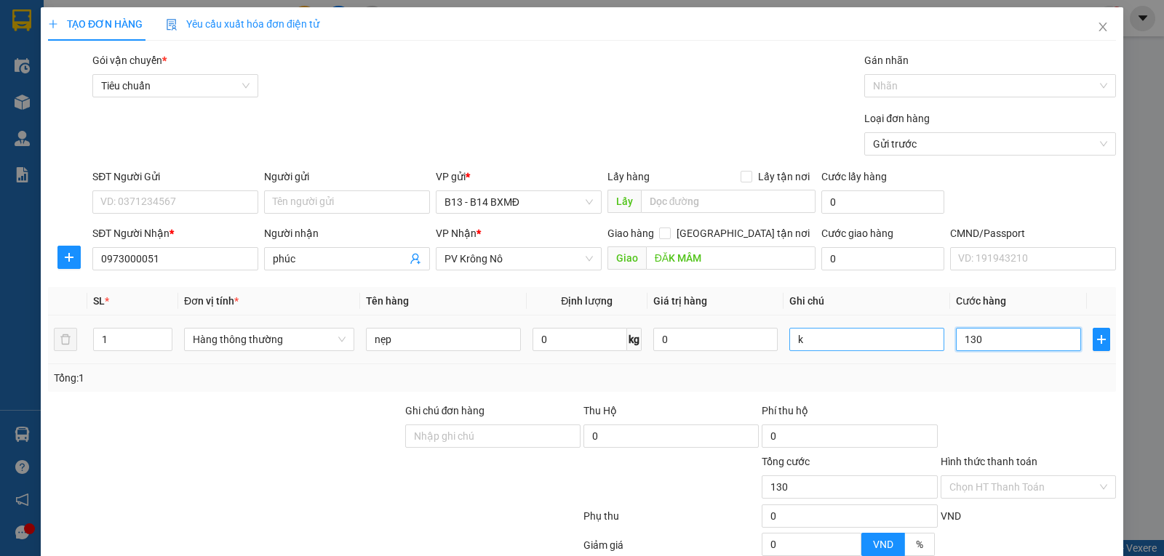
type input "1.300"
type input "13.000"
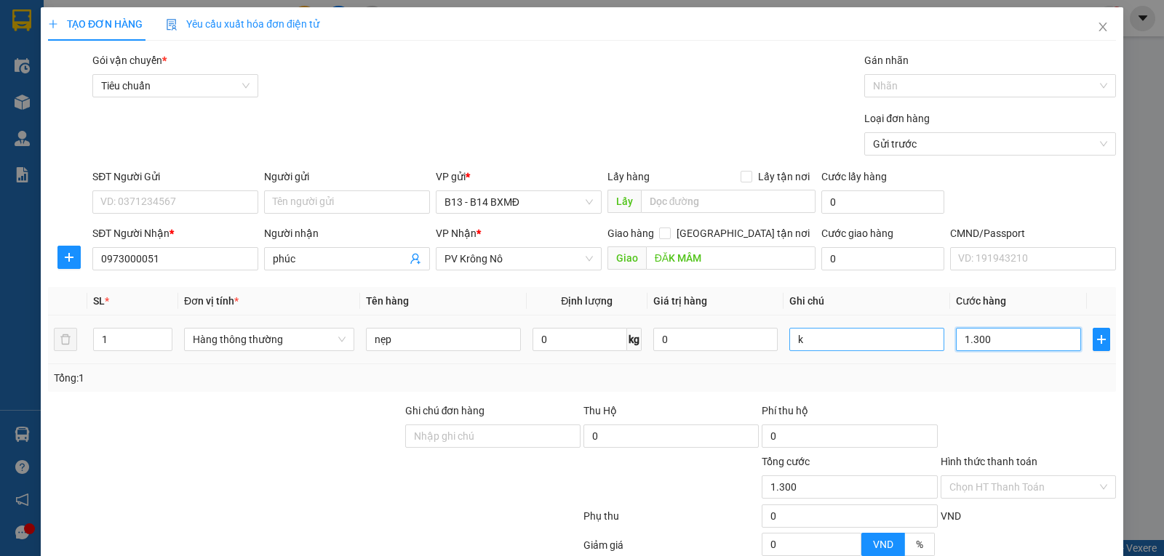
type input "13.000"
type input "130.000"
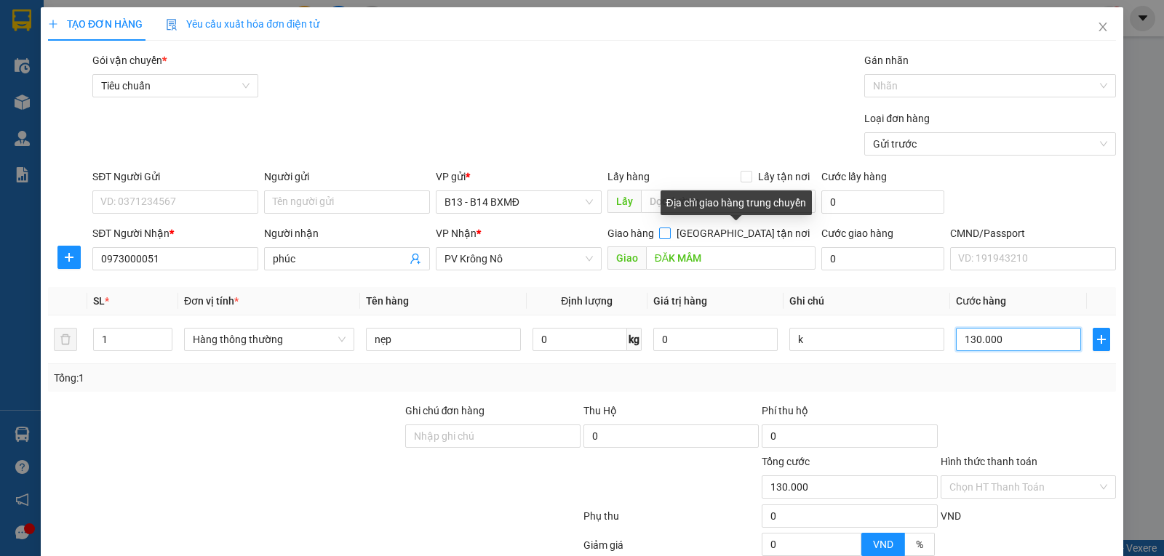
type input "130.000"
click at [669, 237] on input "[GEOGRAPHIC_DATA] tận nơi" at bounding box center [664, 233] width 10 height 10
checkbox input "true"
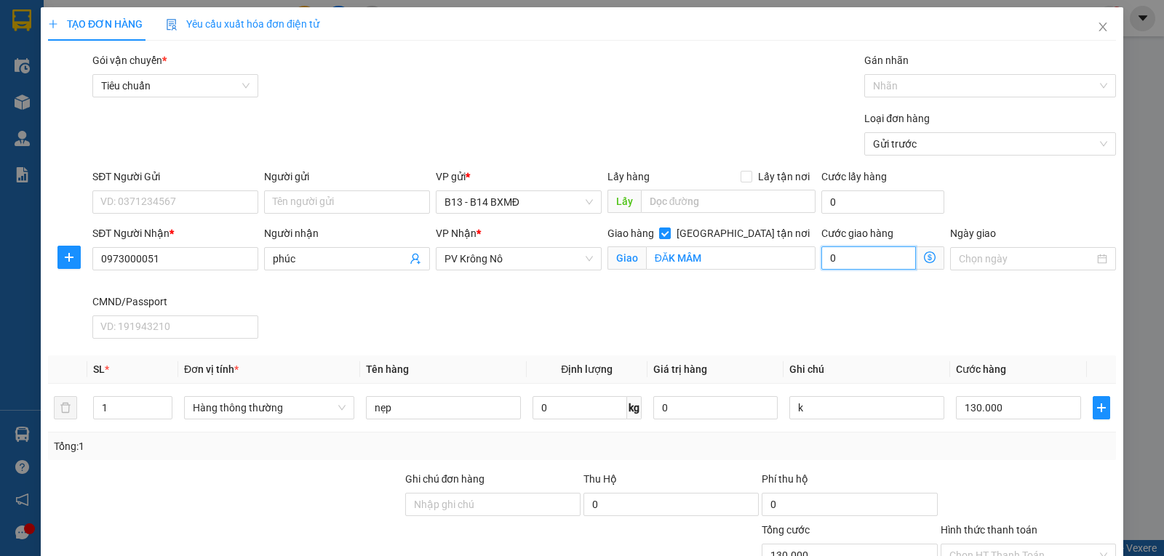
click at [850, 264] on input "0" at bounding box center [868, 258] width 95 height 23
type input "130.006"
type input "6"
type input "130.060"
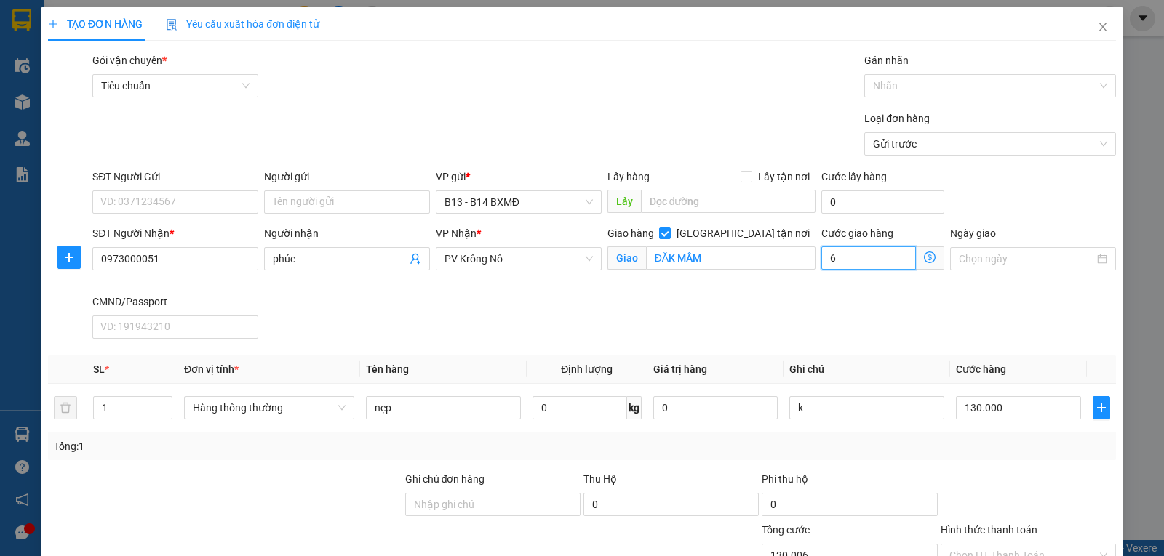
type input "130.060"
type input "600"
type input "130.600"
type input "136.000"
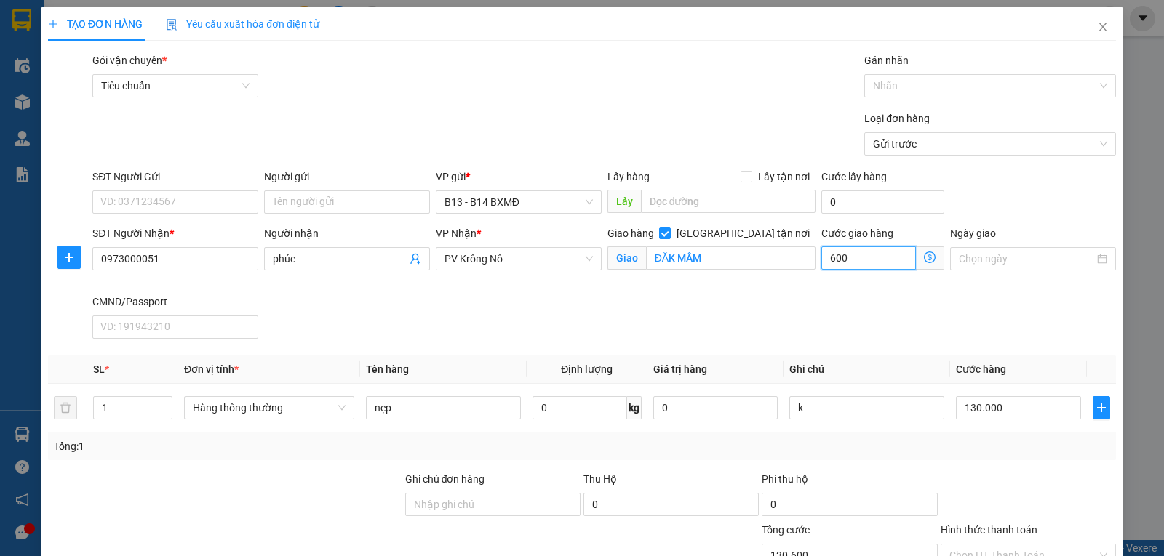
type input "136.000"
type input "6.000"
type input "190.000"
type input "60.000"
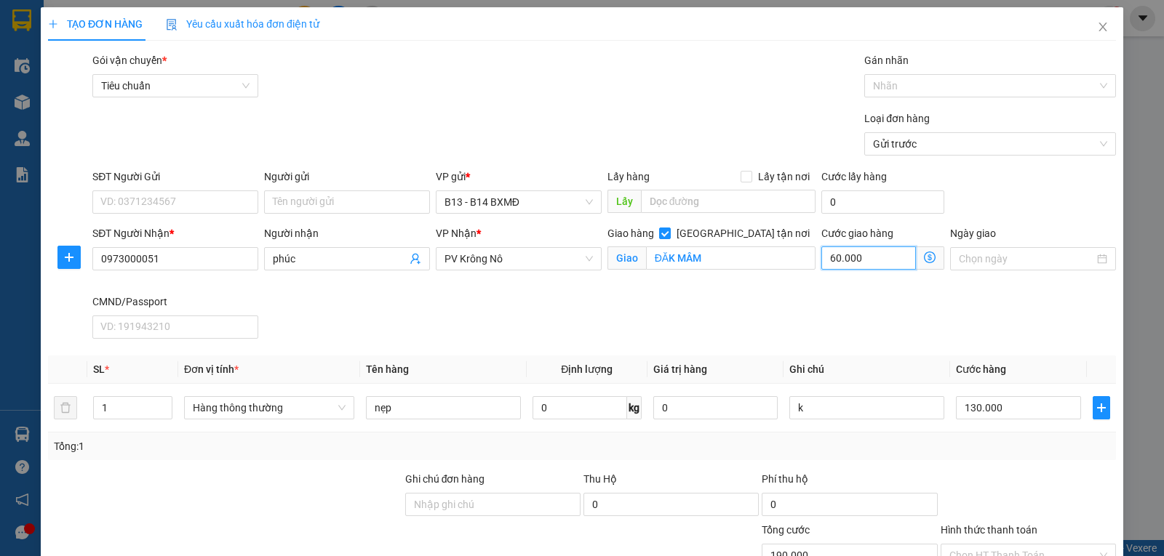
drag, startPoint x: 871, startPoint y: 261, endPoint x: 610, endPoint y: 300, distance: 264.1
click at [612, 299] on div "SĐT Người Nhận * 0973000051 Người nhận phúc VP Nhận * PV Krông Nô Giao hàng Gia…" at bounding box center [603, 285] width 1029 height 119
type input "130.000"
type input "0"
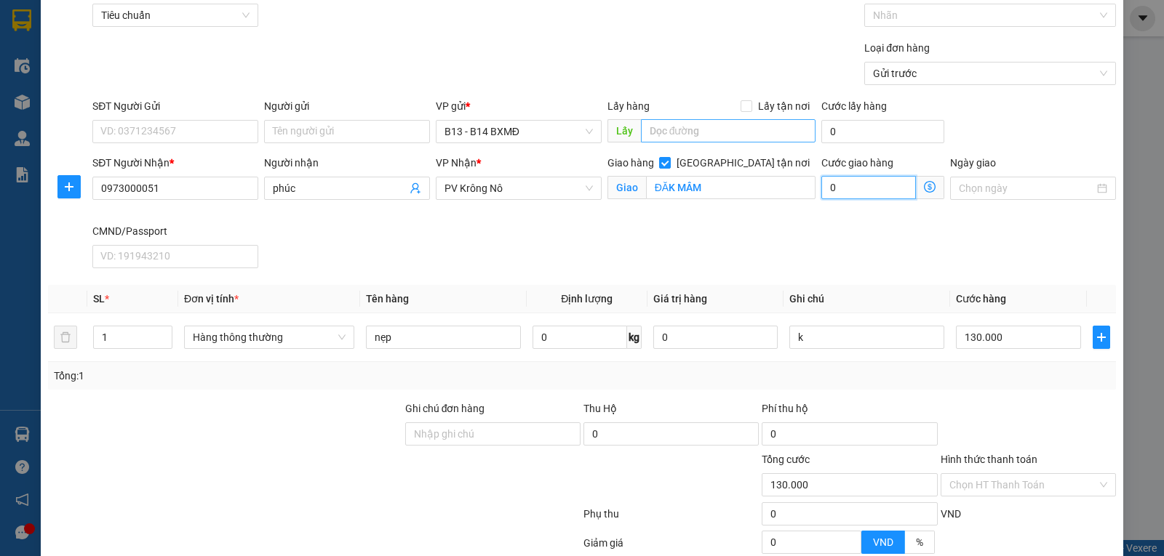
scroll to position [69, 0]
click at [669, 163] on input "[GEOGRAPHIC_DATA] tận nơi" at bounding box center [664, 164] width 10 height 10
checkbox input "false"
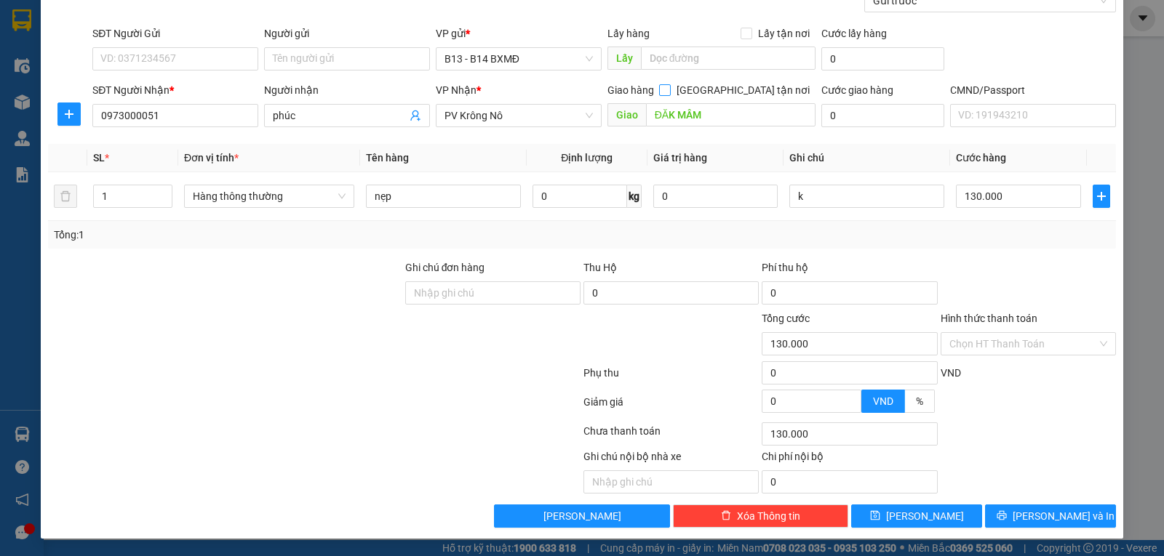
scroll to position [146, 0]
type input "7"
type input "70"
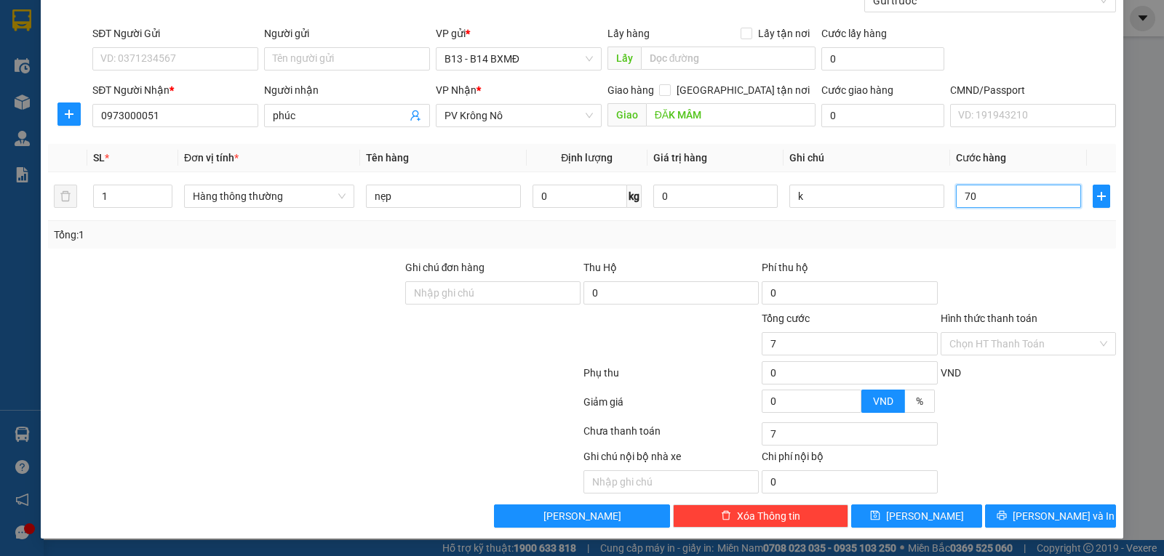
type input "70"
type input "700"
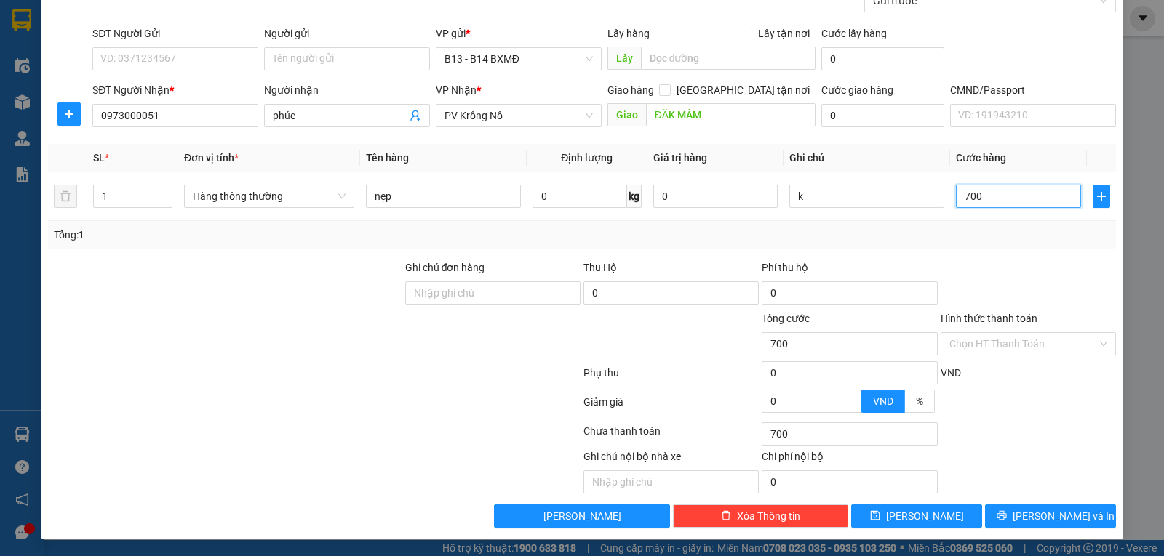
type input "7.000"
type input "70.000"
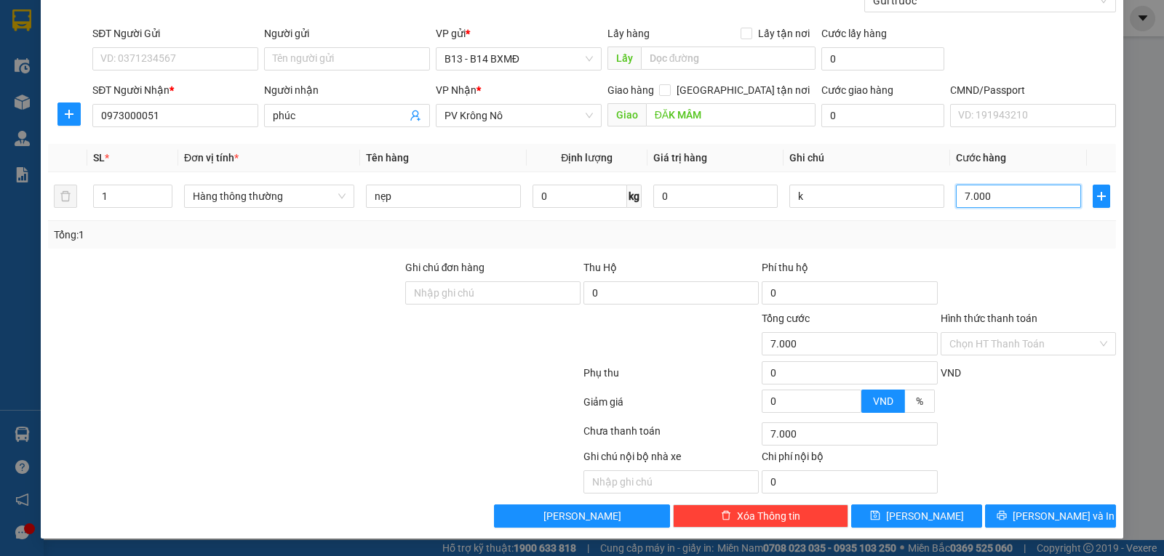
type input "70.000"
click at [1049, 513] on span "[PERSON_NAME] và In" at bounding box center [1064, 516] width 102 height 16
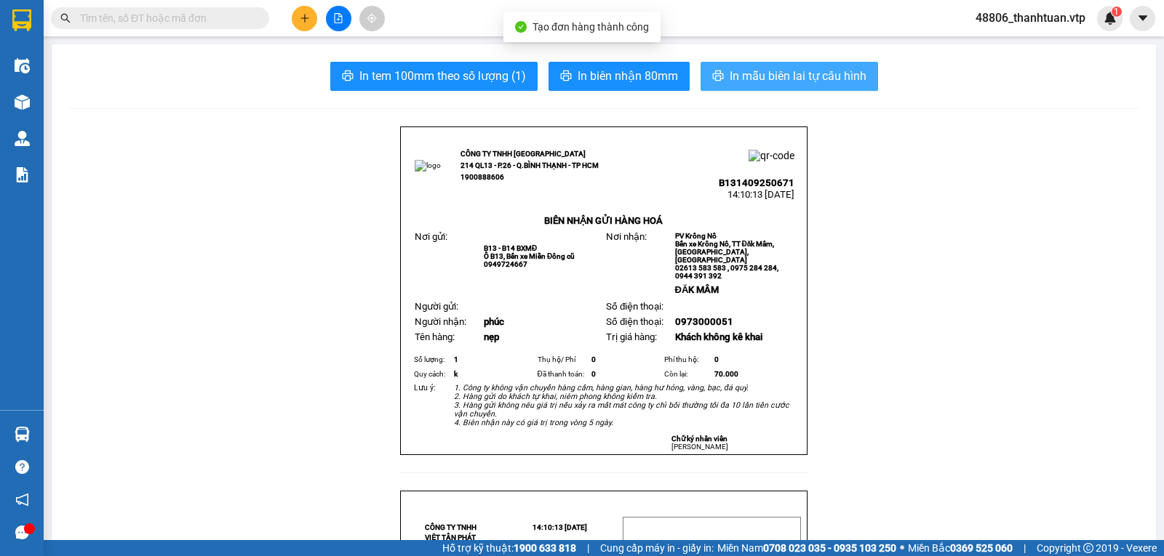
click at [752, 84] on span "In mẫu biên lai tự cấu hình" at bounding box center [798, 76] width 137 height 18
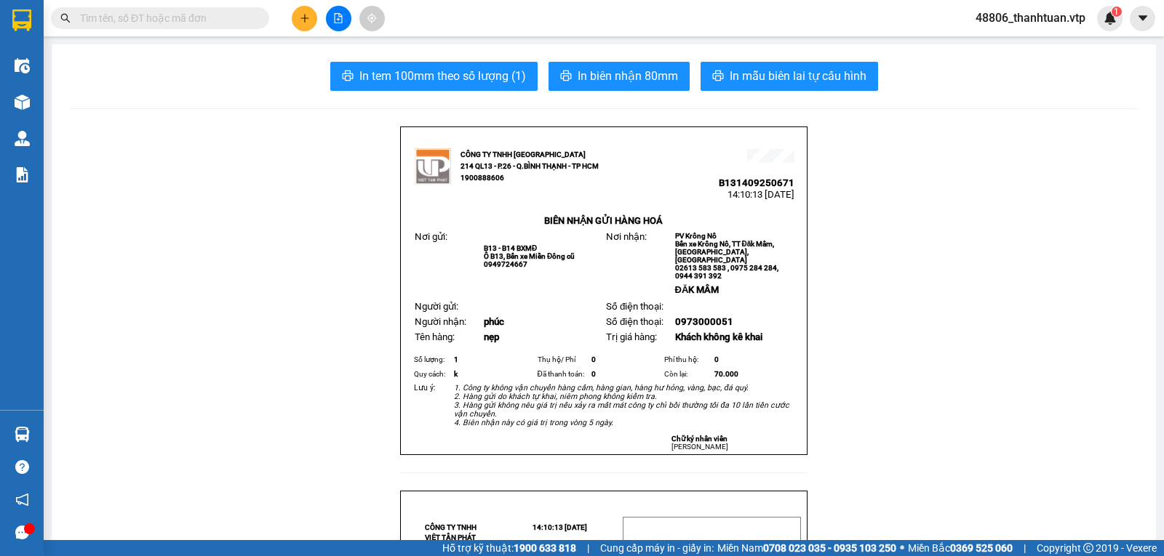
click at [304, 22] on icon "plus" at bounding box center [305, 18] width 10 height 10
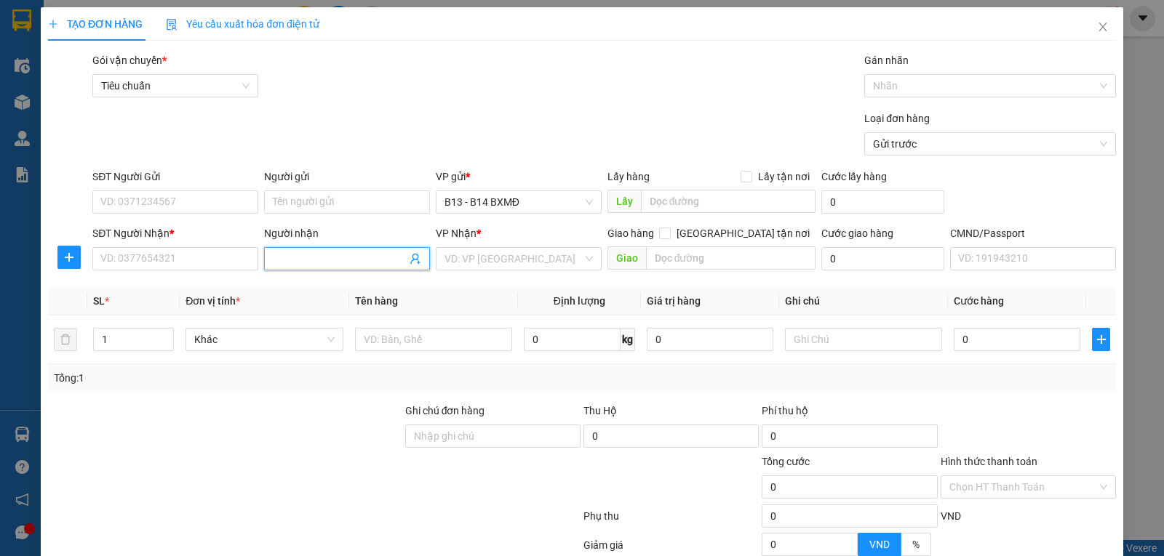
click at [325, 261] on input "Người nhận" at bounding box center [340, 259] width 134 height 16
click at [142, 263] on input "SĐT Người Nhận *" at bounding box center [175, 258] width 166 height 23
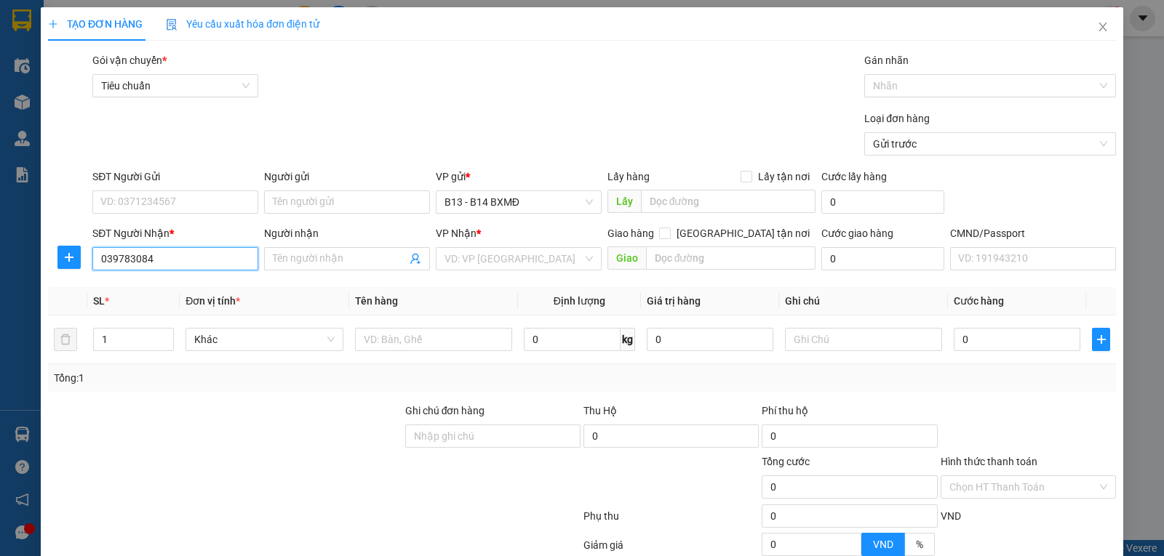
type input "0397830843"
drag, startPoint x: 181, startPoint y: 291, endPoint x: 390, endPoint y: 343, distance: 215.1
click at [182, 290] on div "0397830843 - hưng" at bounding box center [173, 290] width 147 height 16
type input "hưng"
type input "0397830843"
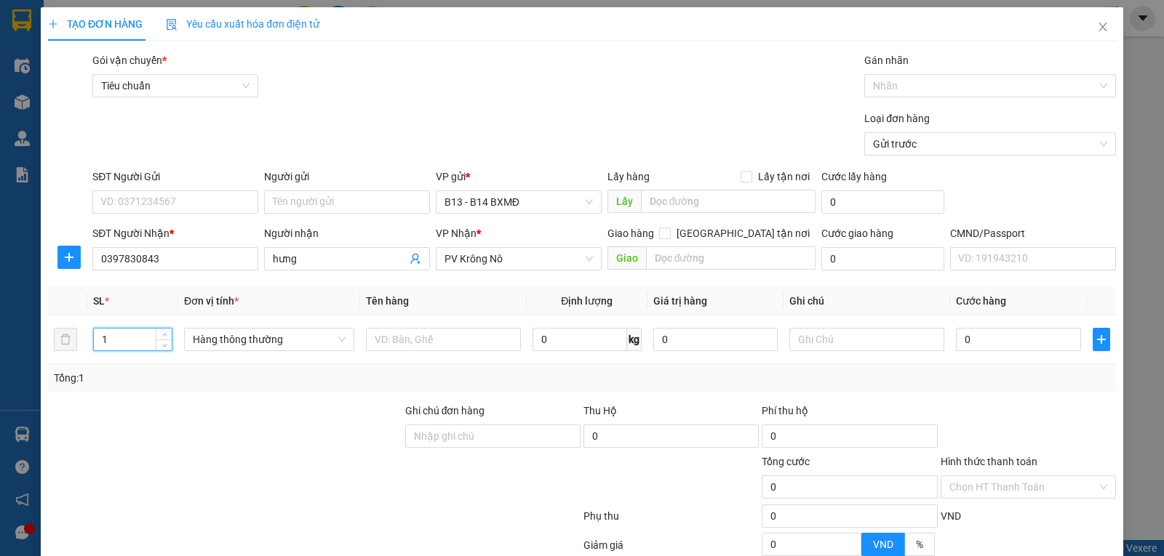
drag, startPoint x: 127, startPoint y: 348, endPoint x: 31, endPoint y: 356, distance: 96.4
click at [31, 356] on div "TẠO ĐƠN HÀNG Yêu cầu xuất hóa đơn điện tử Transit Pickup Surcharge Ids Transit …" at bounding box center [582, 278] width 1164 height 556
type input "2"
click at [461, 346] on input "text" at bounding box center [443, 339] width 155 height 23
type input "b"
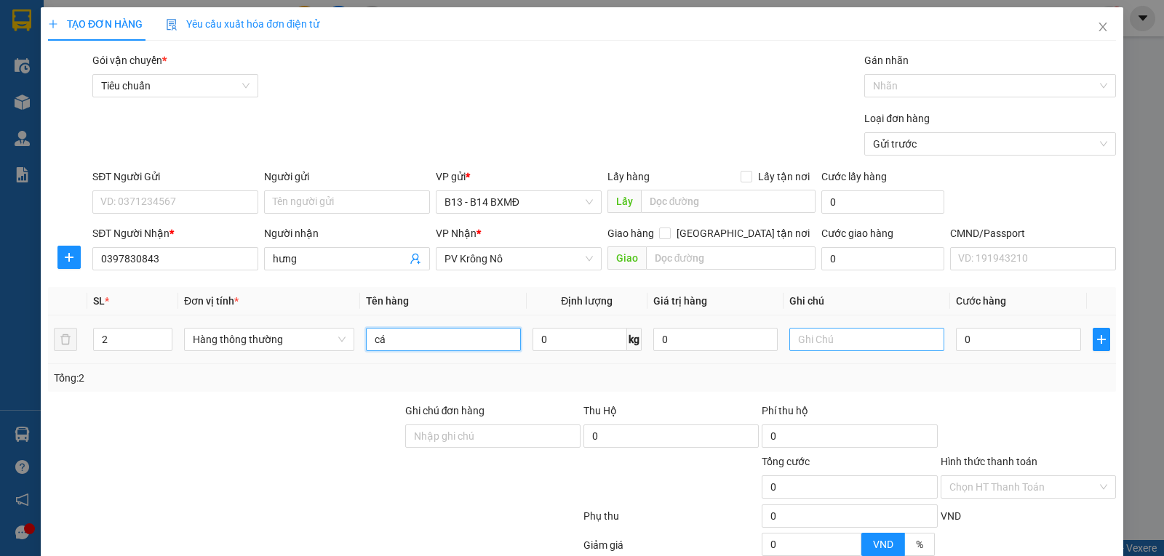
type input "cá"
click at [855, 340] on input "text" at bounding box center [866, 339] width 155 height 23
type input "b"
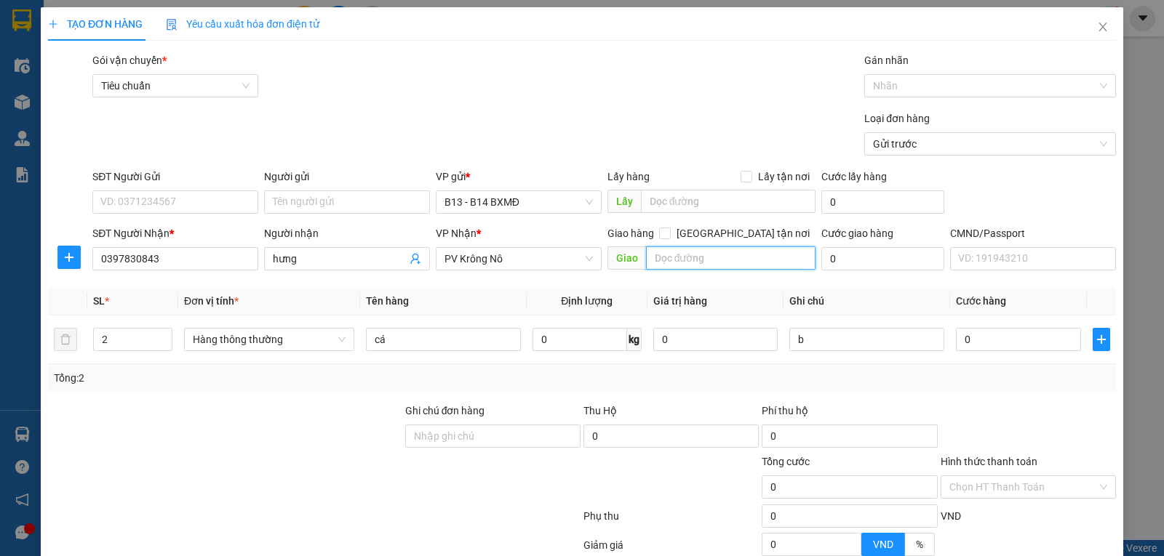
click at [686, 264] on input "text" at bounding box center [731, 258] width 170 height 23
type input "ko boa chết"
click at [986, 342] on input "0" at bounding box center [1018, 339] width 124 height 23
type input "1"
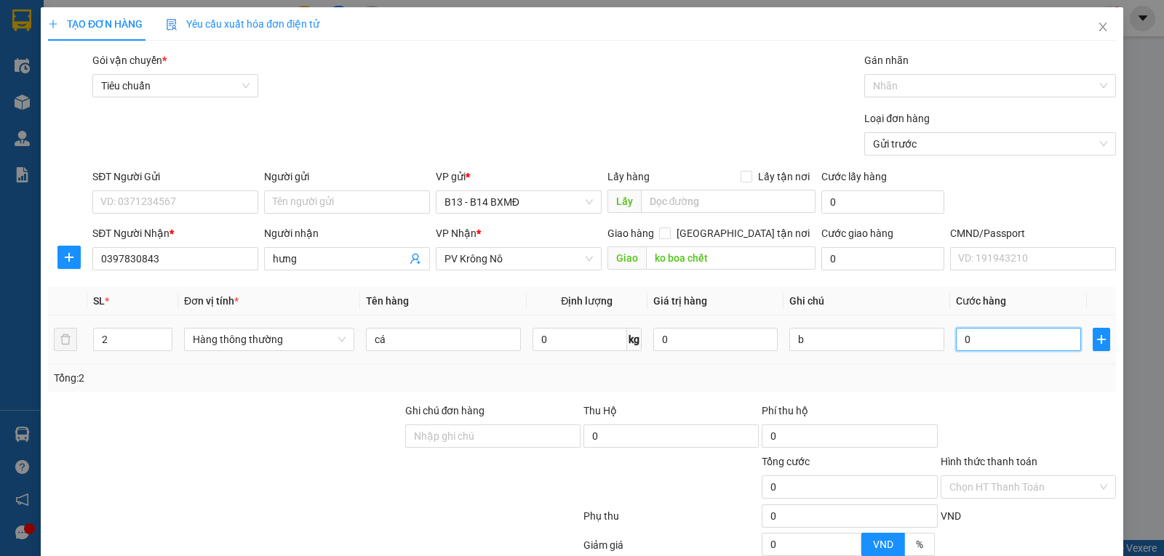
type input "1"
type input "10"
type input "100"
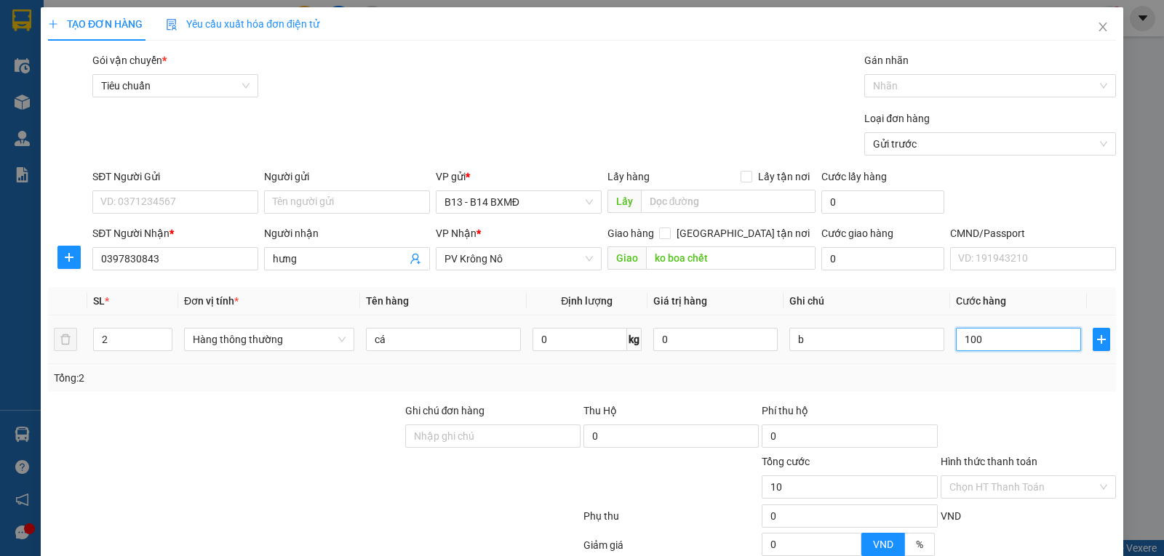
type input "100"
type input "1.000"
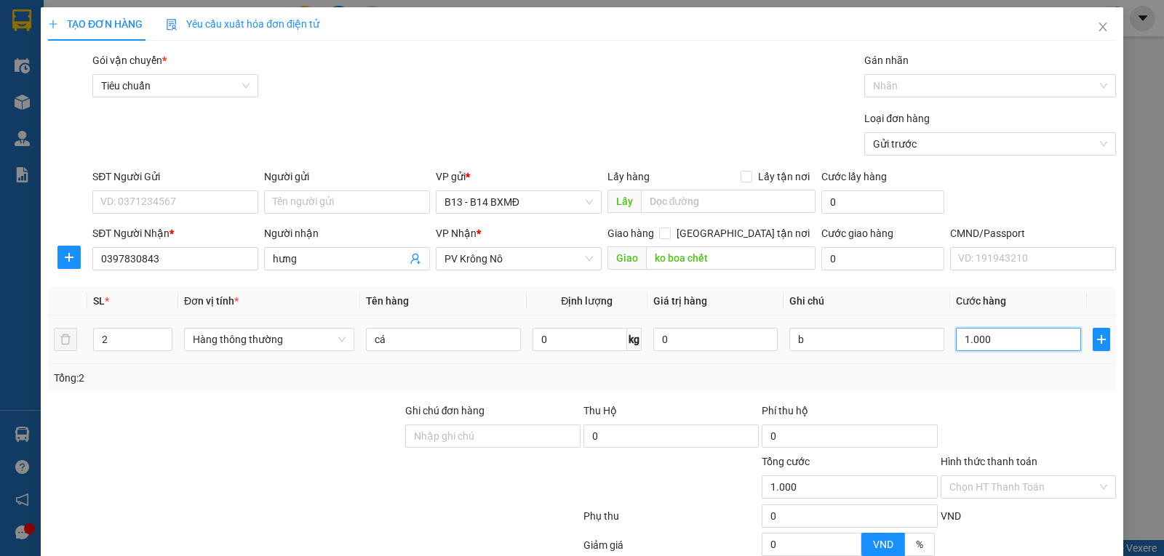
type input "10.000"
type input "100.000"
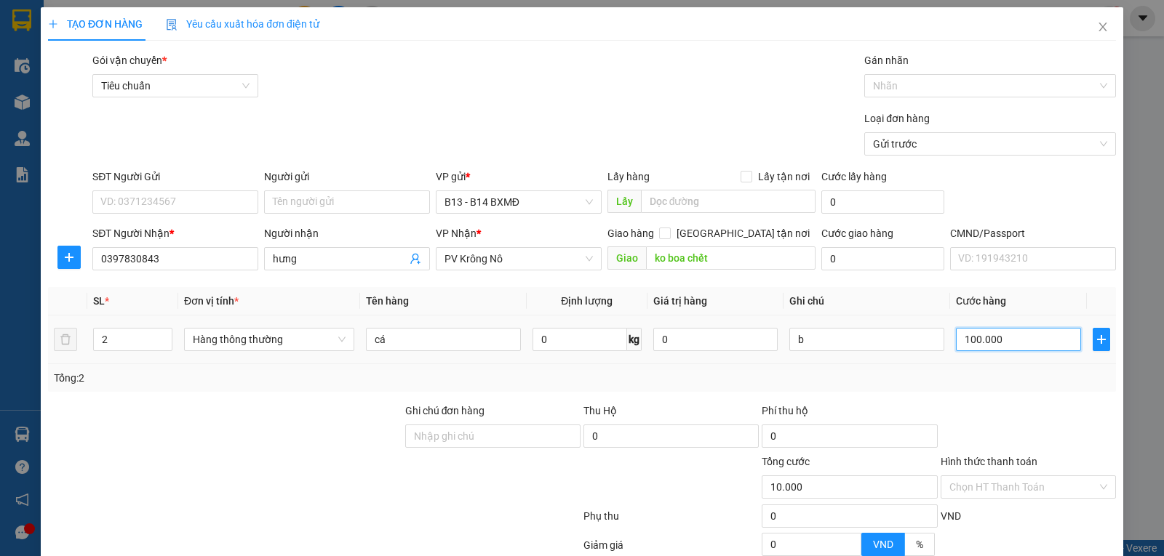
type input "100.000"
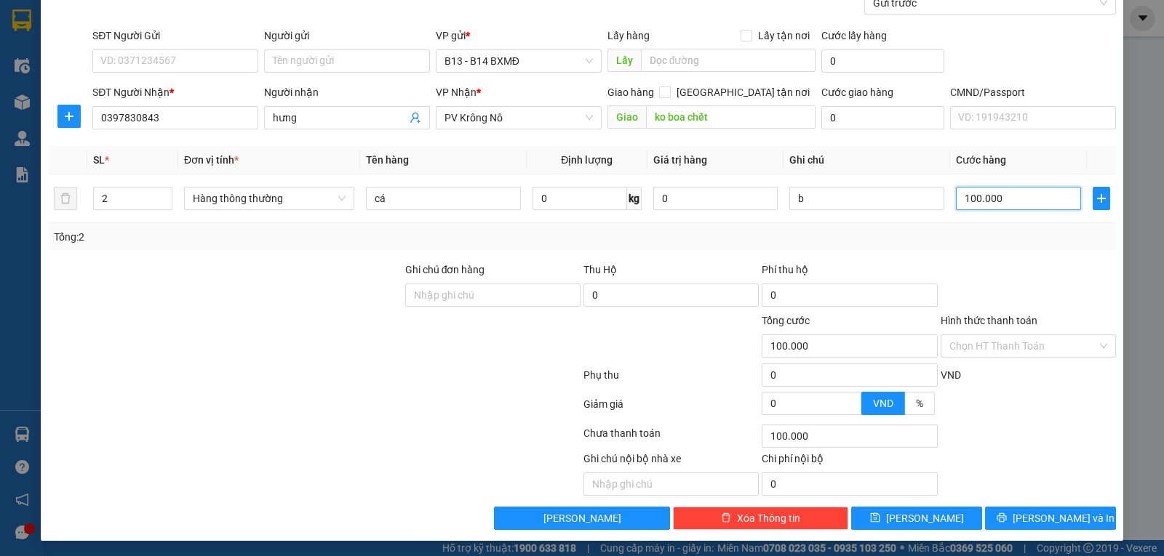
scroll to position [146, 0]
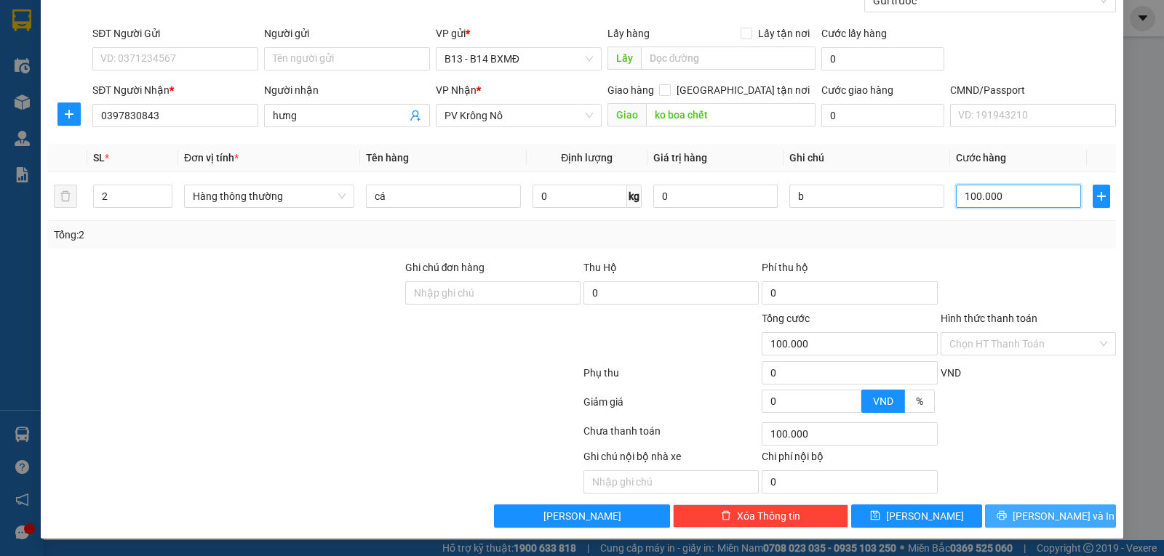
type input "100.000"
click at [1023, 507] on button "[PERSON_NAME] và In" at bounding box center [1050, 516] width 131 height 23
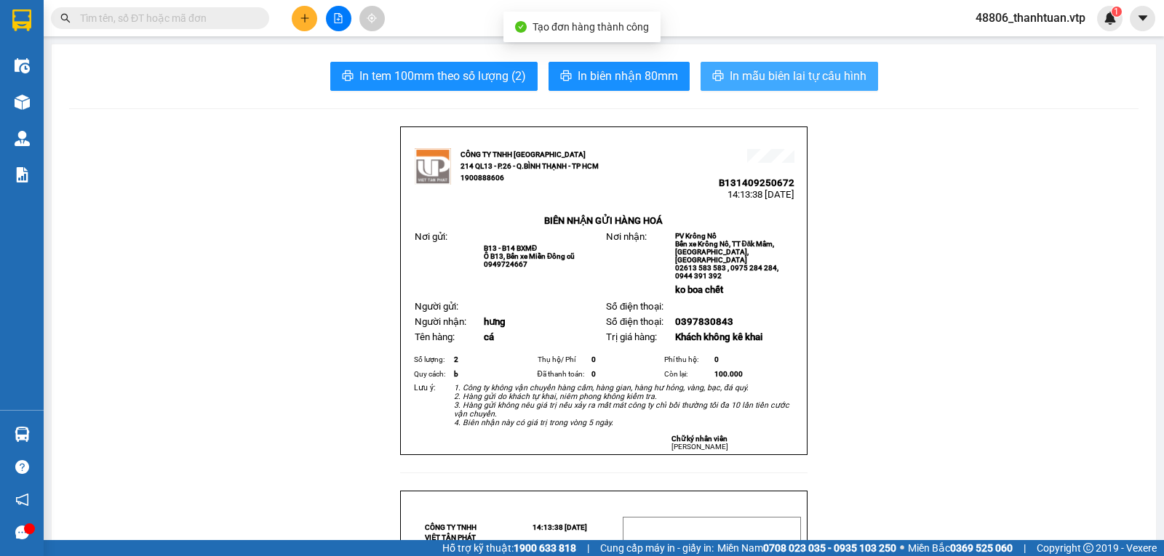
click at [810, 65] on button "In mẫu biên lai tự cấu hình" at bounding box center [789, 76] width 177 height 29
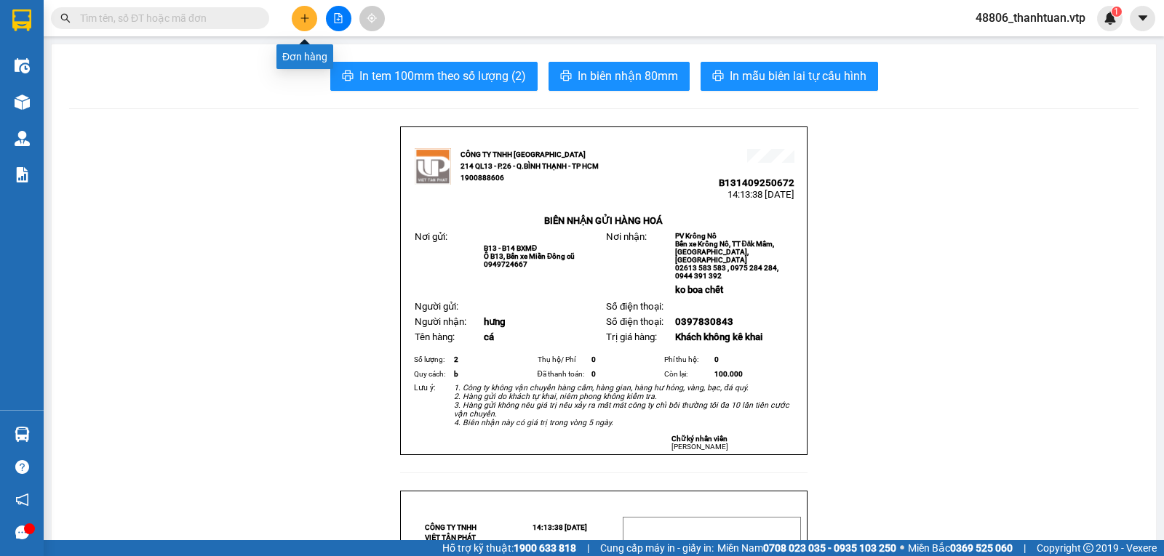
click at [301, 14] on icon "plus" at bounding box center [305, 18] width 10 height 10
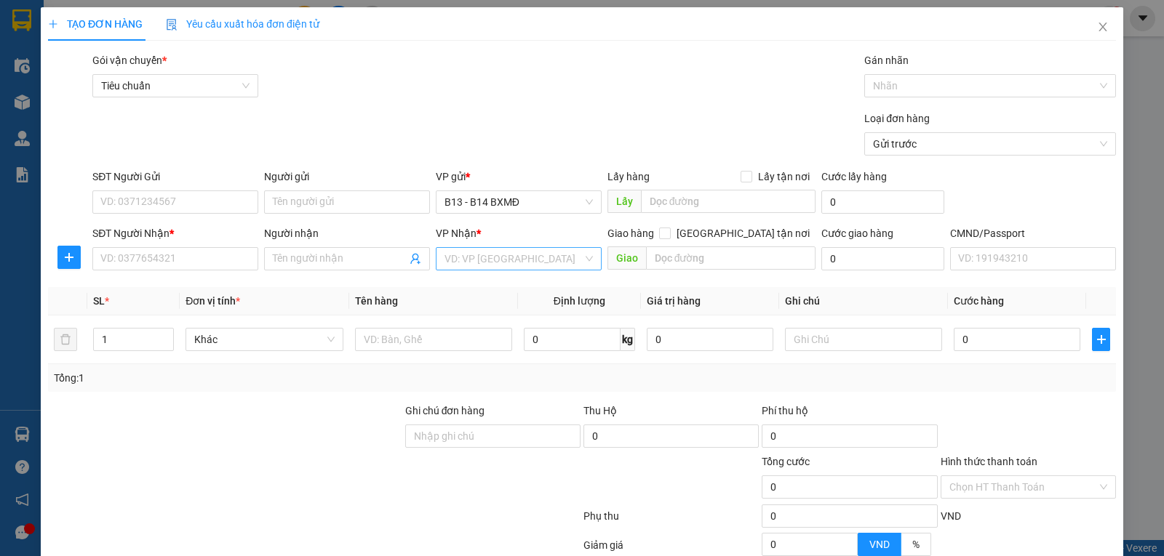
click at [487, 255] on input "search" at bounding box center [513, 259] width 138 height 22
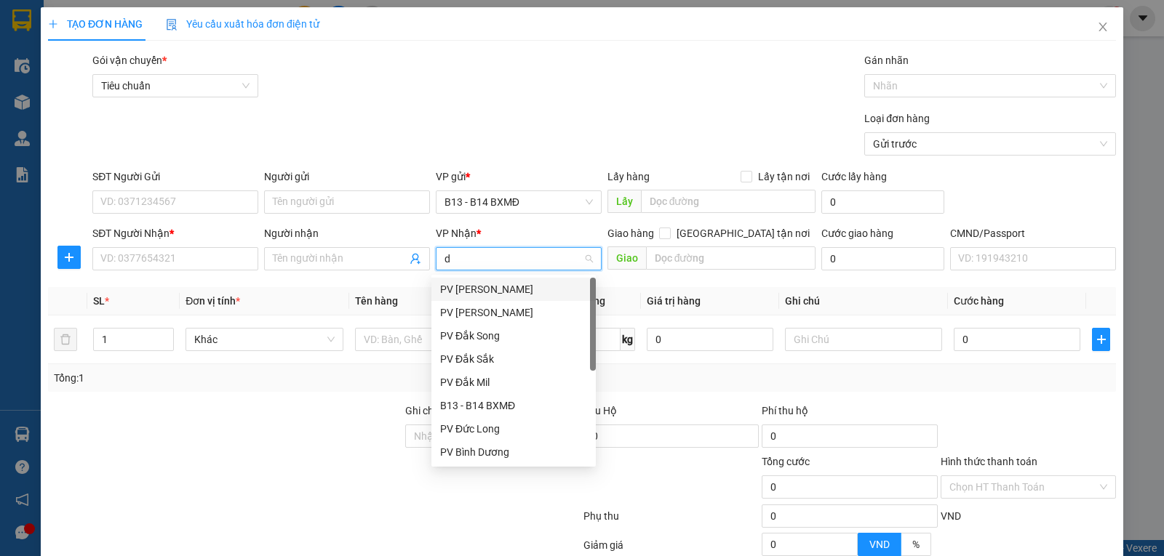
type input "ds"
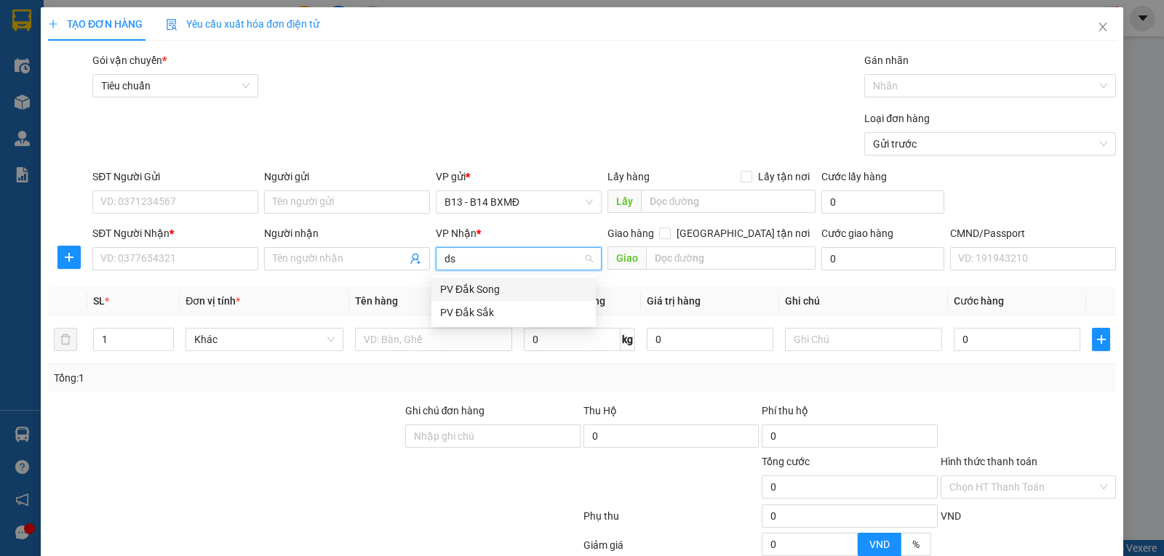
click at [494, 287] on div "PV Đắk Song" at bounding box center [513, 290] width 147 height 16
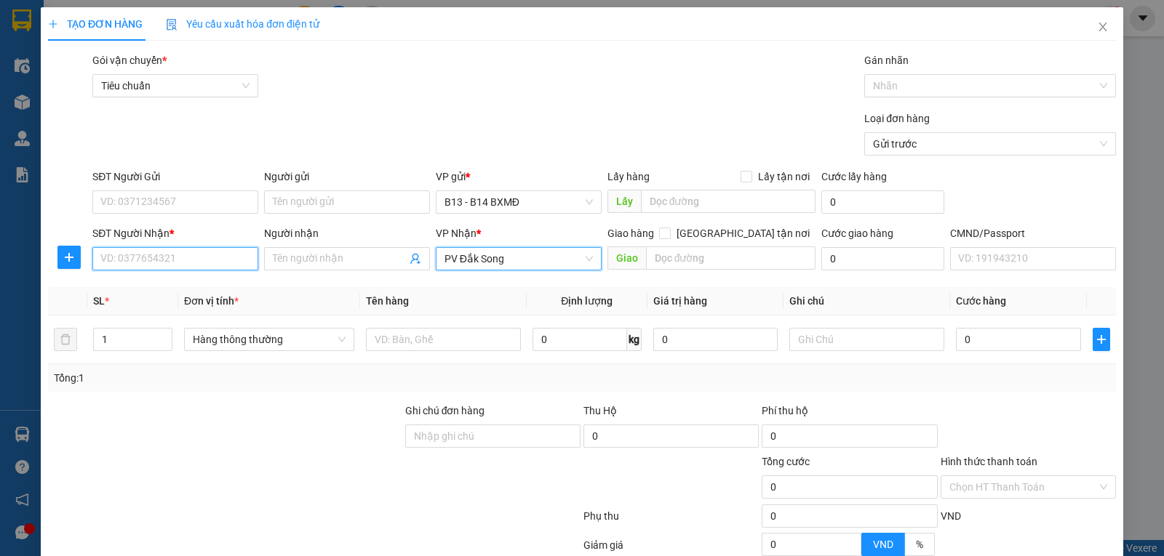
click at [168, 255] on input "SĐT Người Nhận *" at bounding box center [175, 258] width 166 height 23
type input "0395995834"
click at [165, 292] on div "0395995834 - dịu" at bounding box center [173, 290] width 147 height 16
type input "dịu"
type input "0395995834"
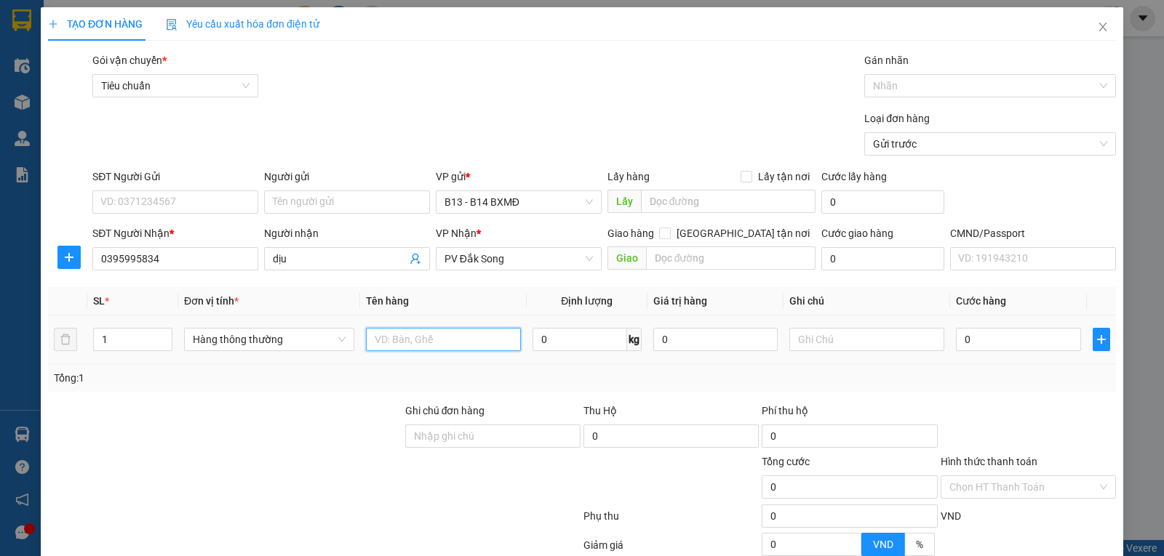
click at [388, 339] on input "text" at bounding box center [443, 339] width 155 height 23
drag, startPoint x: 96, startPoint y: 343, endPoint x: 83, endPoint y: 351, distance: 15.3
click at [83, 348] on tr "1 Hàng thông thường 0 kg 0 0" at bounding box center [582, 340] width 1068 height 49
type input "2"
click at [429, 336] on input "text" at bounding box center [443, 339] width 155 height 23
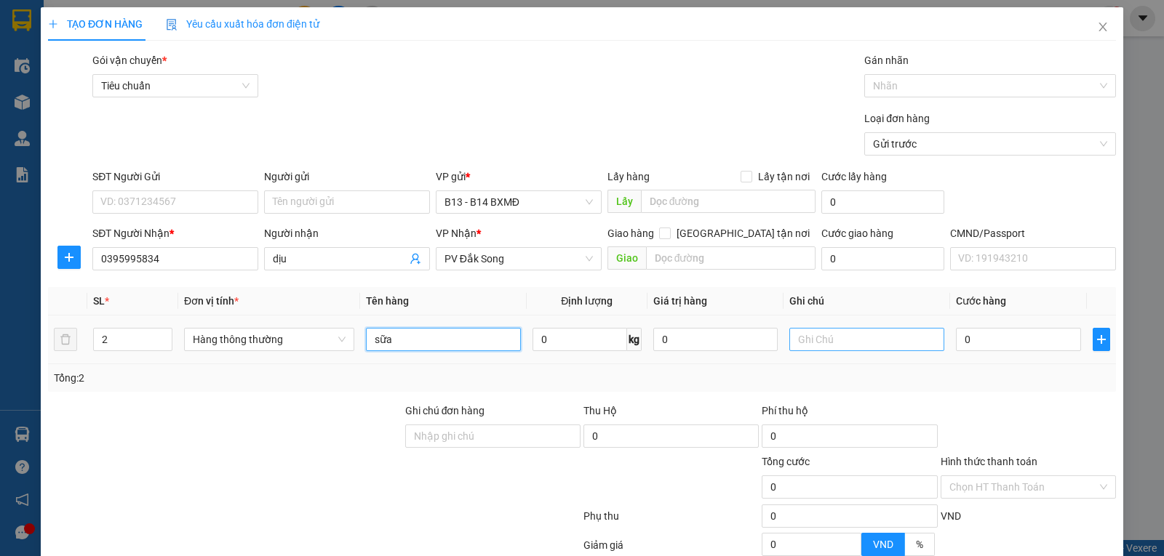
type input "sữa"
click at [863, 341] on input "text" at bounding box center [866, 339] width 155 height 23
type input "k"
click at [984, 344] on input "0" at bounding box center [1018, 339] width 124 height 23
type input "7"
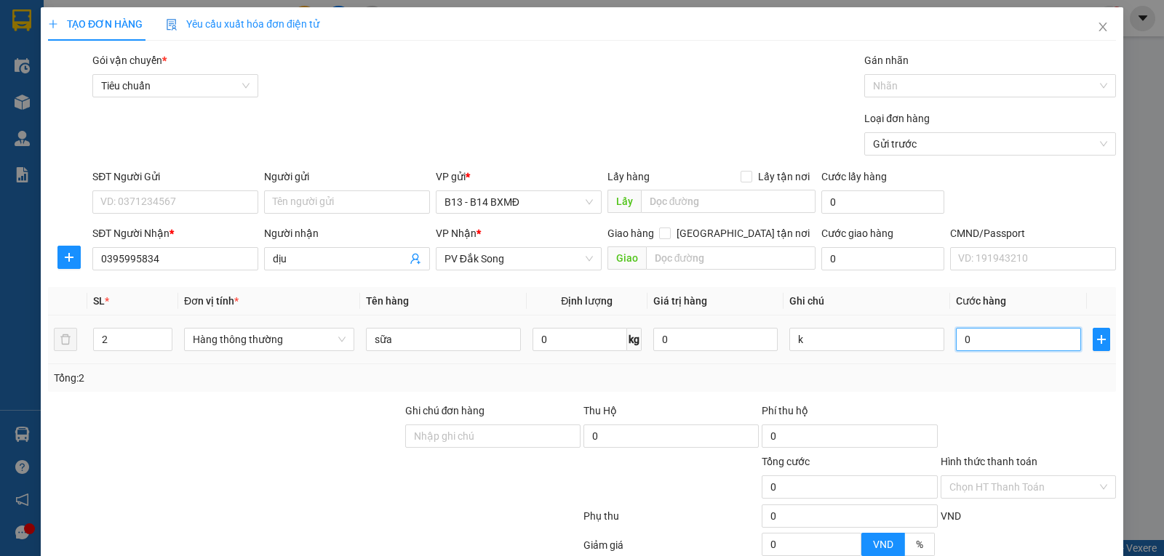
type input "7"
type input "70"
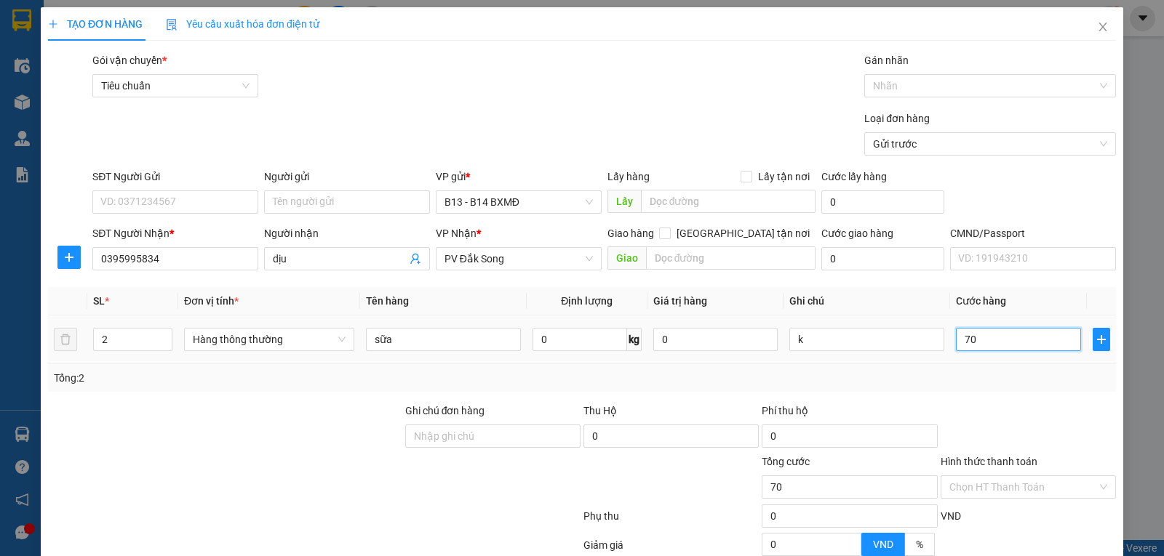
type input "700"
type input "7.000"
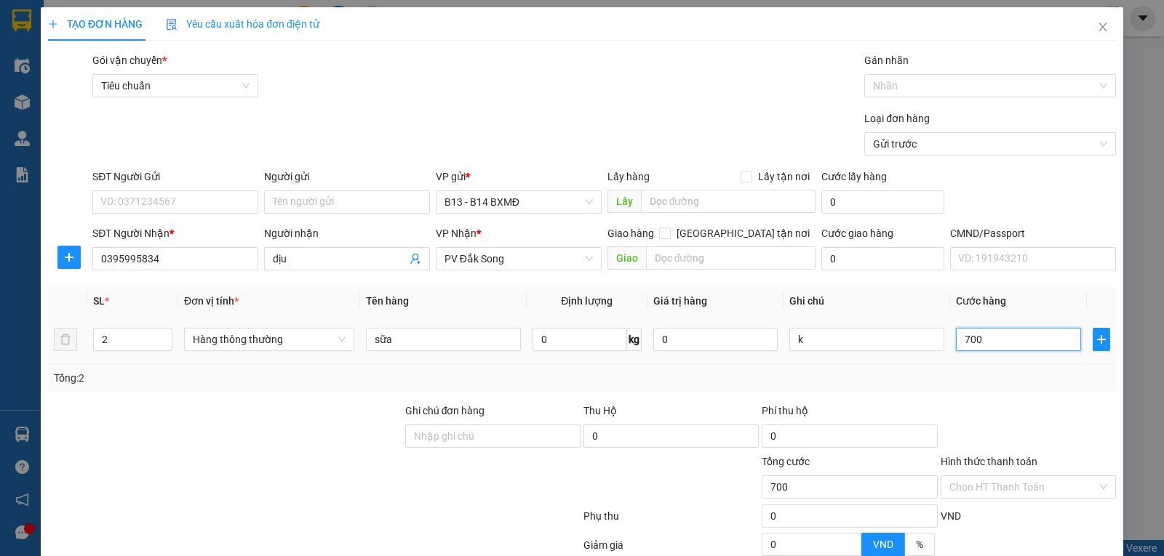
type input "7.000"
type input "70.000"
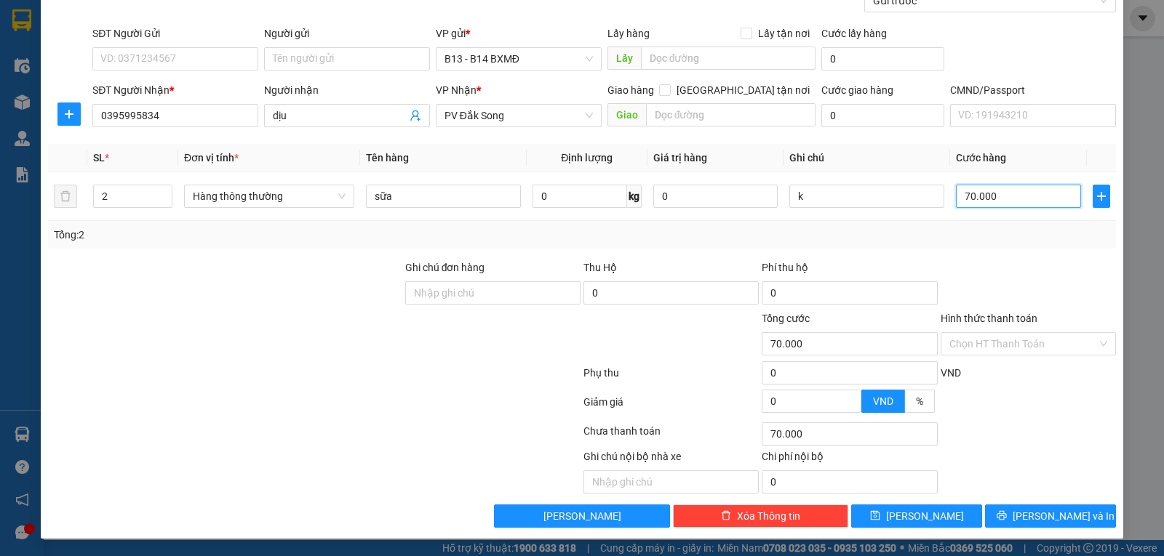
scroll to position [146, 0]
type input "70.000"
click at [1071, 520] on button "[PERSON_NAME] và In" at bounding box center [1050, 516] width 131 height 23
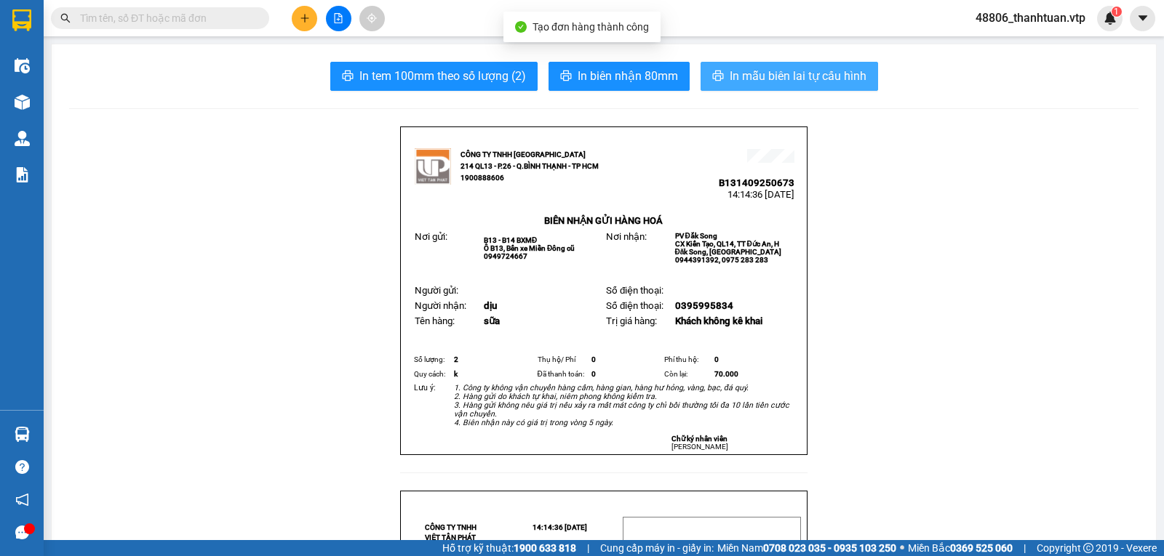
click at [759, 69] on span "In mẫu biên lai tự cấu hình" at bounding box center [798, 76] width 137 height 18
click at [778, 85] on span "In mẫu biên lai tự cấu hình" at bounding box center [798, 76] width 137 height 18
click at [815, 79] on span "In mẫu biên lai tự cấu hình" at bounding box center [798, 76] width 137 height 18
click at [772, 68] on span "In mẫu biên lai tự cấu hình" at bounding box center [798, 76] width 137 height 18
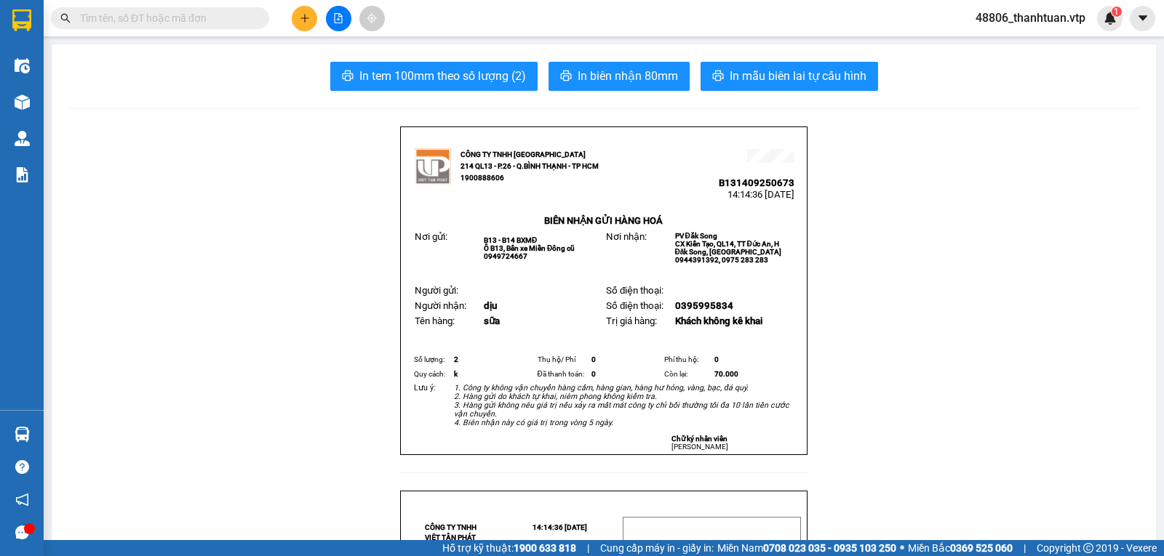
click at [309, 16] on icon "plus" at bounding box center [305, 18] width 10 height 10
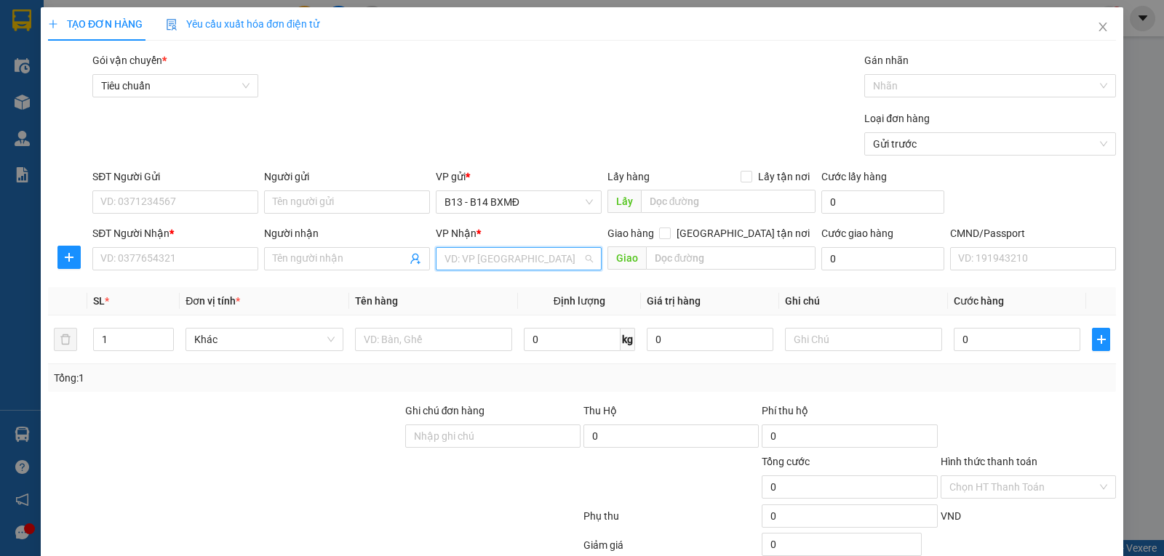
click at [499, 269] on input "search" at bounding box center [513, 259] width 138 height 22
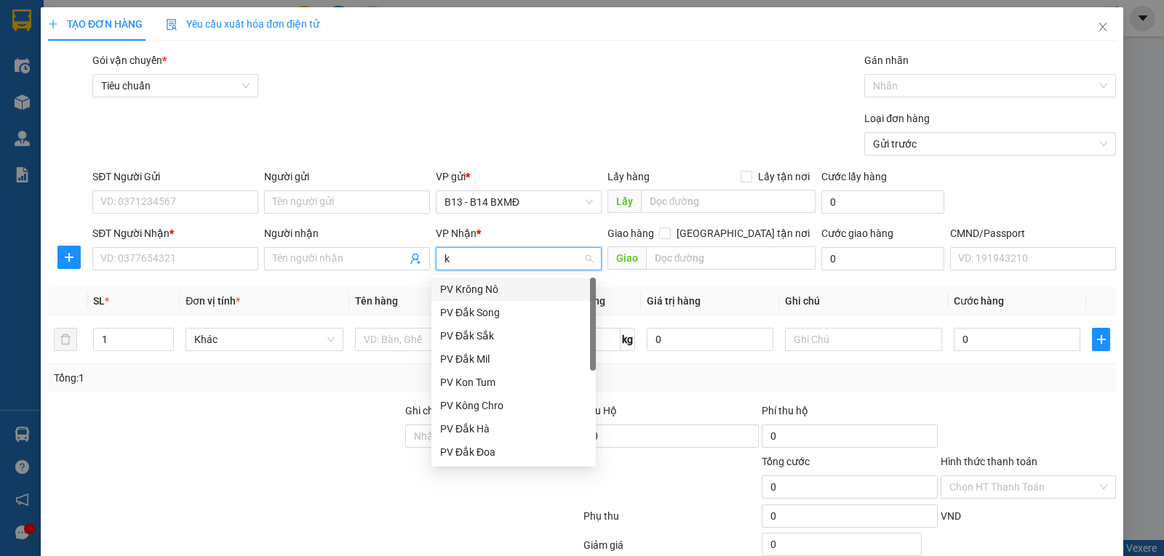
type input "kn"
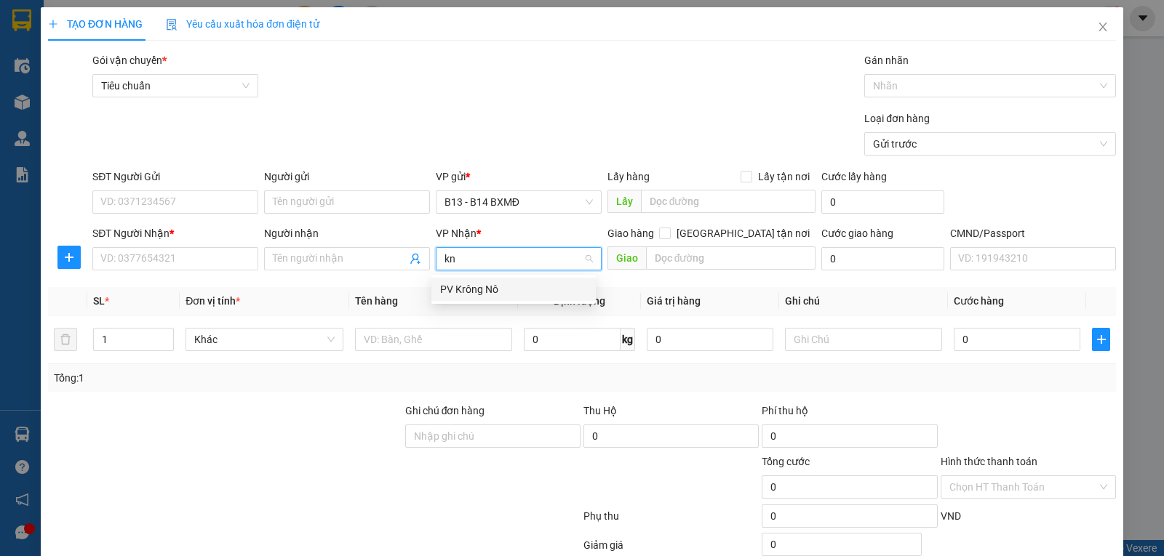
click at [484, 295] on div "PV Krông Nô" at bounding box center [513, 290] width 147 height 16
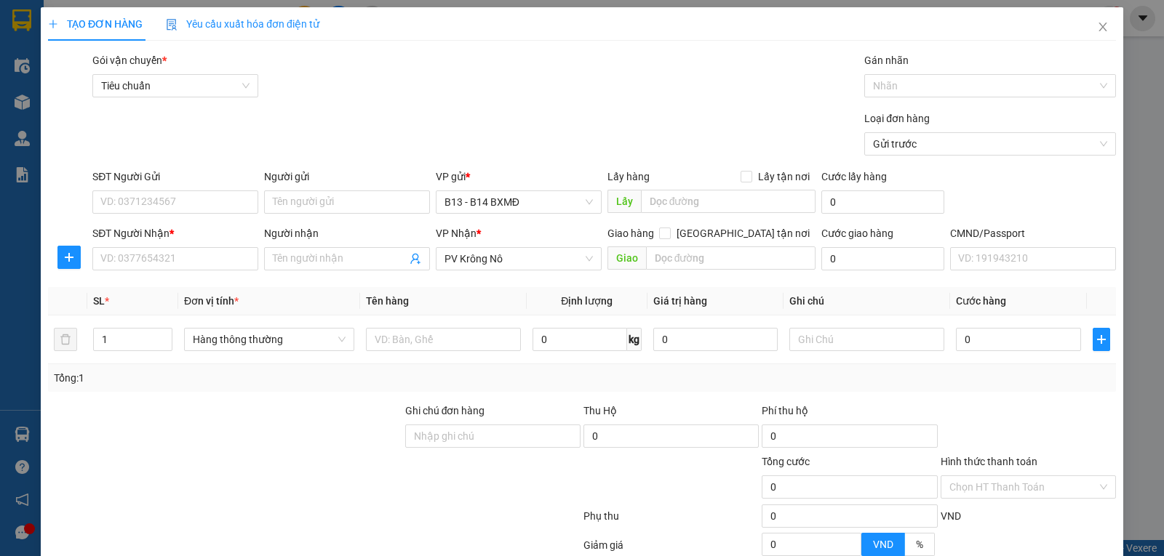
click at [177, 272] on div "SĐT Người Nhận * VD: 0377654321" at bounding box center [175, 251] width 166 height 51
click at [153, 259] on input "SĐT Người Nhận *" at bounding box center [175, 258] width 166 height 23
type input "0979266435"
click at [299, 262] on input "Người nhận" at bounding box center [340, 259] width 134 height 16
type input "doan suong"
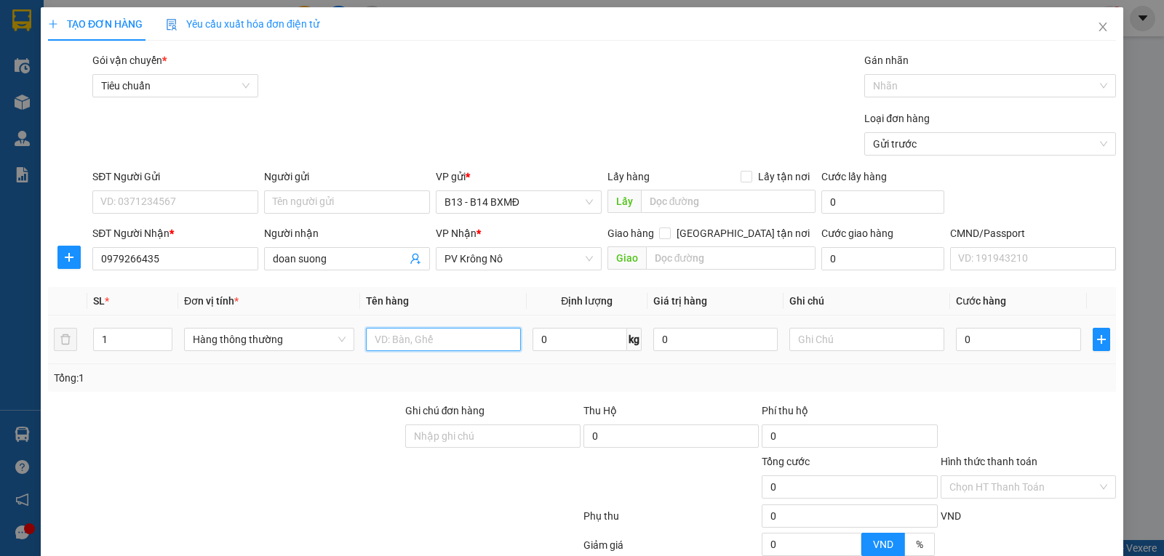
click at [403, 346] on input "text" at bounding box center [443, 339] width 155 height 23
type input "lạnh"
click at [816, 335] on input "text" at bounding box center [866, 339] width 155 height 23
type input "tx"
type input "4"
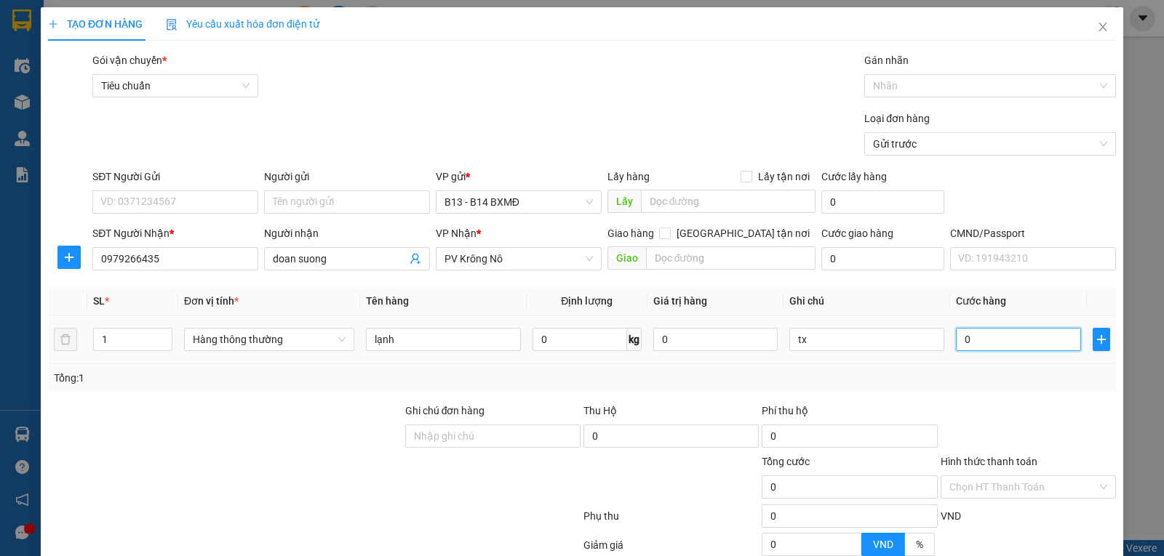
type input "4"
type input "40"
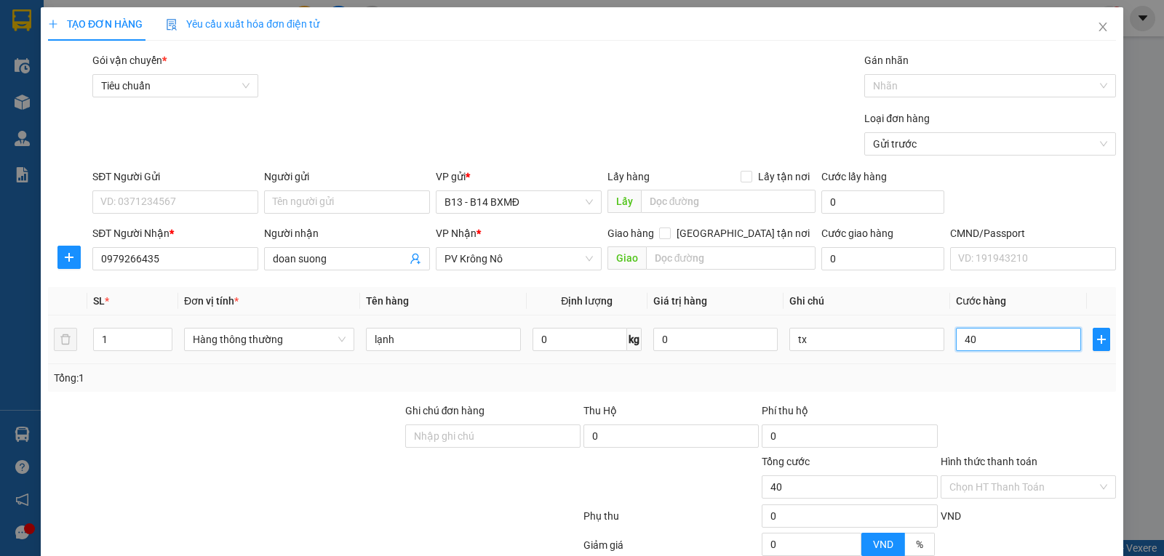
type input "400"
type input "4.000"
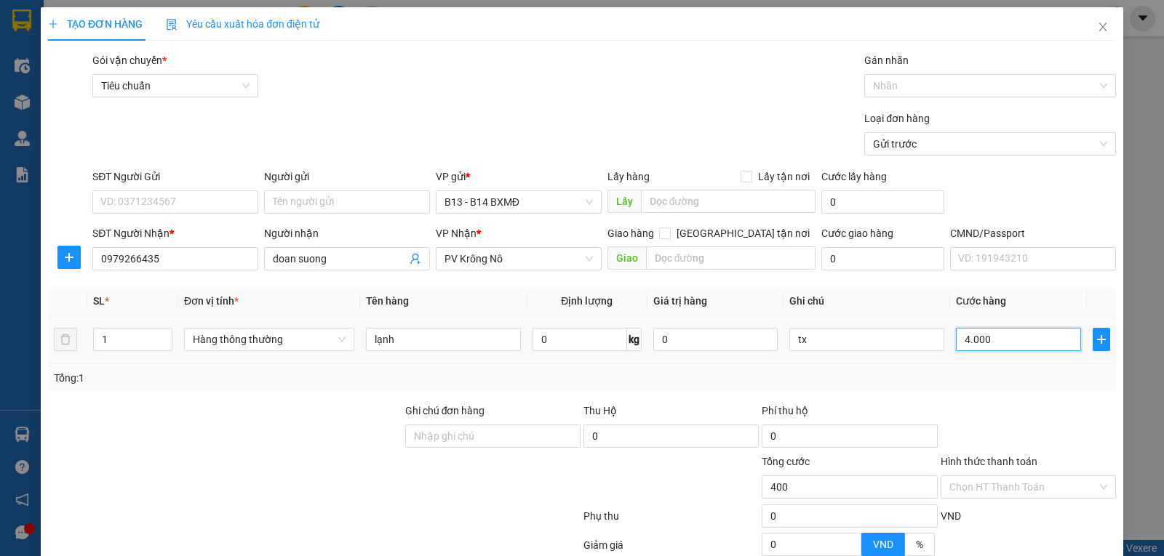
type input "4.000"
type input "40.000"
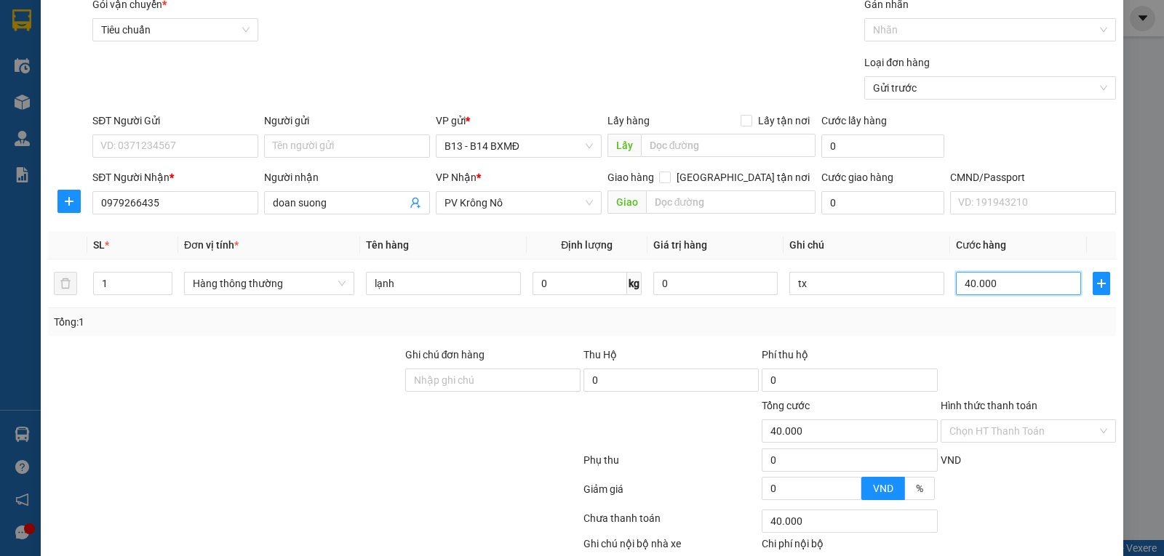
scroll to position [146, 0]
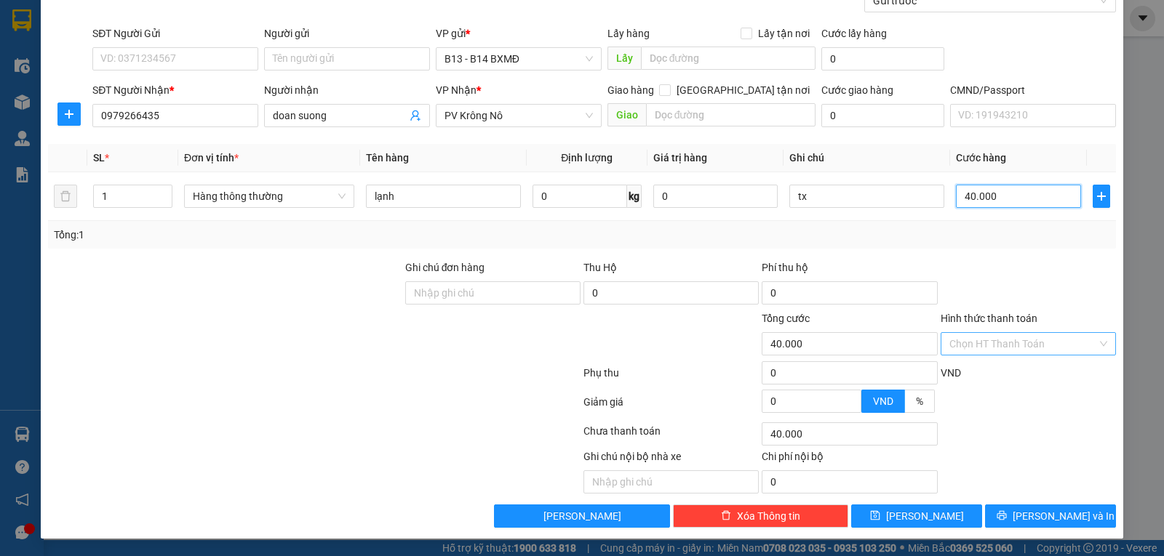
type input "40.000"
click at [1044, 335] on input "Hình thức thanh toán" at bounding box center [1023, 344] width 148 height 22
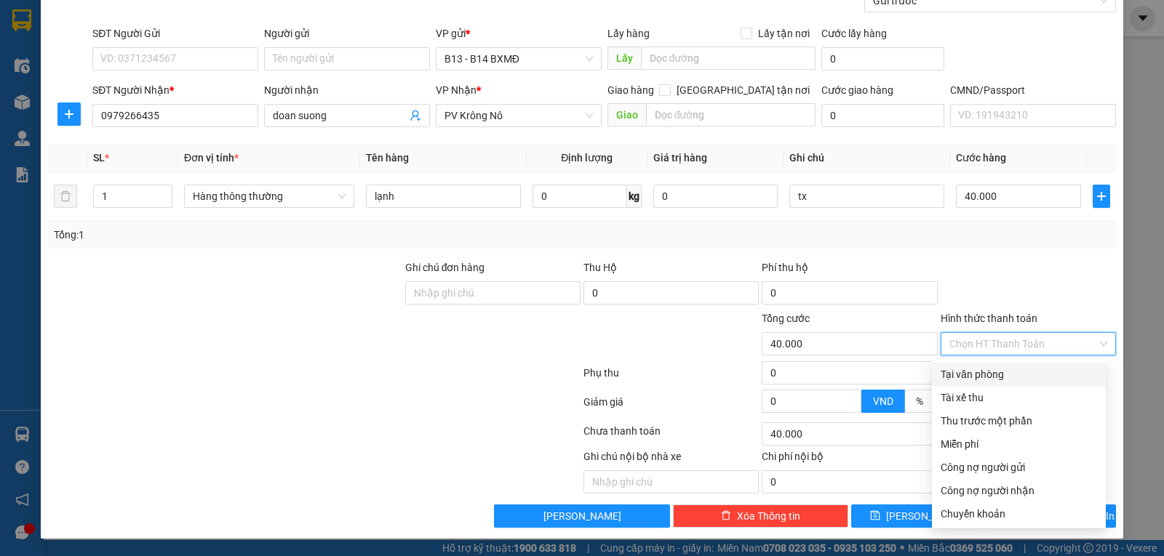
click at [1002, 367] on div "Tại văn phòng" at bounding box center [1019, 375] width 156 height 16
type input "0"
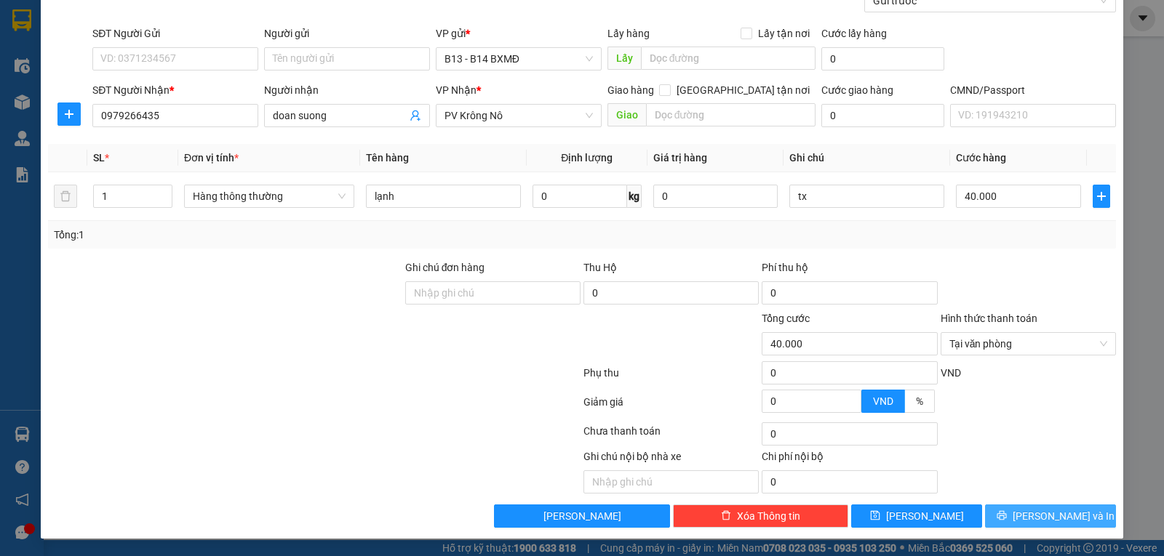
click at [1006, 516] on icon "printer" at bounding box center [1001, 515] width 9 height 9
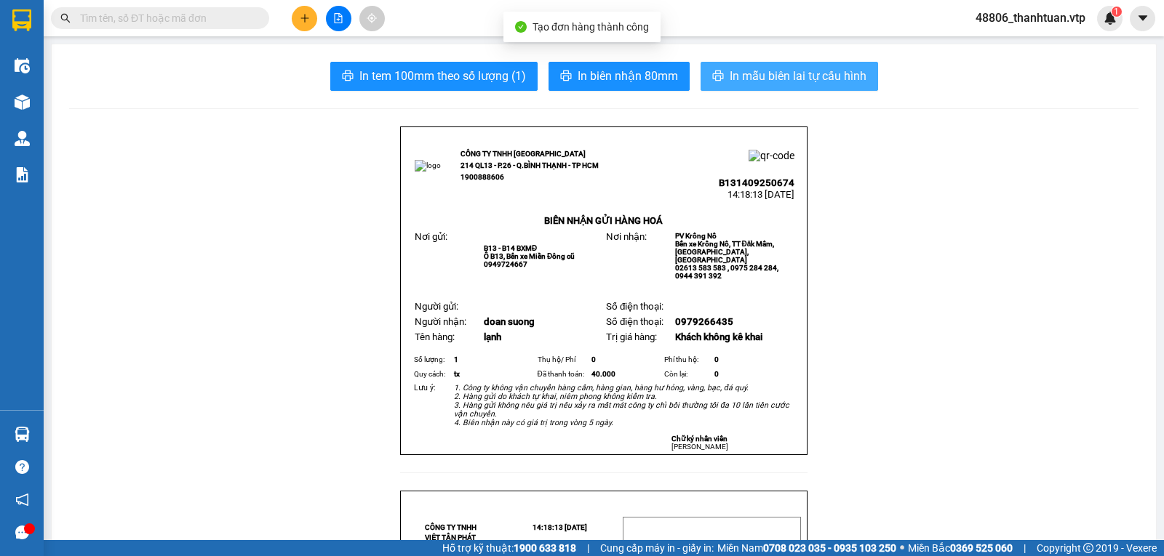
click at [809, 73] on span "In mẫu biên lai tự cấu hình" at bounding box center [798, 76] width 137 height 18
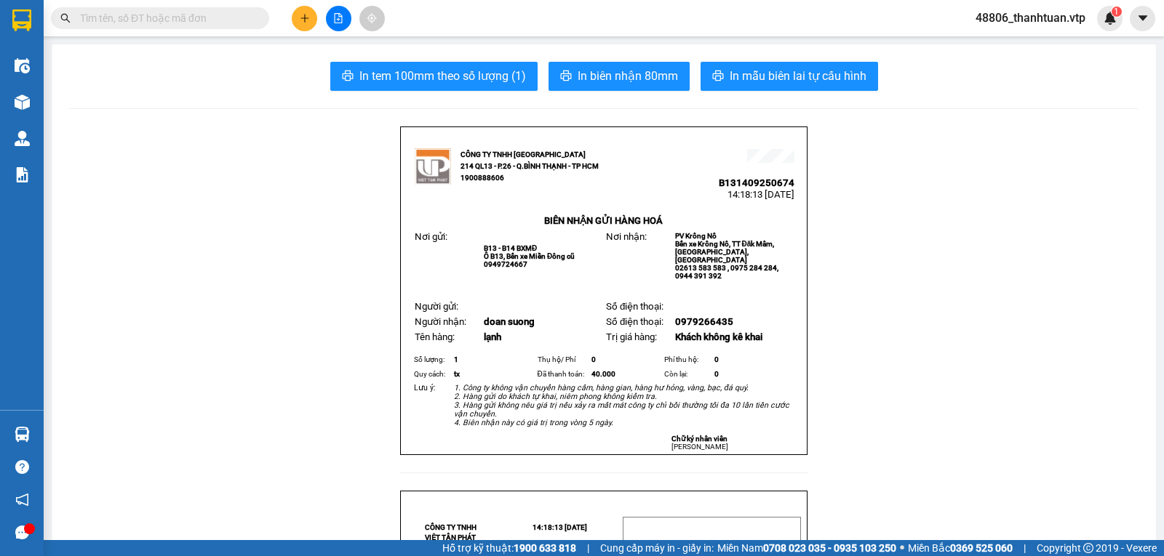
click at [308, 28] on button at bounding box center [304, 18] width 25 height 25
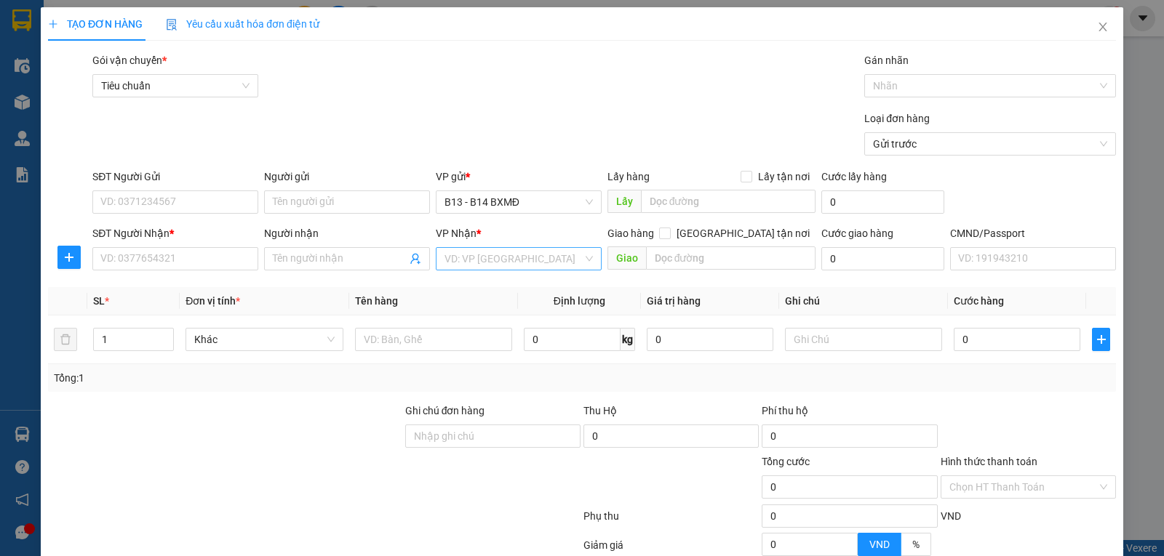
click at [486, 250] on input "search" at bounding box center [513, 259] width 138 height 22
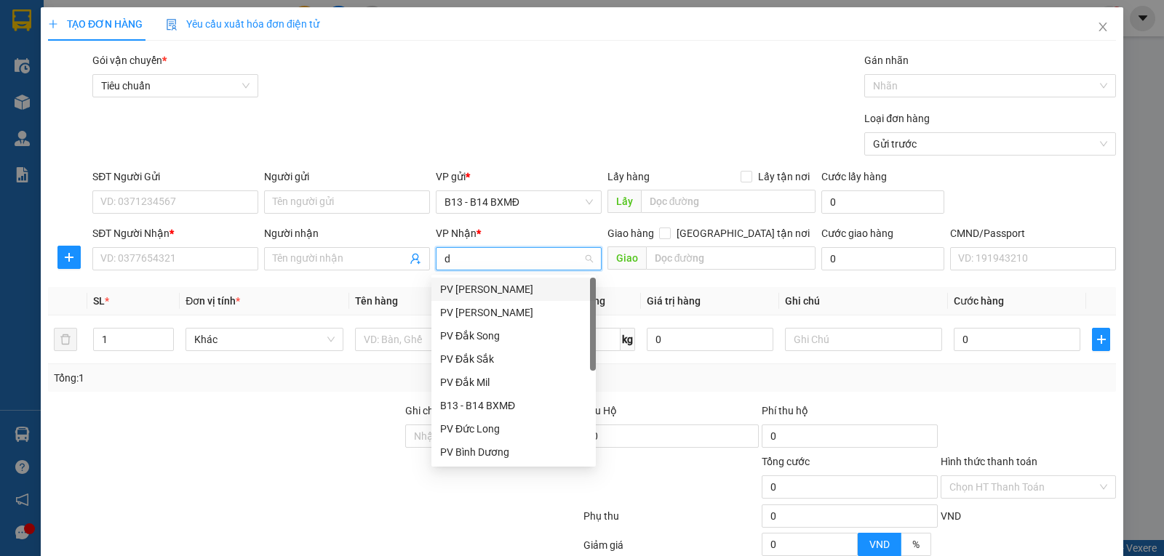
type input "dm"
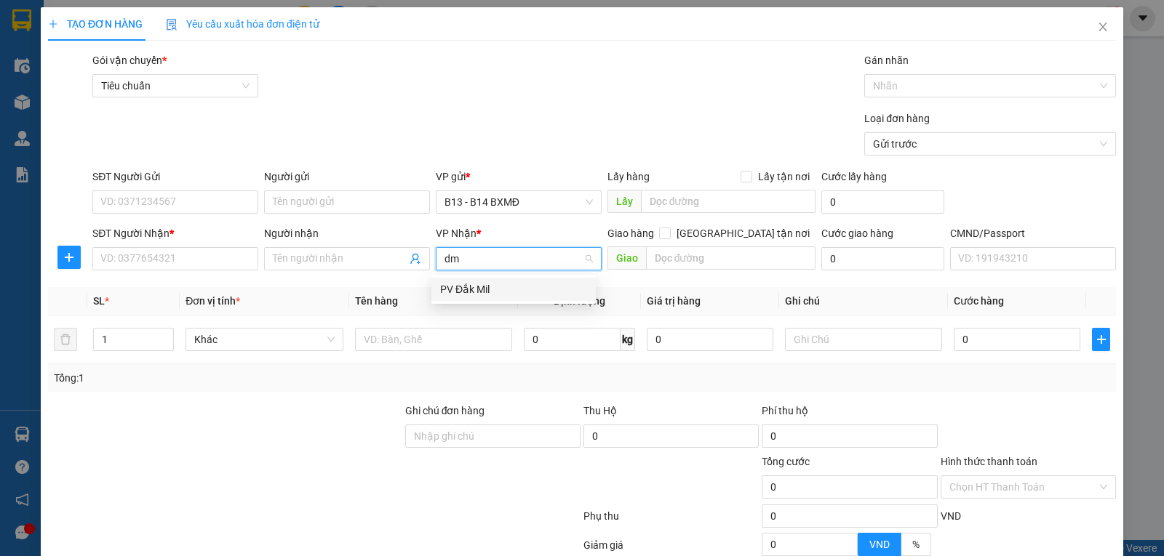
click at [490, 289] on div "PV Đắk Mil" at bounding box center [513, 290] width 147 height 16
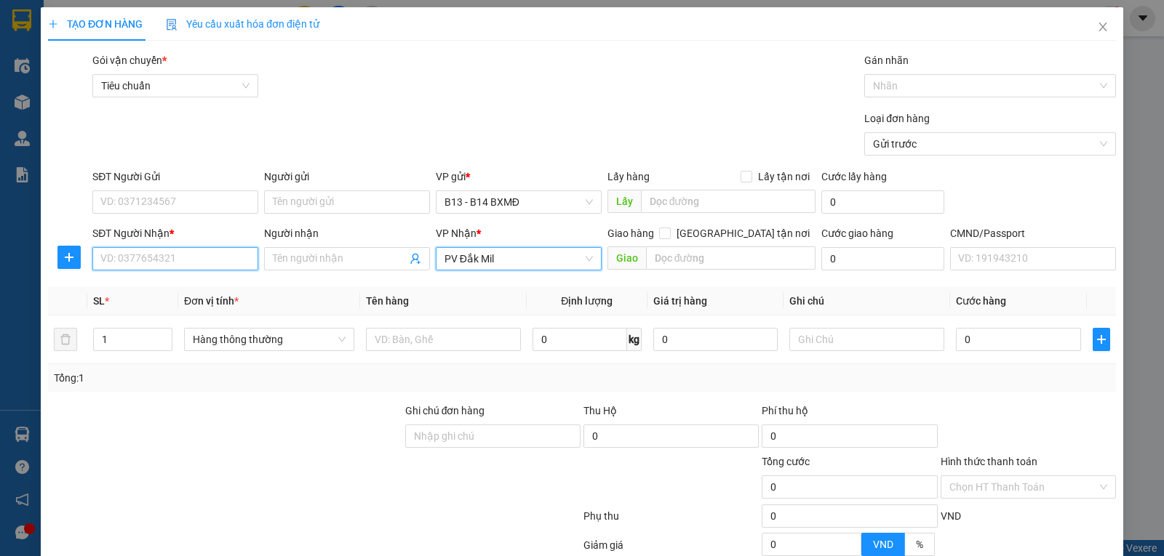
click at [178, 255] on input "SĐT Người Nhận *" at bounding box center [175, 258] width 166 height 23
click at [137, 261] on input "03783299417" at bounding box center [175, 258] width 166 height 23
type input "0378329417"
click at [188, 290] on div "0378329417 - anh" at bounding box center [173, 290] width 147 height 16
type input "anh"
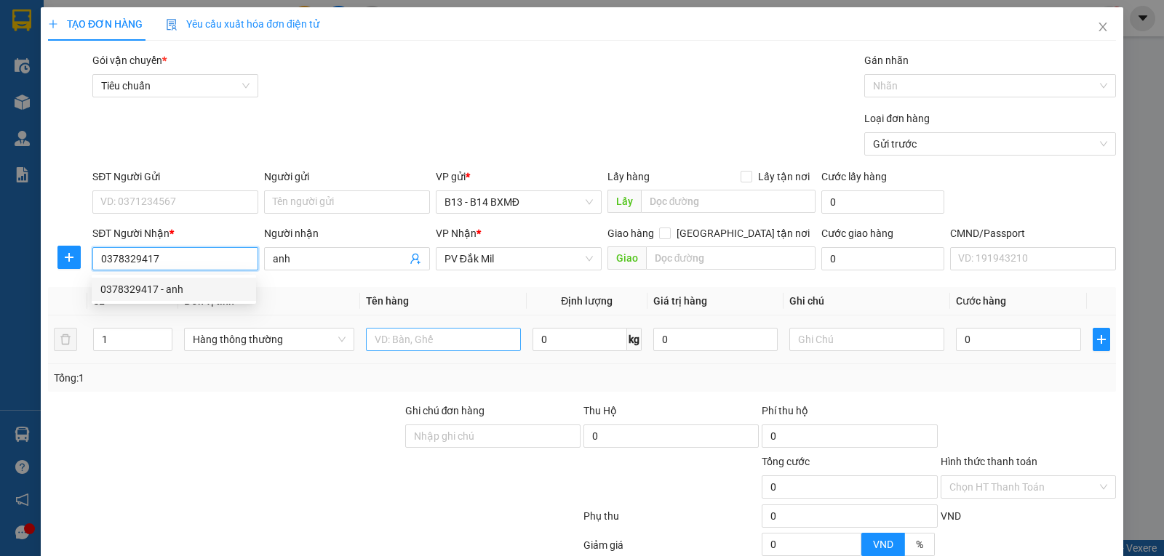
type input "0378329417"
click at [419, 338] on input "text" at bounding box center [443, 339] width 155 height 23
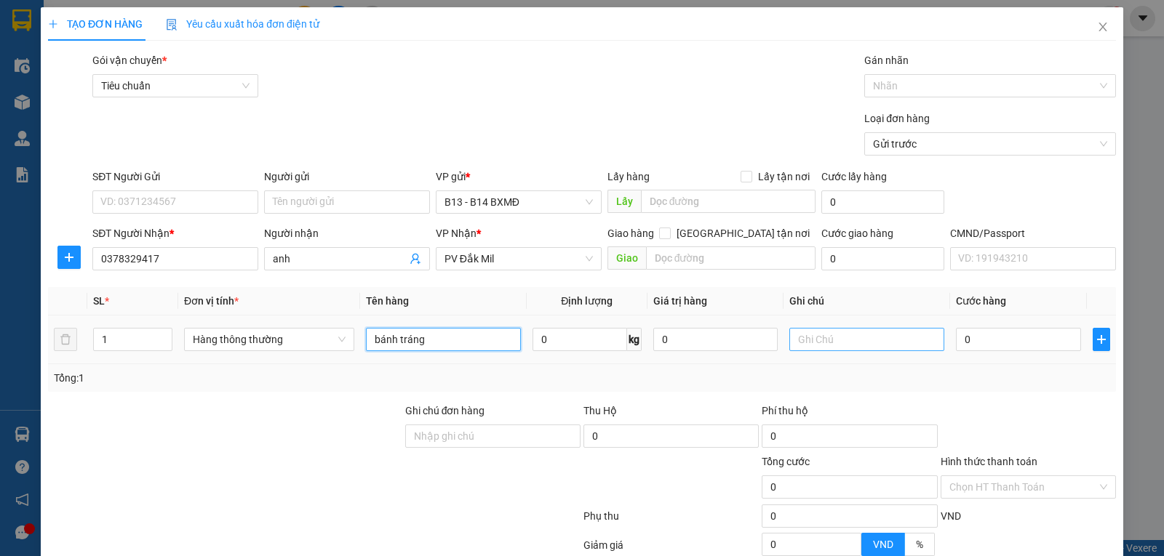
type input "bánh tráng"
click at [824, 342] on input "text" at bounding box center [866, 339] width 155 height 23
type input "h"
type input "3"
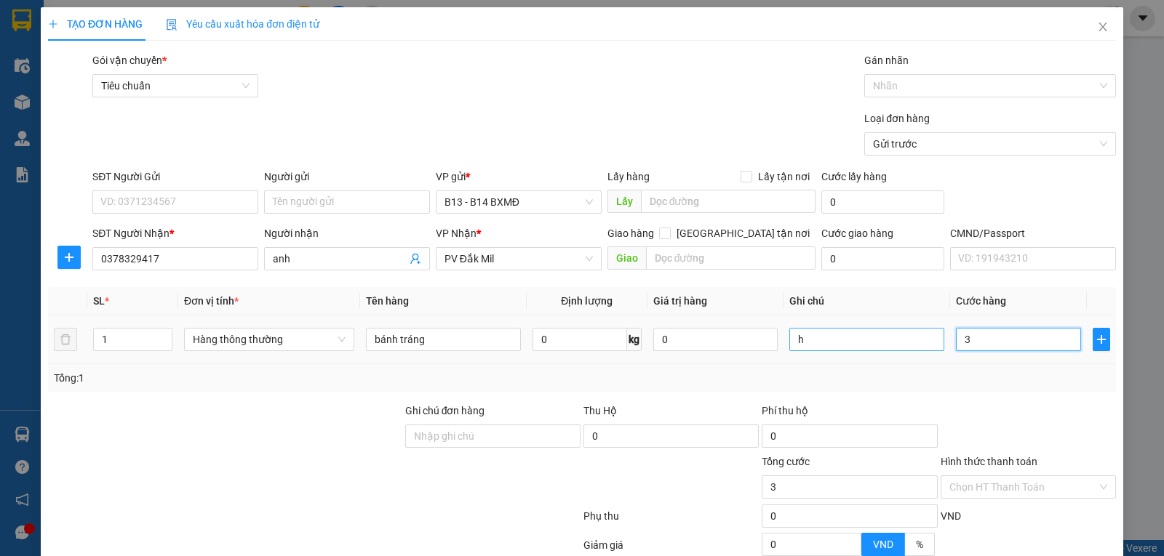
type input "3"
type input "30"
type input "300"
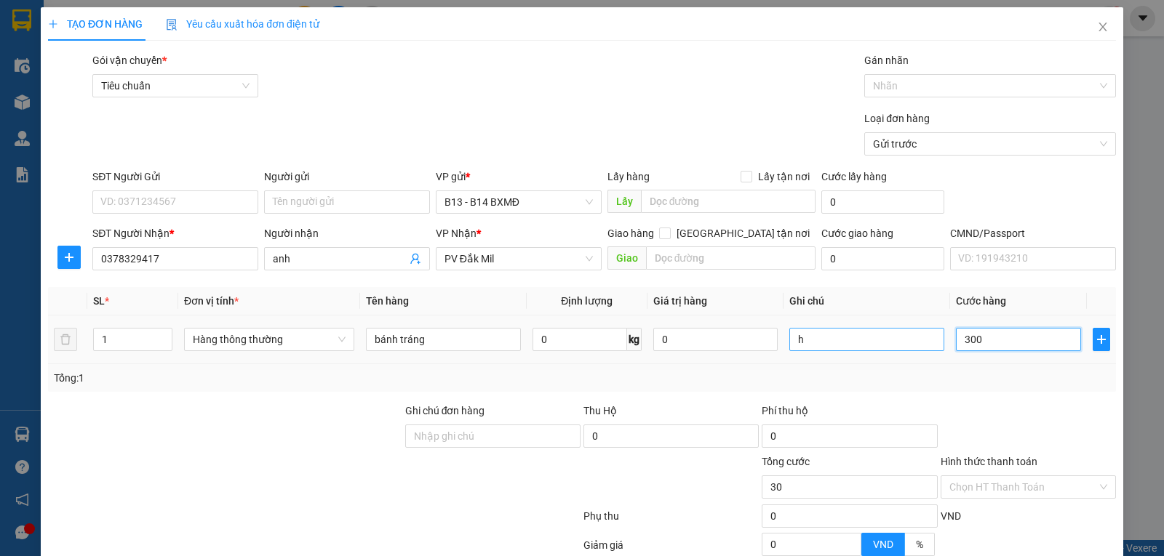
type input "300"
type input "3.000"
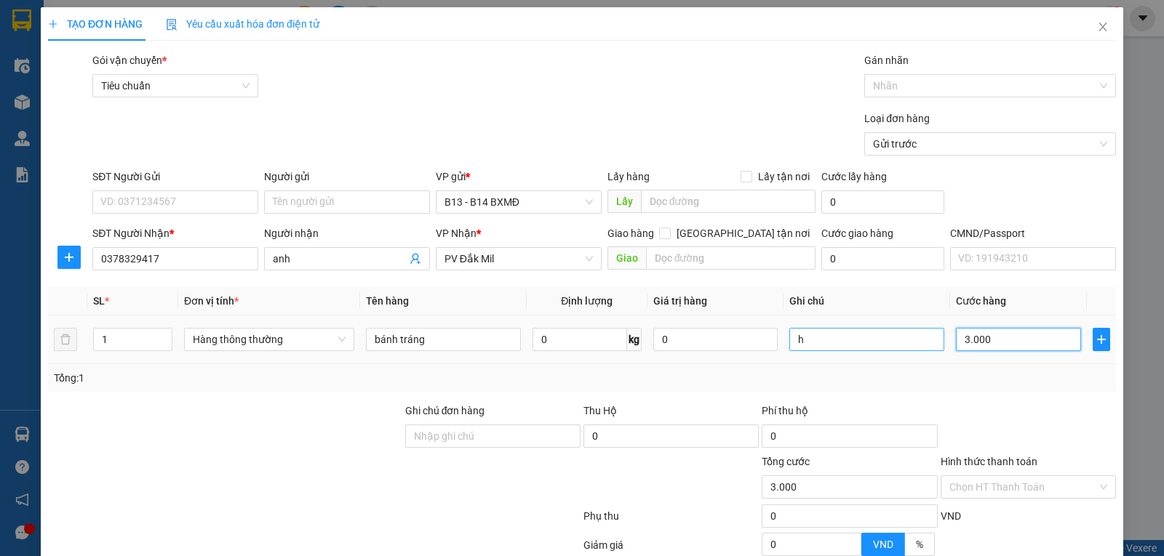
type input "30.000"
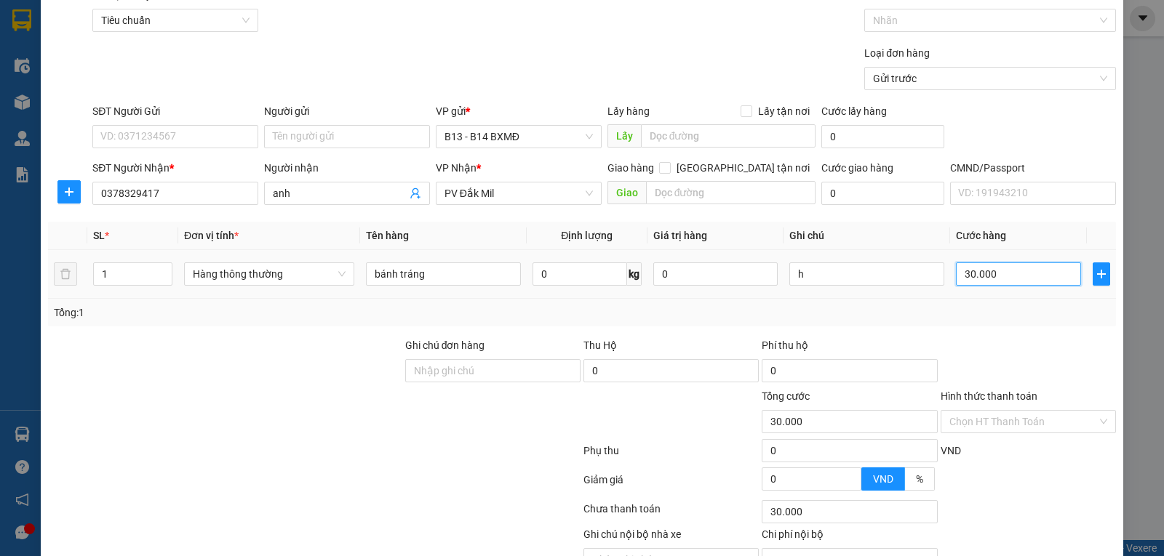
scroll to position [146, 0]
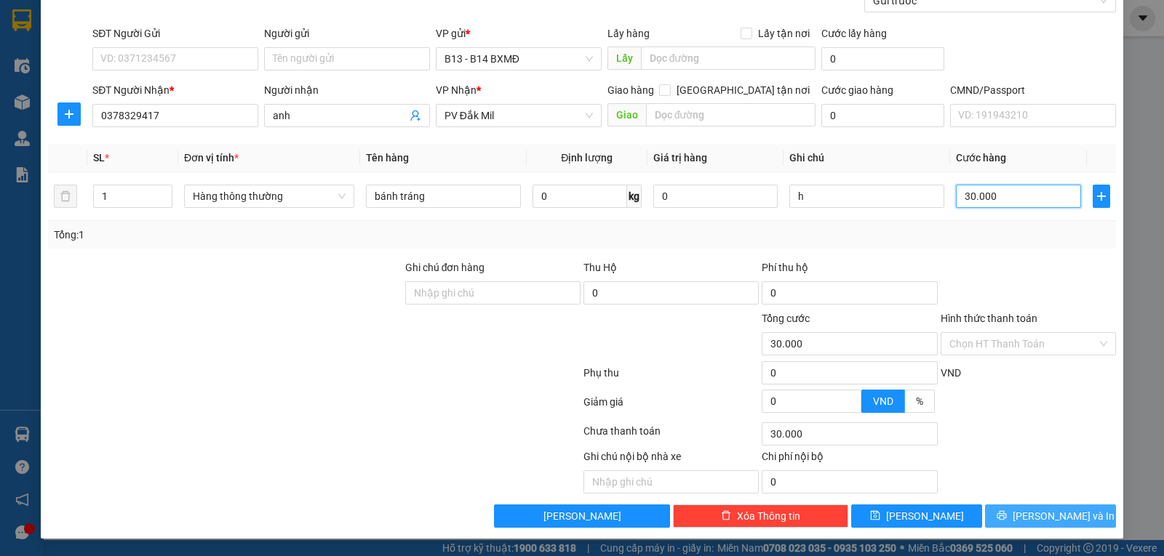
type input "30.000"
click at [1028, 519] on span "Lưu và In" at bounding box center [1064, 516] width 102 height 16
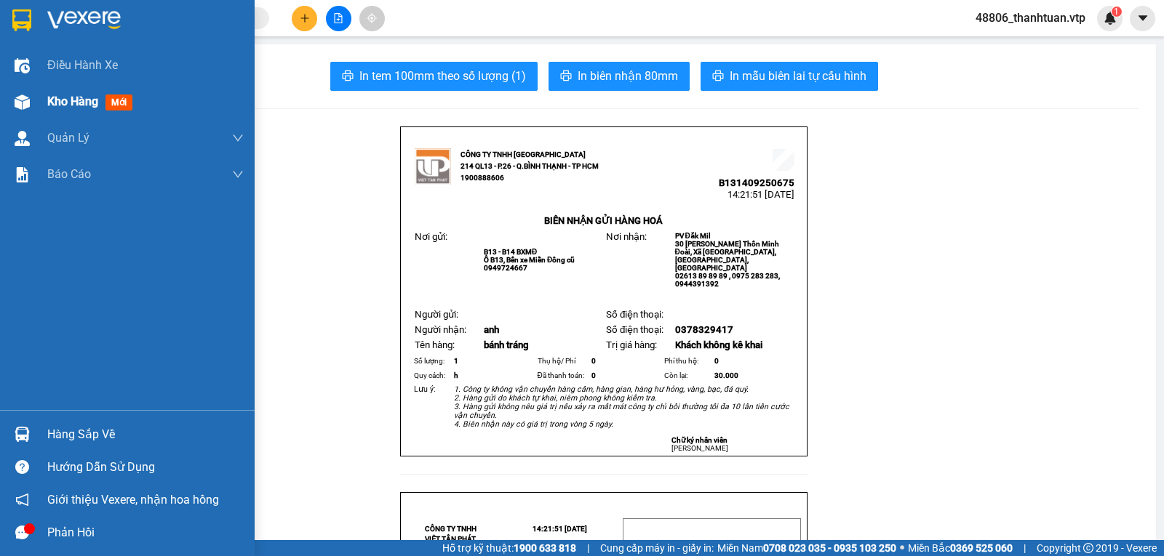
drag, startPoint x: 68, startPoint y: 106, endPoint x: 89, endPoint y: 105, distance: 21.1
click at [70, 105] on span "Kho hàng" at bounding box center [72, 102] width 51 height 14
